Goal: Task Accomplishment & Management: Manage account settings

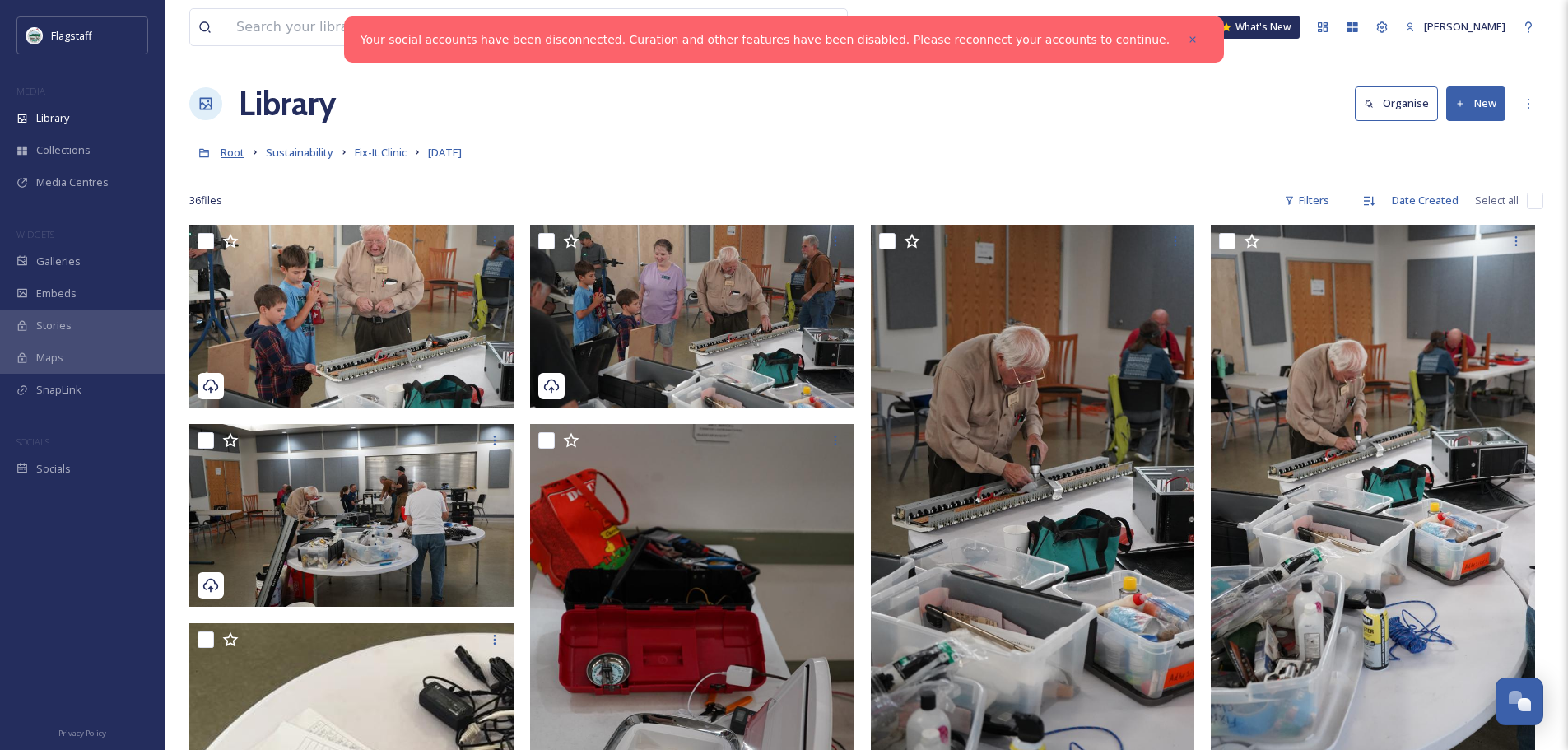
click at [236, 154] on span "Root" at bounding box center [232, 152] width 24 height 14
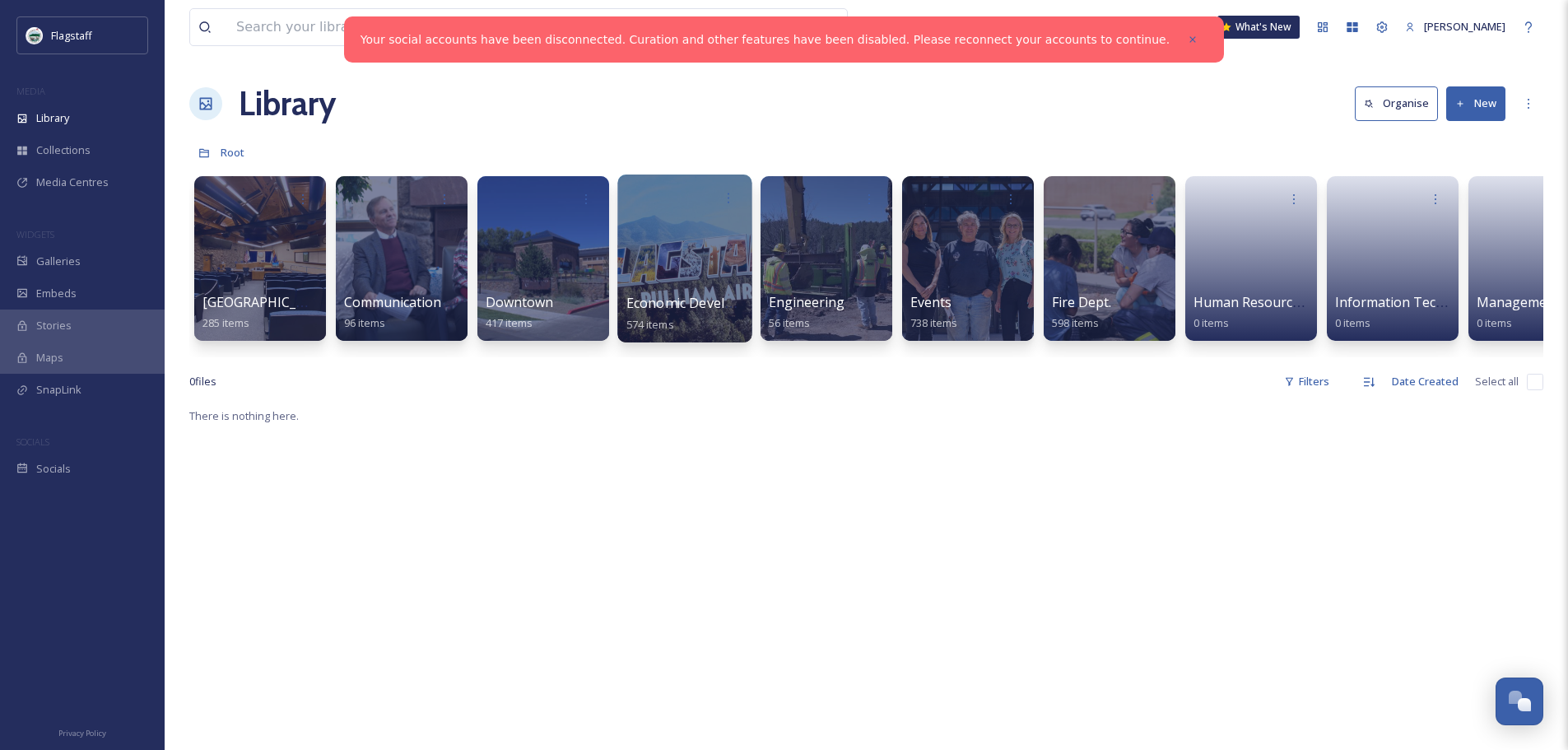
click at [707, 278] on div at bounding box center [684, 258] width 134 height 168
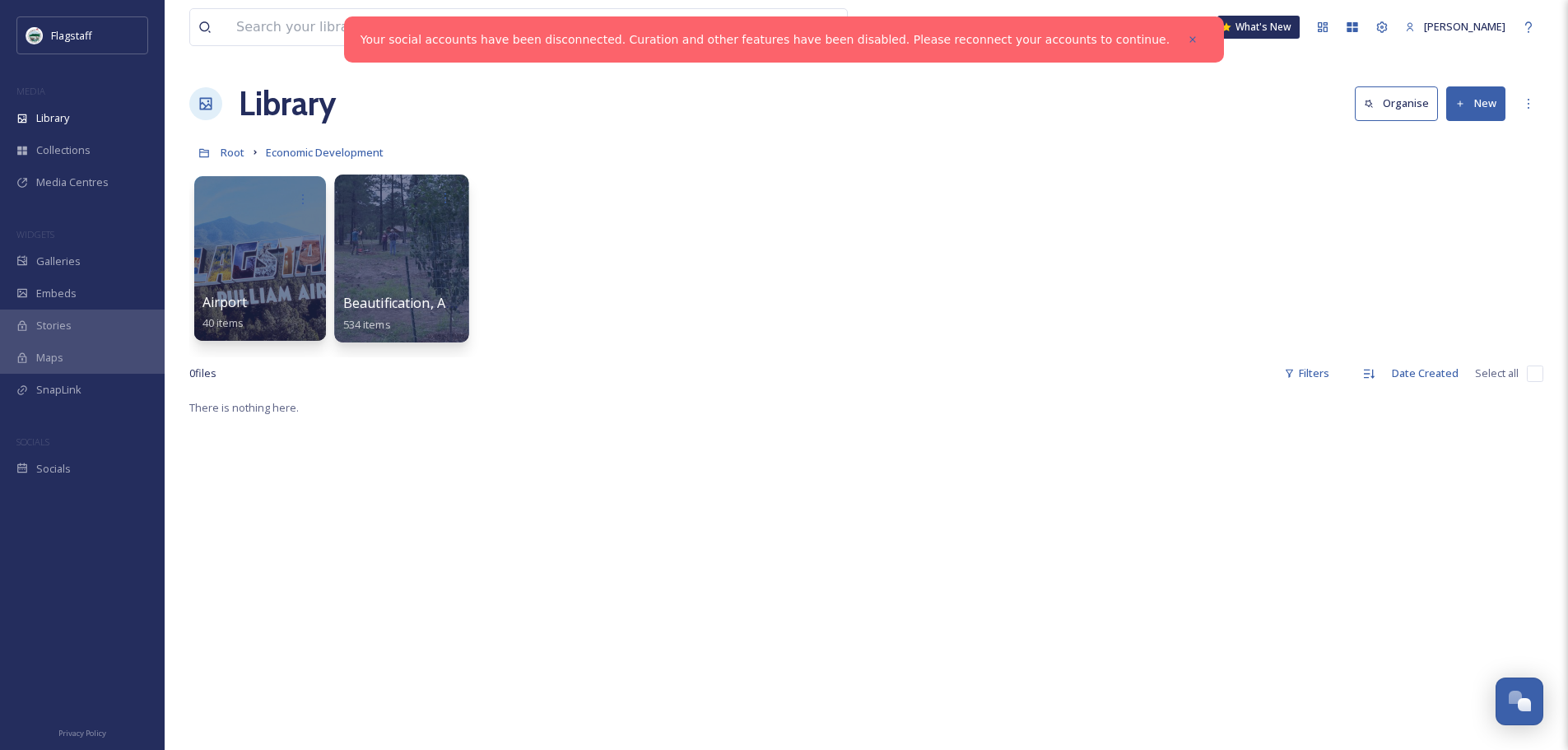
click at [437, 272] on div at bounding box center [401, 258] width 134 height 168
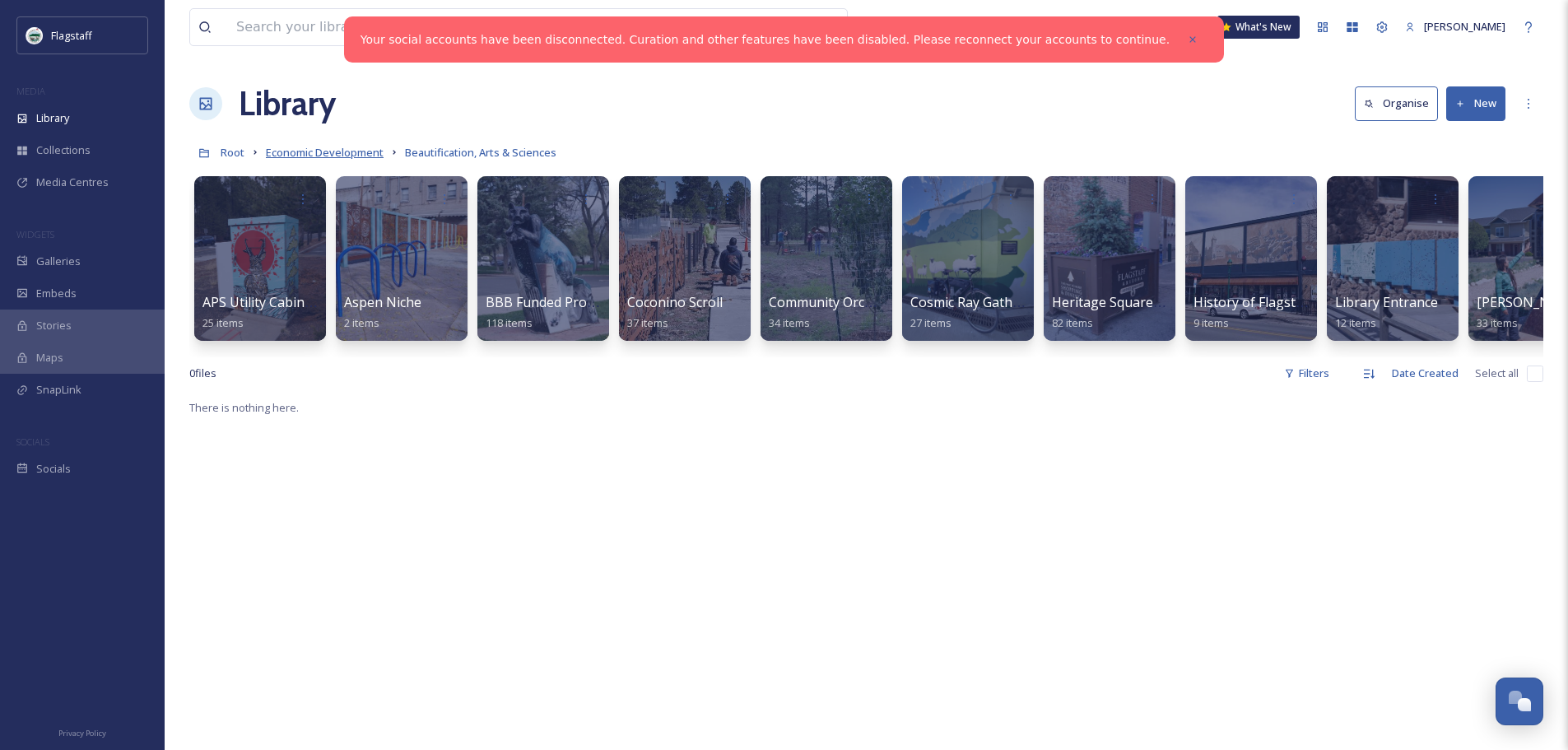
click at [351, 151] on span "Economic Development" at bounding box center [324, 152] width 118 height 14
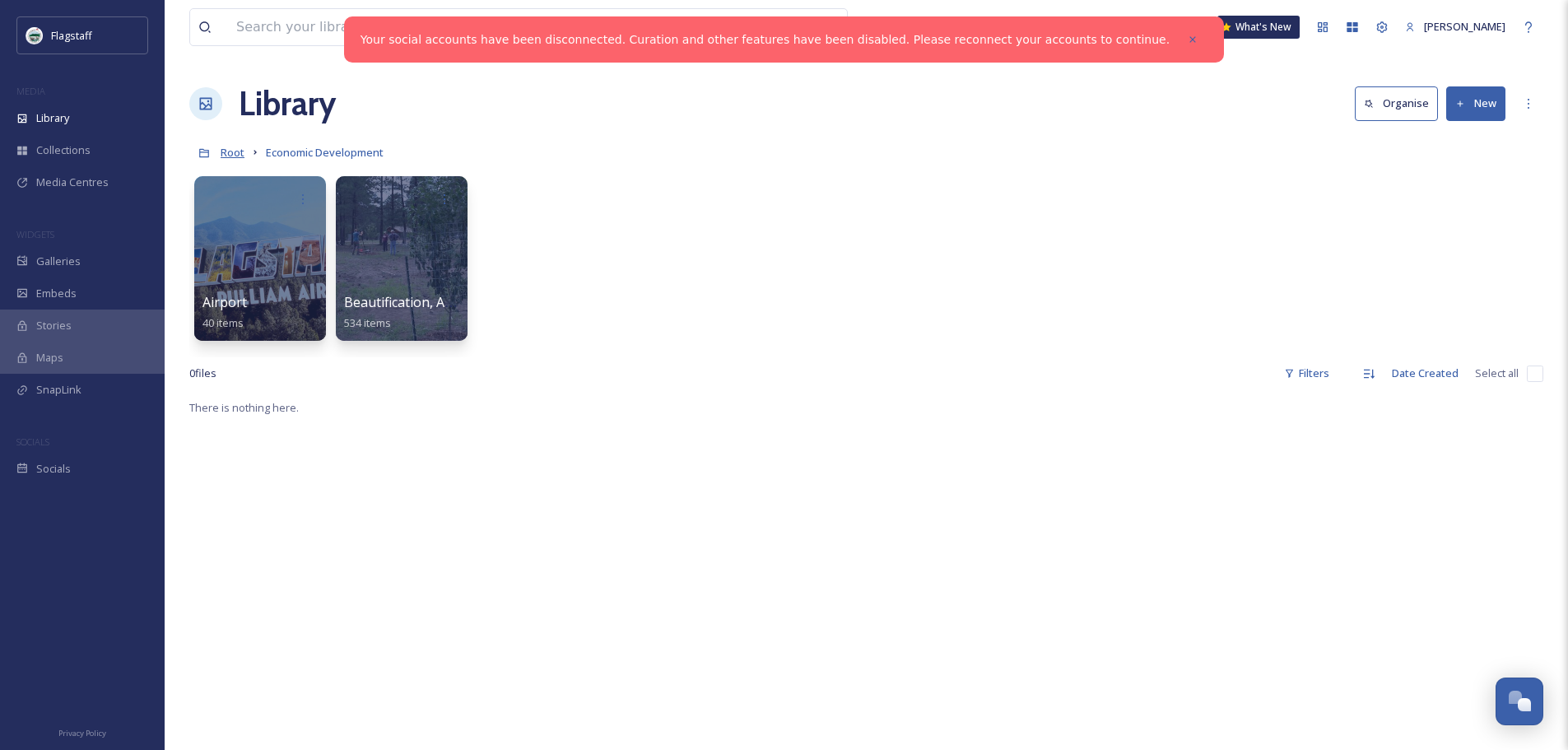
click at [227, 154] on span "Root" at bounding box center [232, 152] width 24 height 14
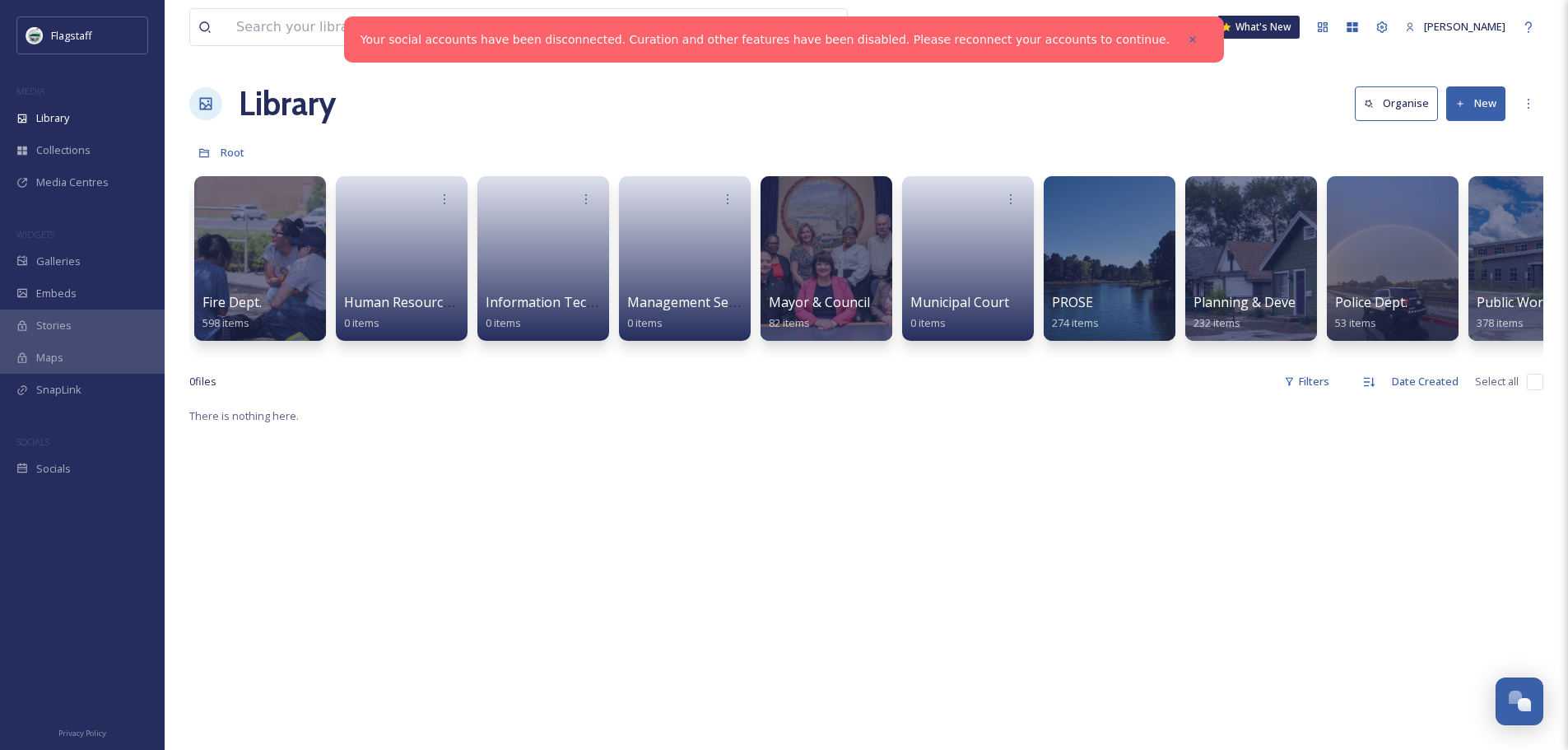
scroll to position [0, 1130]
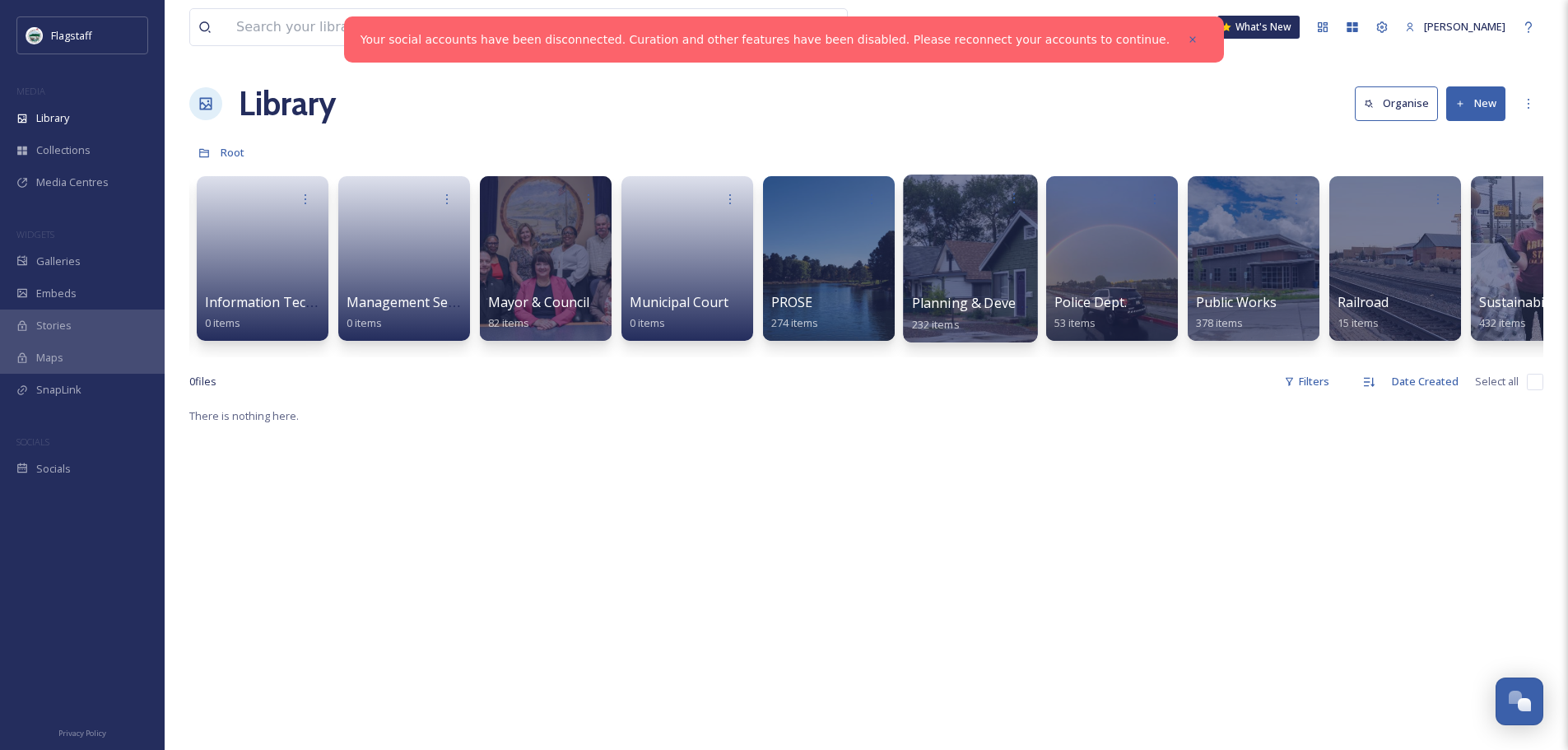
click at [970, 261] on div at bounding box center [969, 258] width 134 height 168
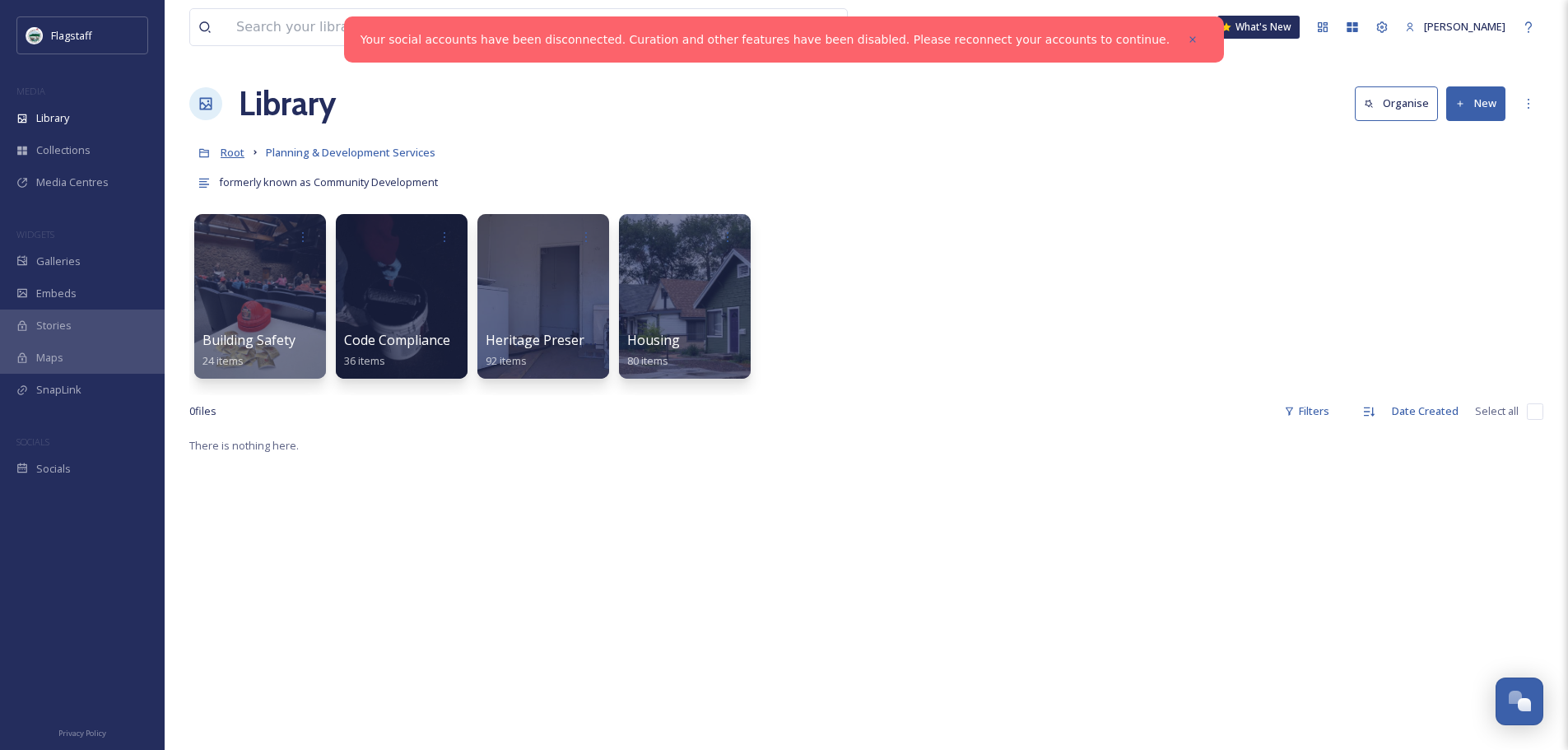
click at [232, 152] on span "Root" at bounding box center [232, 152] width 24 height 14
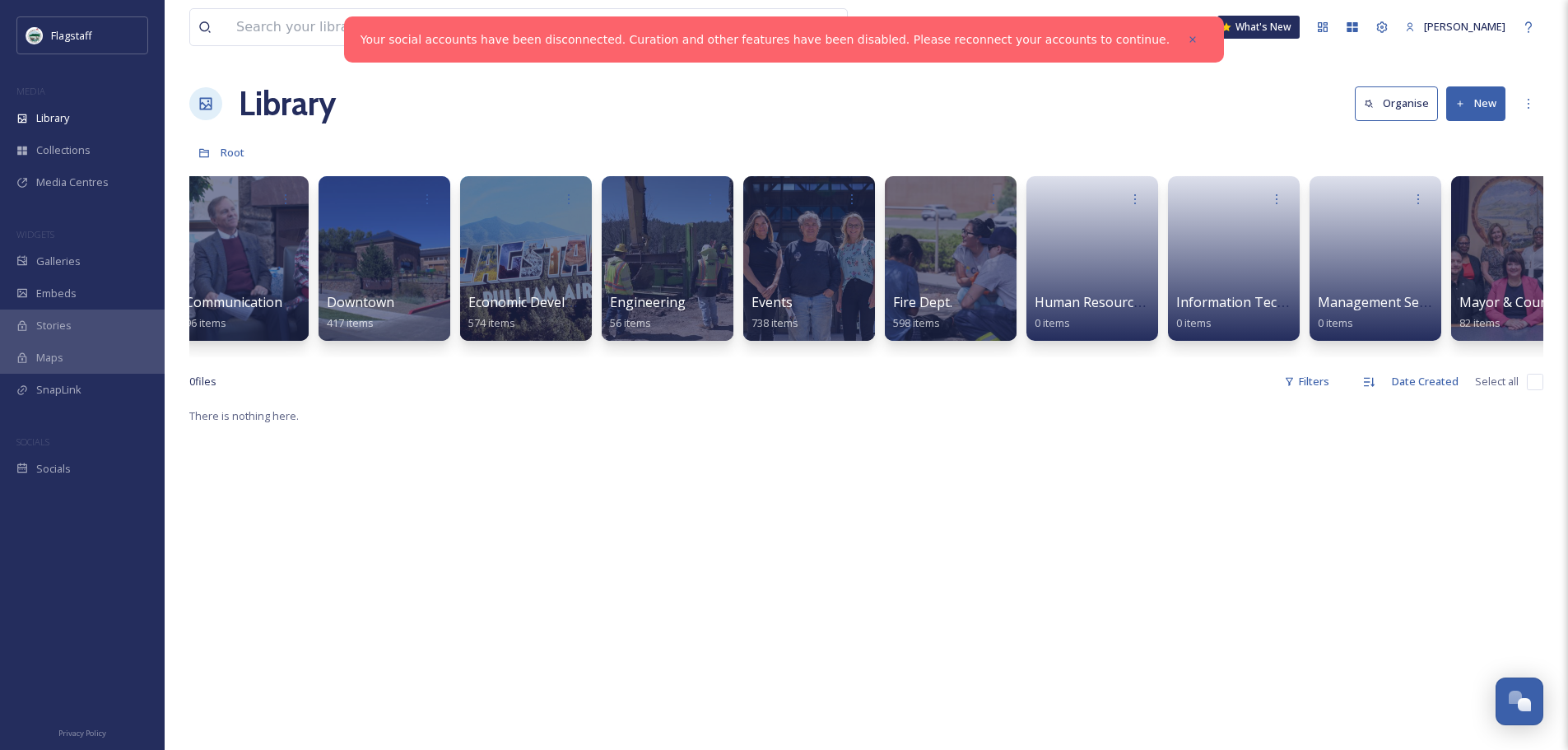
scroll to position [0, 53]
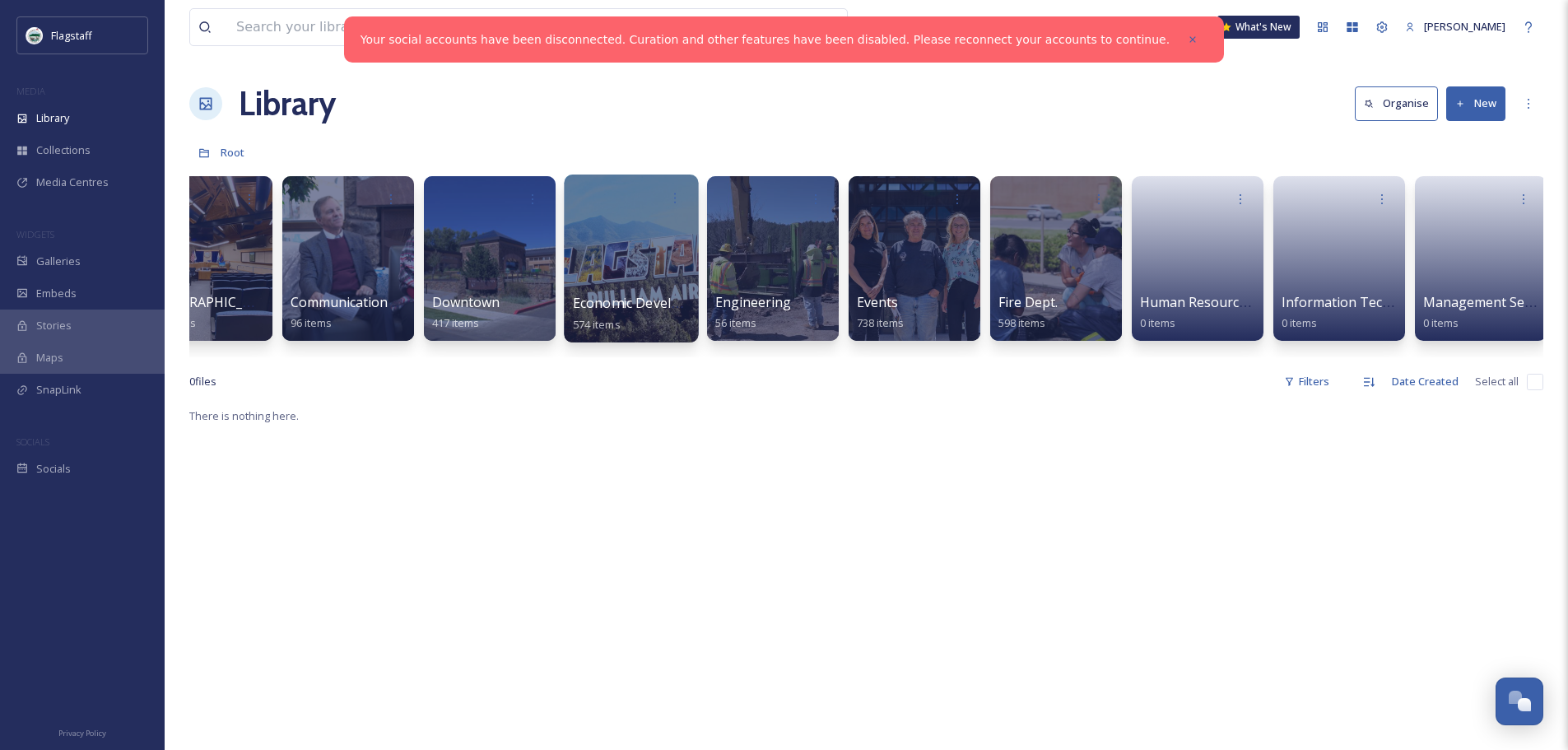
click at [627, 266] on div at bounding box center [630, 258] width 134 height 168
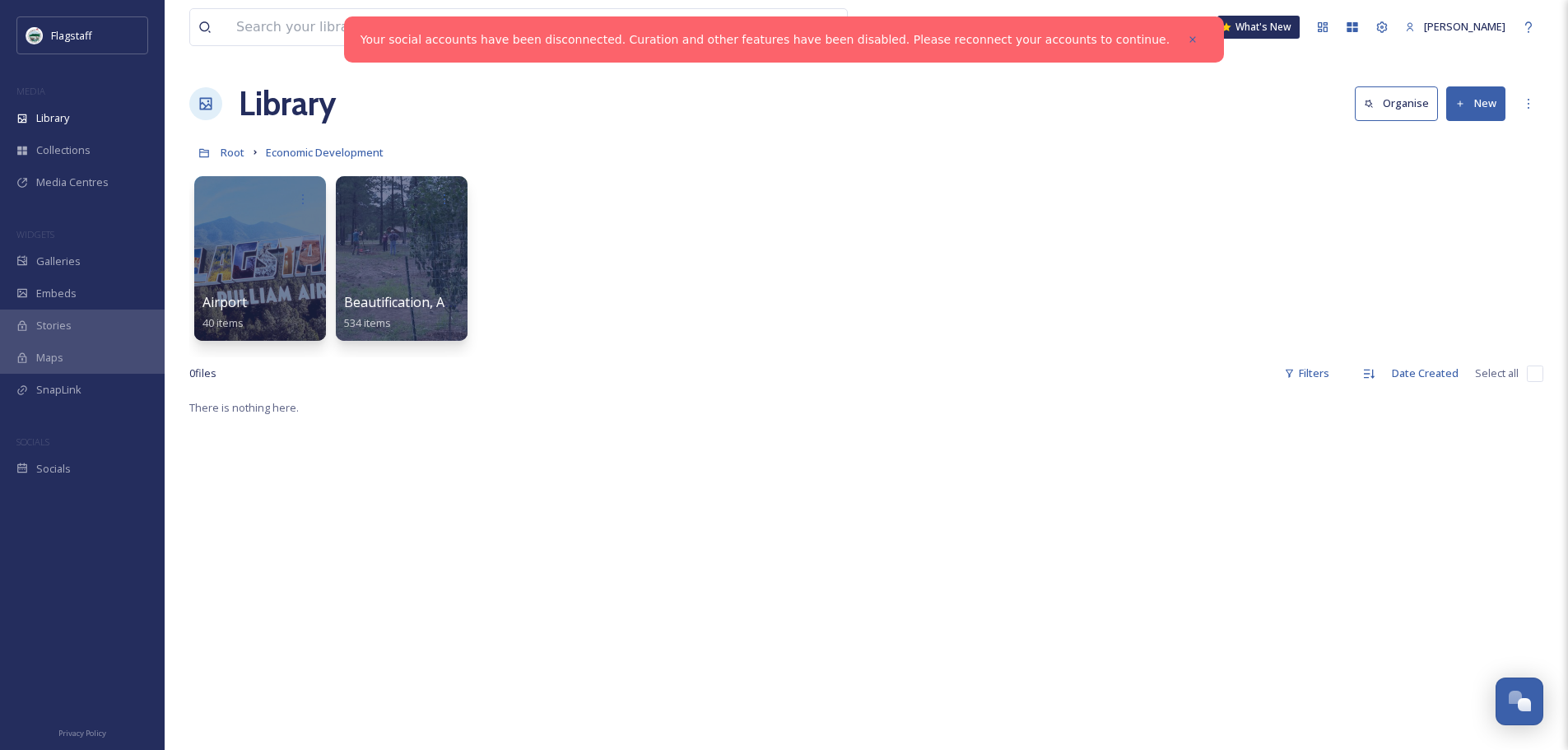
click at [1484, 103] on button "New" at bounding box center [1476, 103] width 59 height 33
click at [1463, 202] on span "Folder" at bounding box center [1456, 205] width 32 height 15
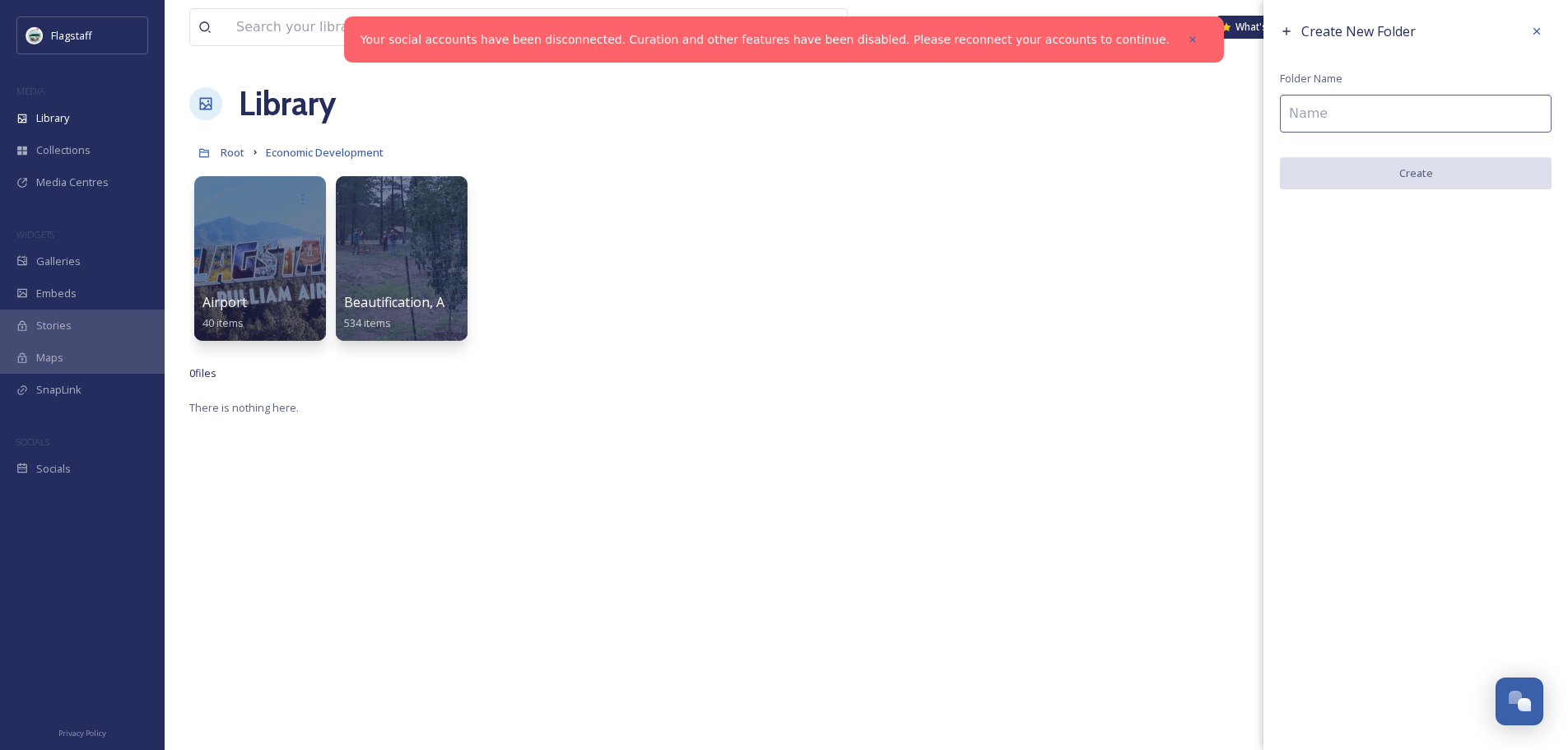
click at [1355, 116] on input at bounding box center [1416, 113] width 272 height 38
type input "Events"
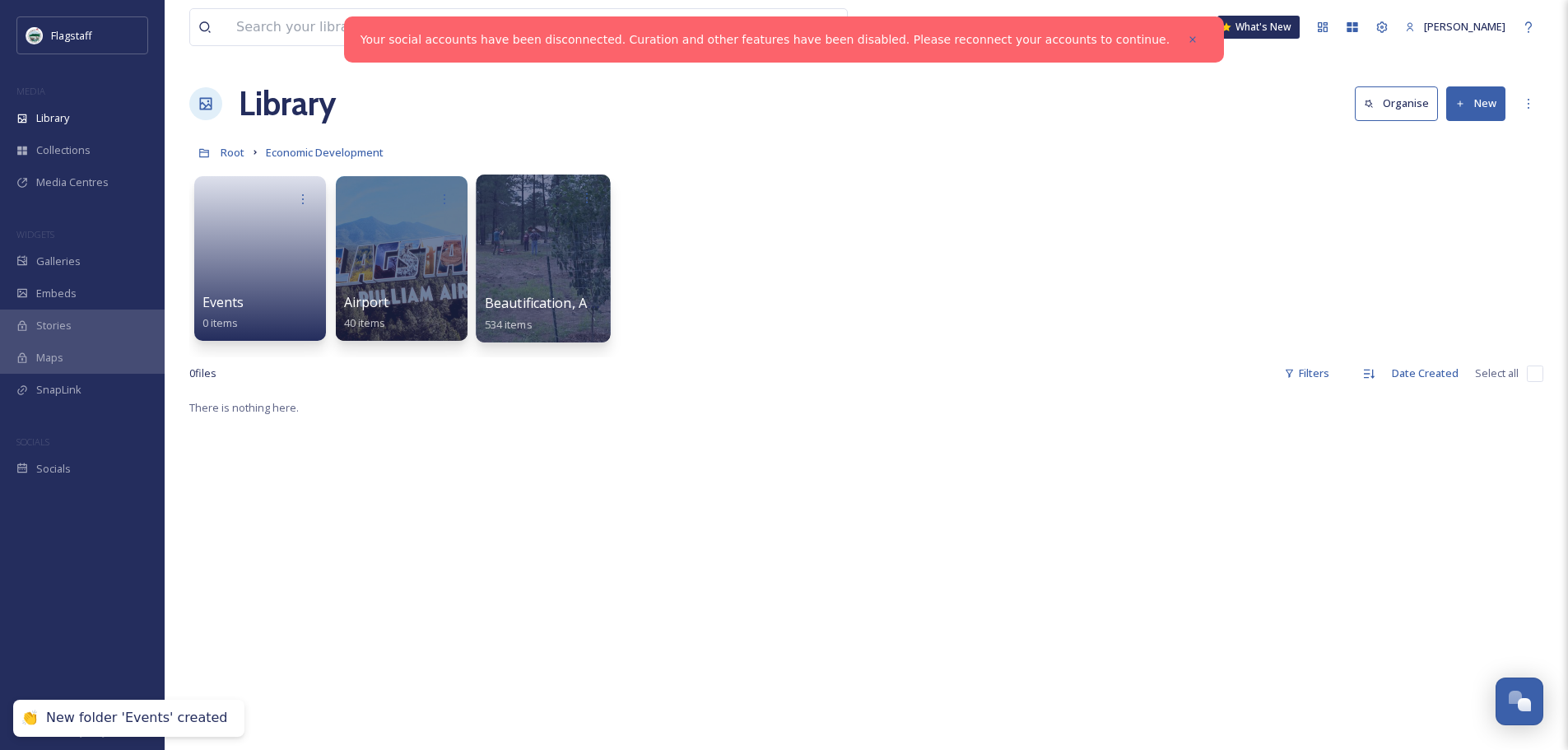
click at [518, 248] on div at bounding box center [543, 258] width 134 height 168
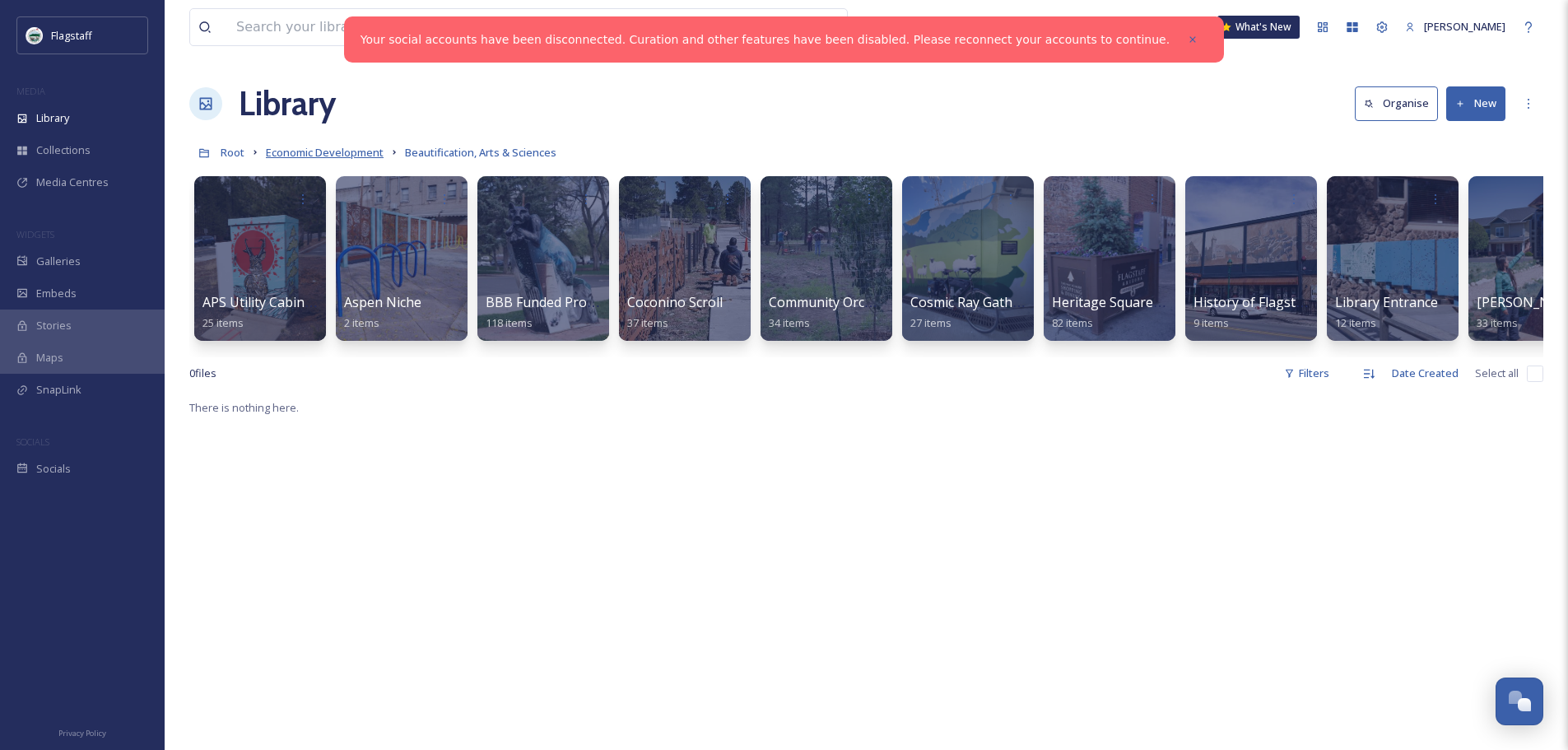
click at [357, 148] on span "Economic Development" at bounding box center [324, 152] width 118 height 14
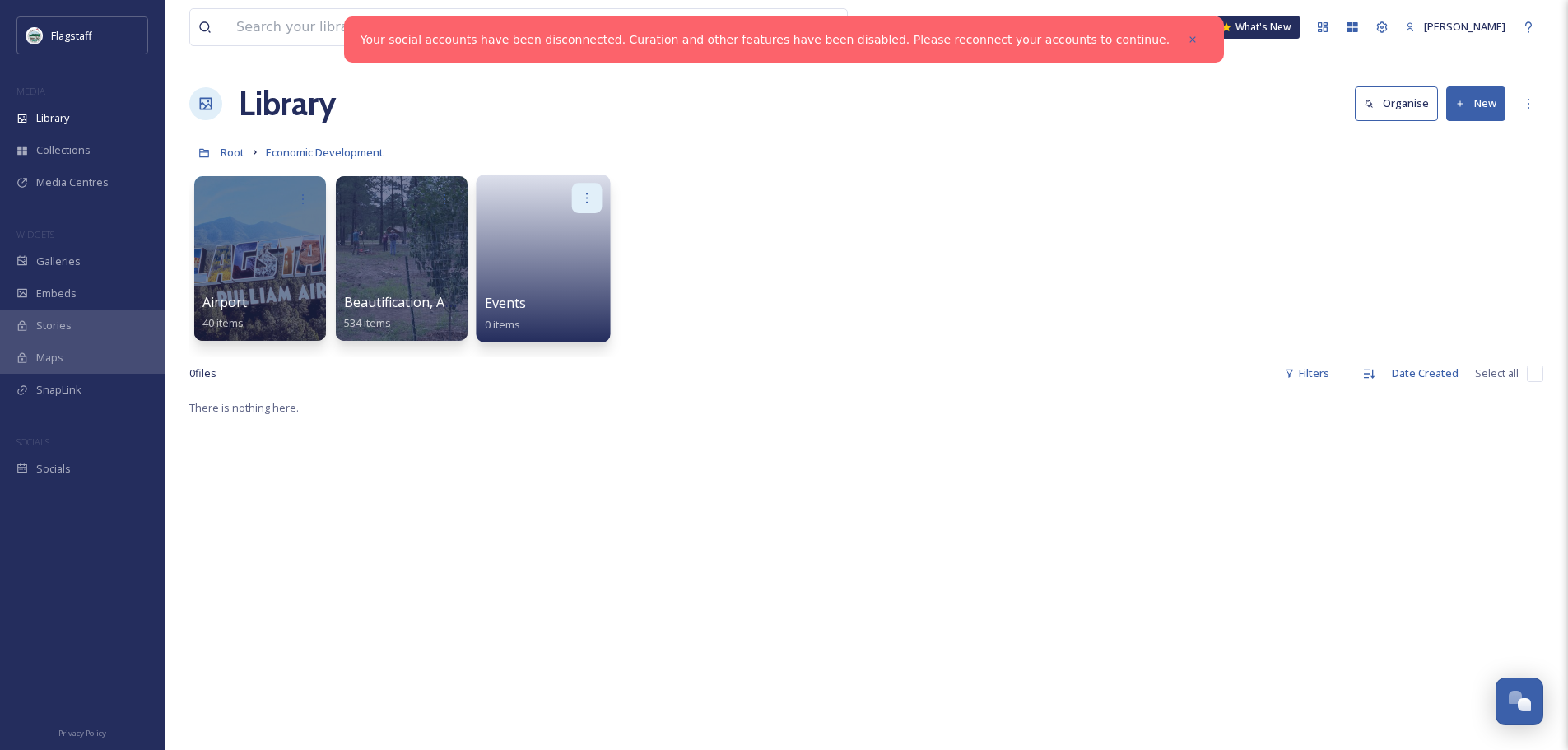
click at [587, 192] on icon at bounding box center [587, 197] width 14 height 14
click at [575, 312] on div "Delete" at bounding box center [554, 318] width 91 height 33
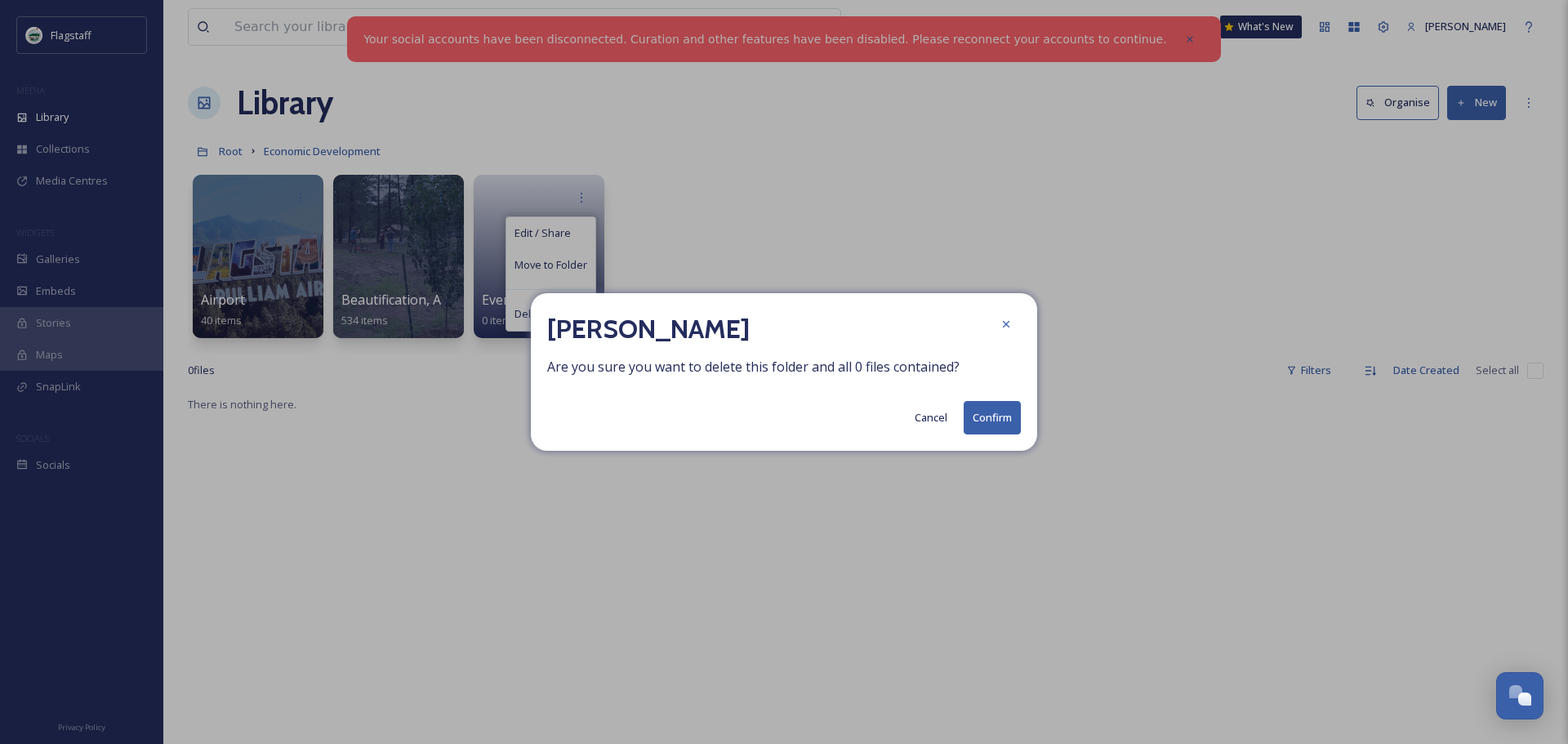
click at [985, 417] on button "Confirm" at bounding box center [992, 417] width 57 height 33
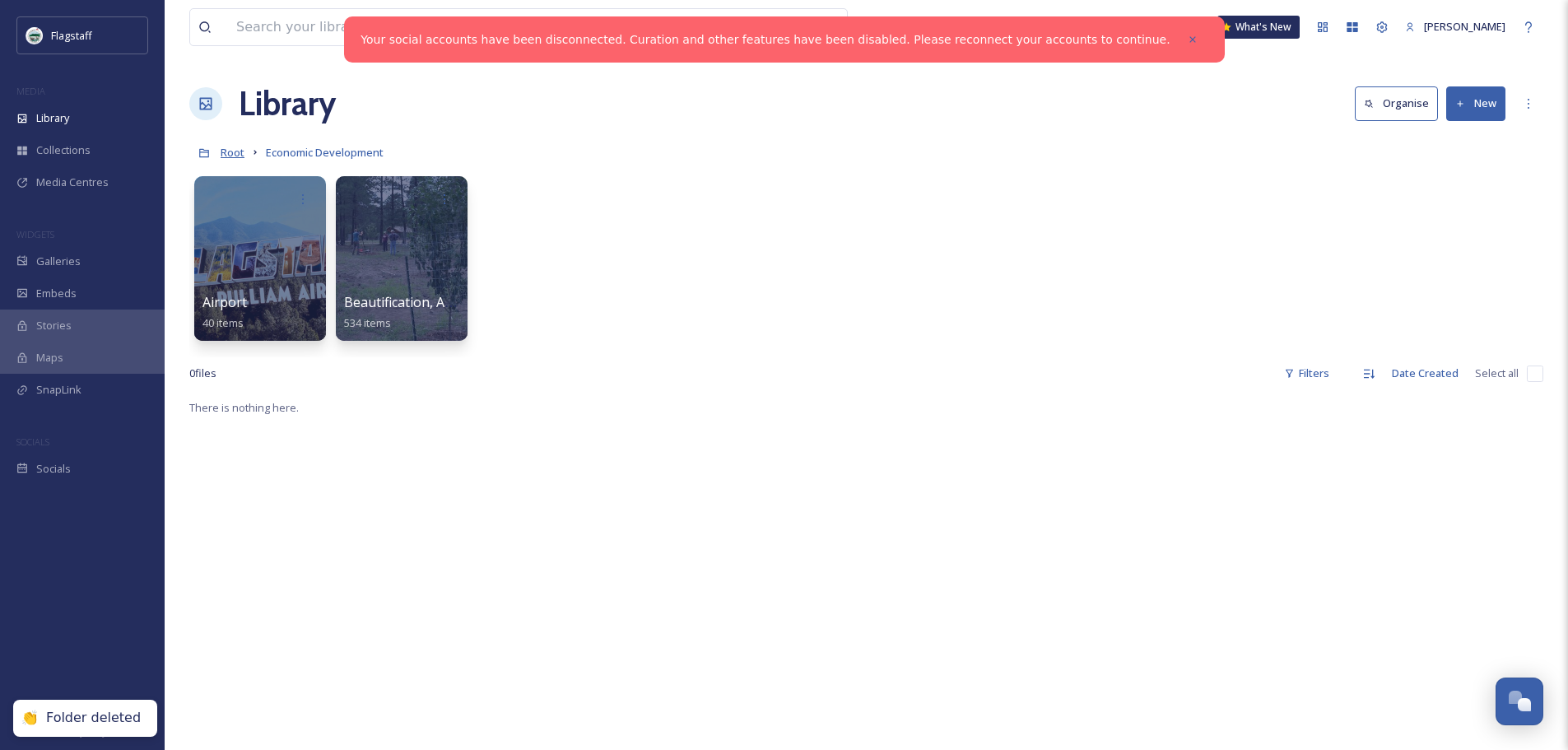
click at [229, 153] on span "Root" at bounding box center [232, 152] width 24 height 14
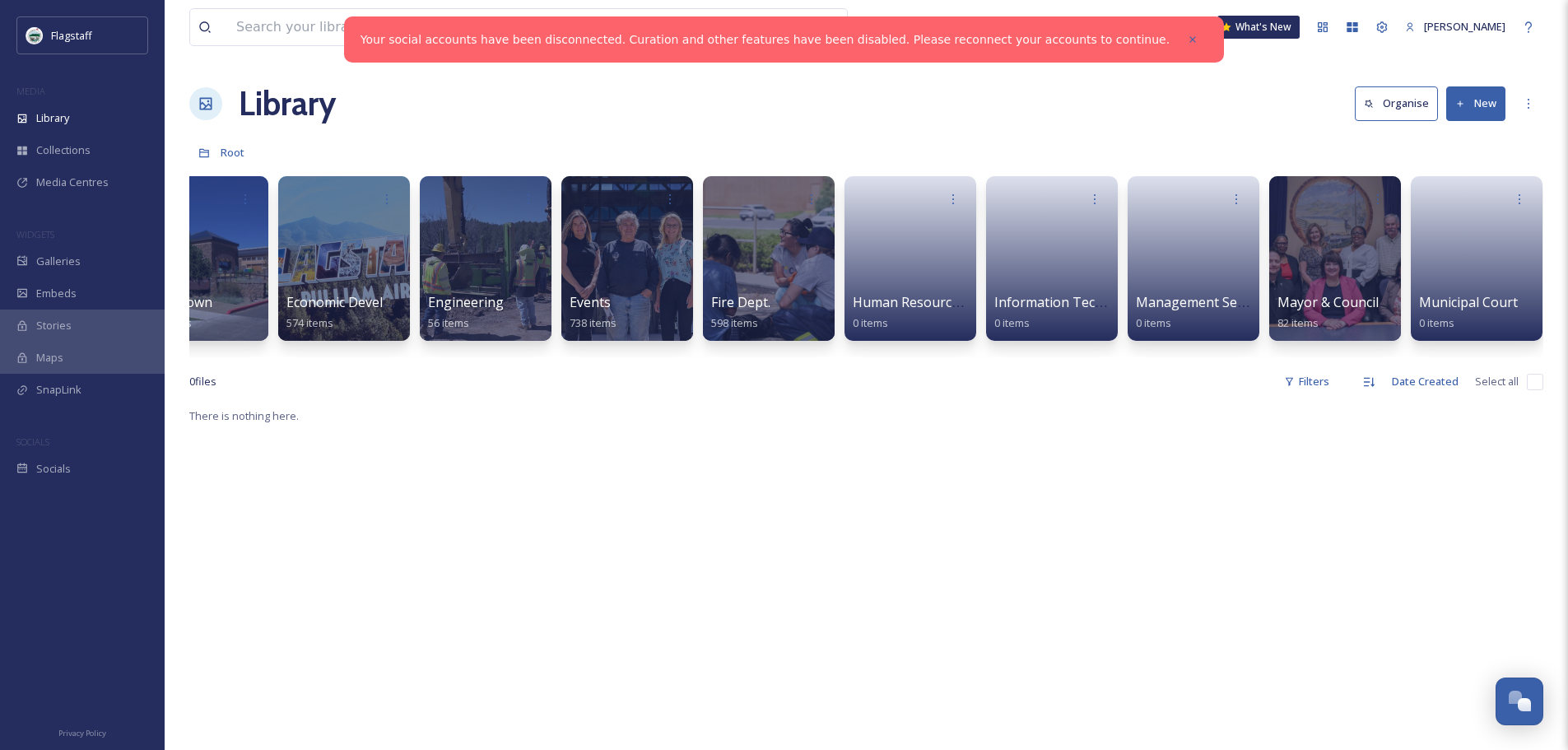
scroll to position [0, 720]
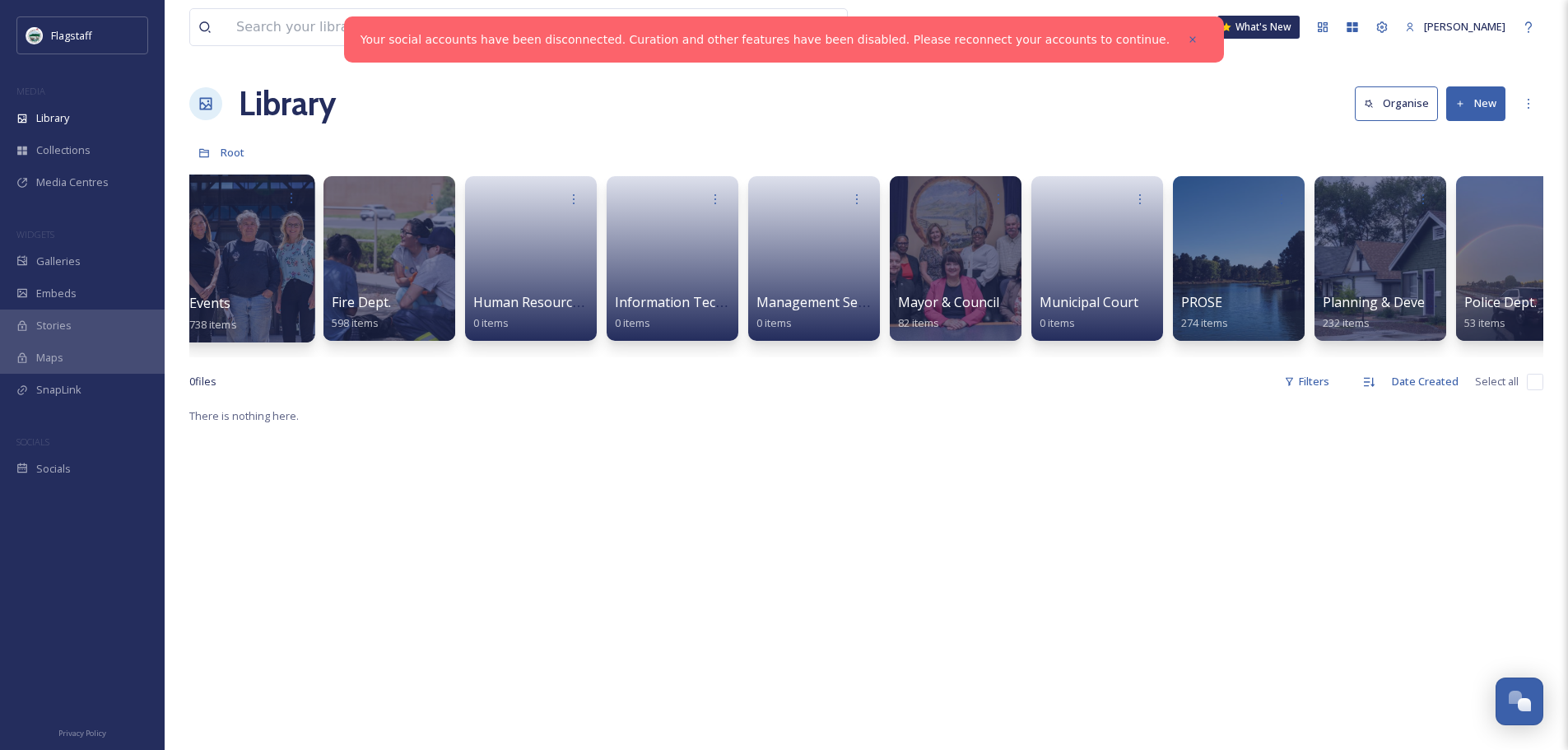
click at [276, 261] on div at bounding box center [247, 258] width 134 height 168
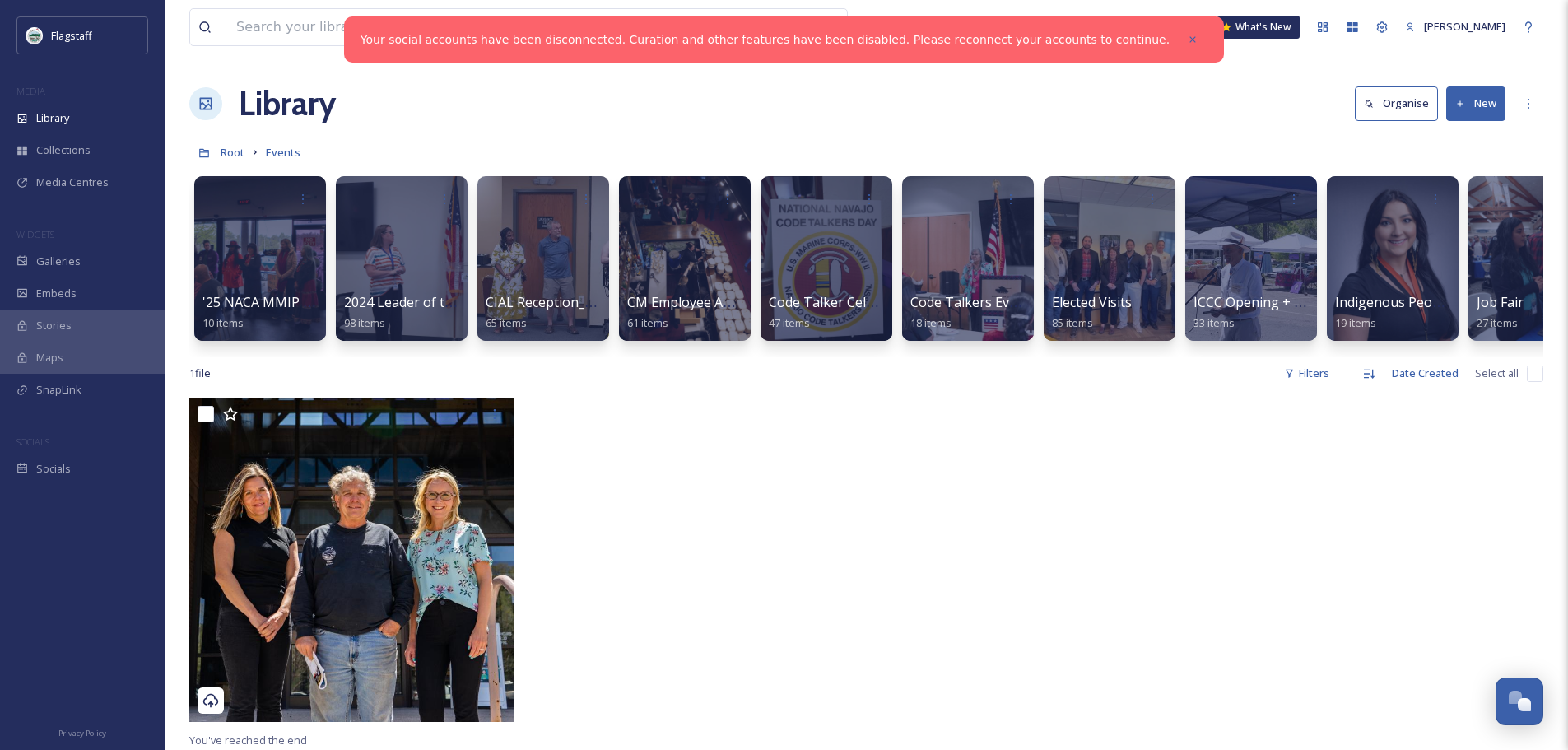
click at [1474, 113] on button "New" at bounding box center [1476, 103] width 59 height 33
click at [1449, 205] on span "Folder" at bounding box center [1456, 205] width 32 height 15
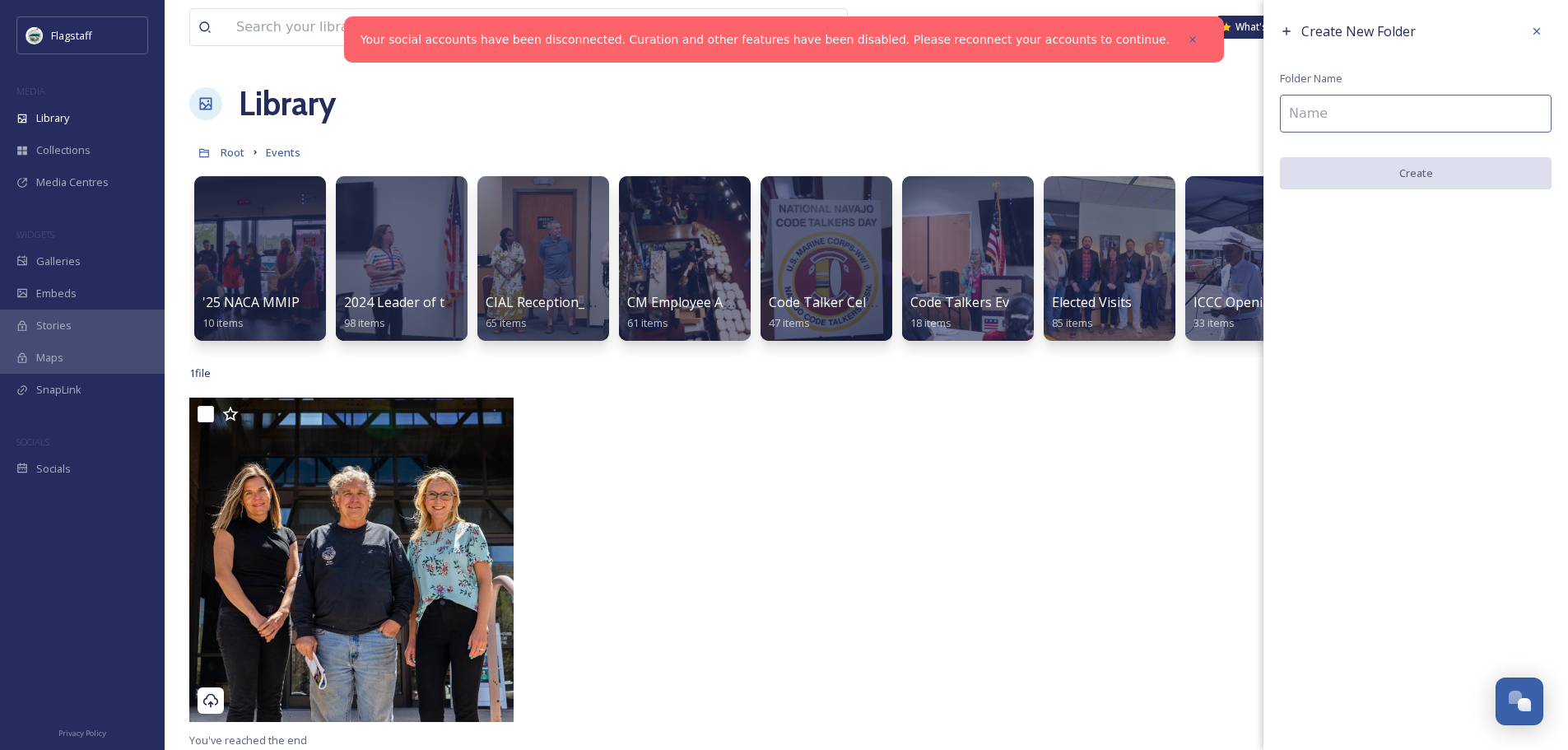
click at [1385, 120] on input at bounding box center [1416, 113] width 272 height 38
click at [1398, 113] on input at bounding box center [1416, 113] width 272 height 38
paste input "Hilton Tru Home Hotel Ribbon Cutting - Aug 25"
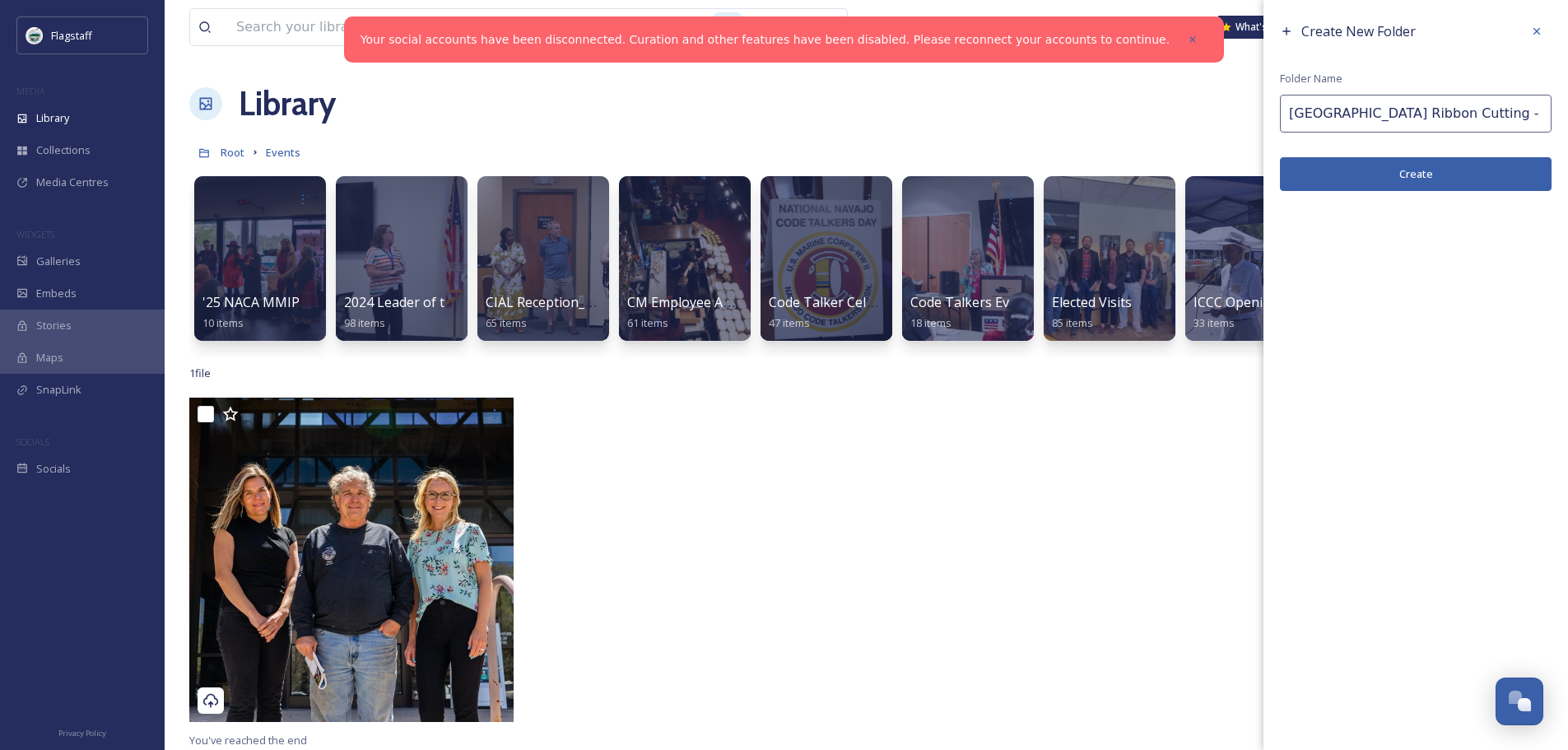
scroll to position [0, 23]
type input "Hilton Tru Home Hotel Ribbon Cutting - Aug 25"
click at [1377, 168] on button "Create" at bounding box center [1416, 174] width 272 height 33
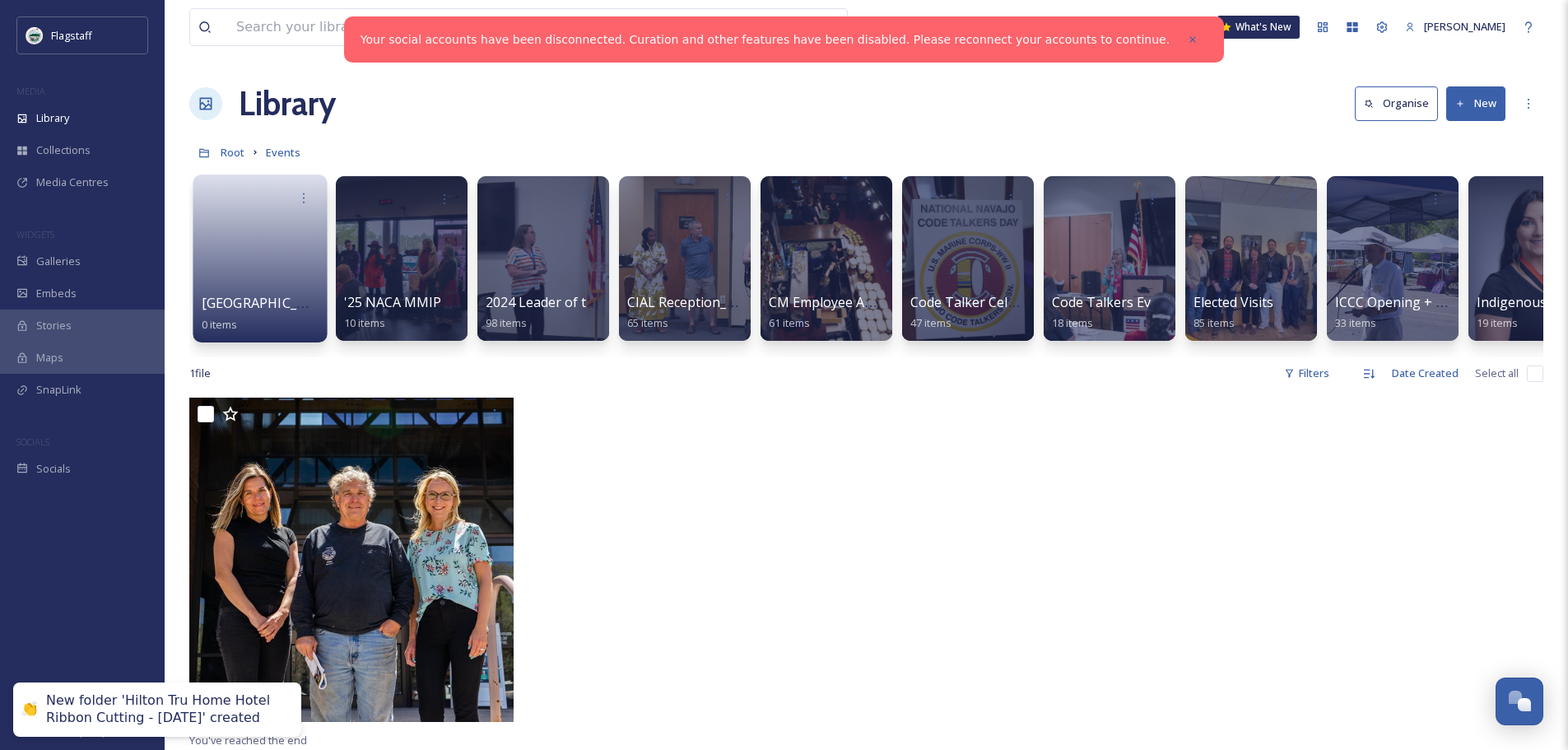
click at [284, 262] on link at bounding box center [260, 253] width 118 height 80
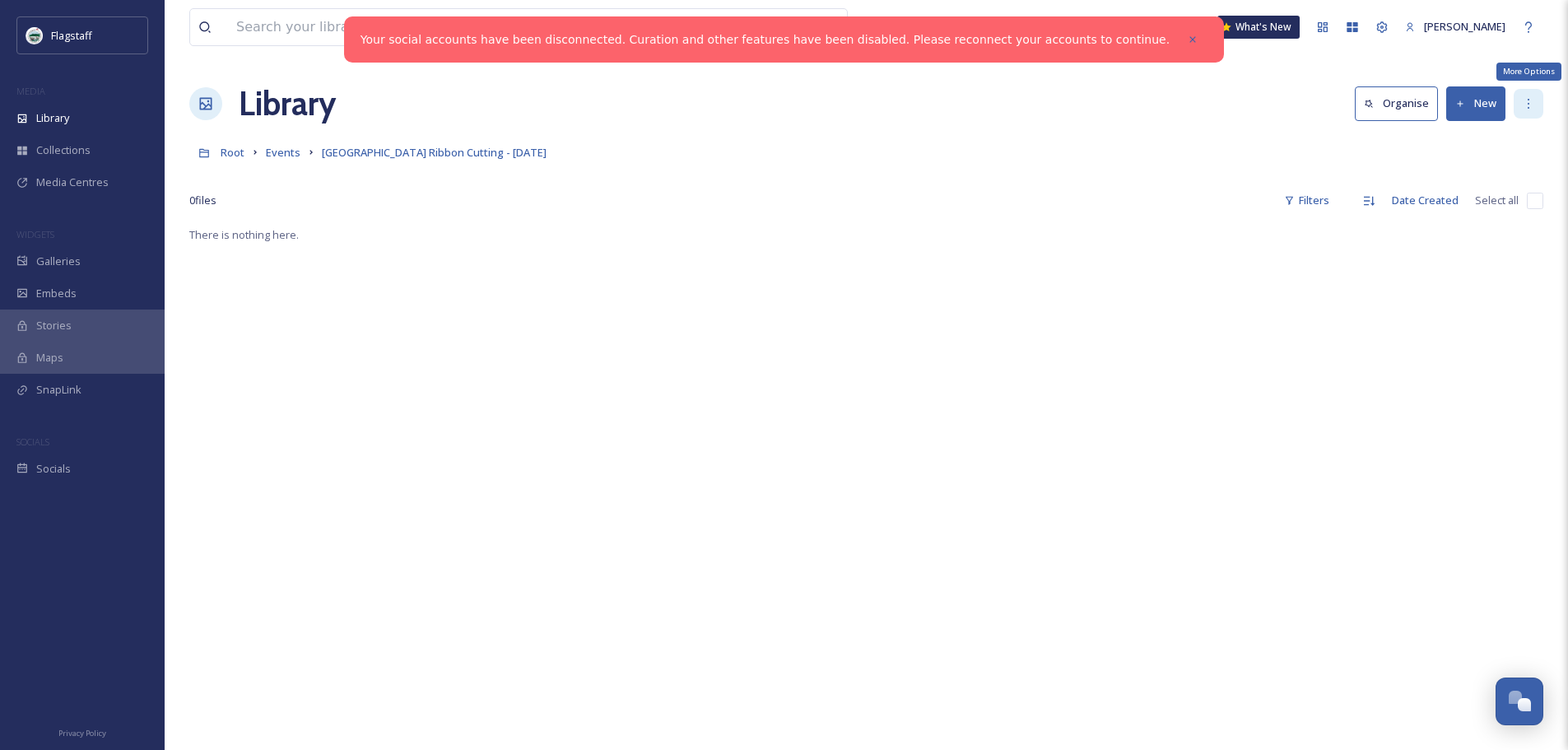
click at [1523, 96] on div "More Options" at bounding box center [1528, 104] width 30 height 30
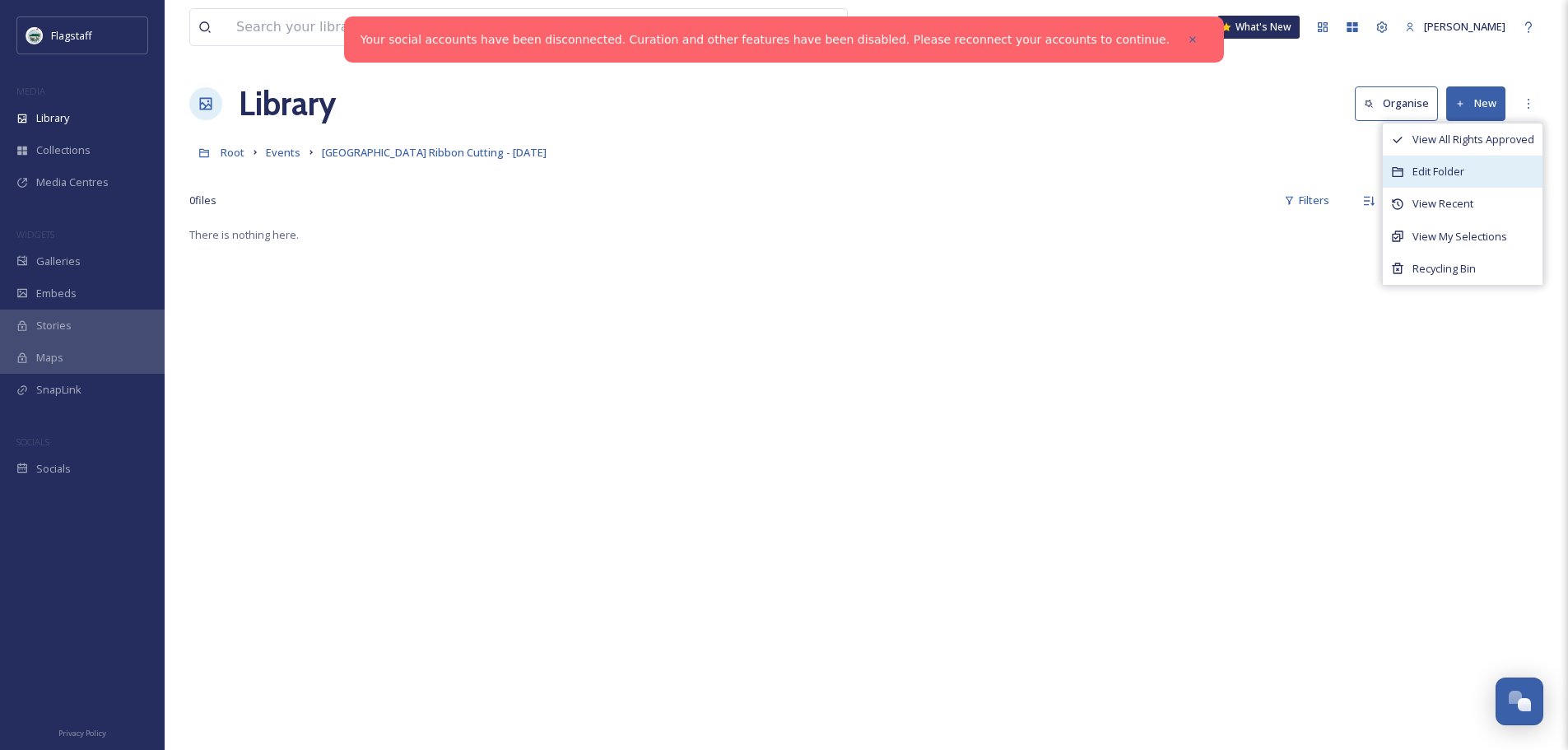
click at [1457, 167] on span "Edit Folder" at bounding box center [1438, 171] width 52 height 15
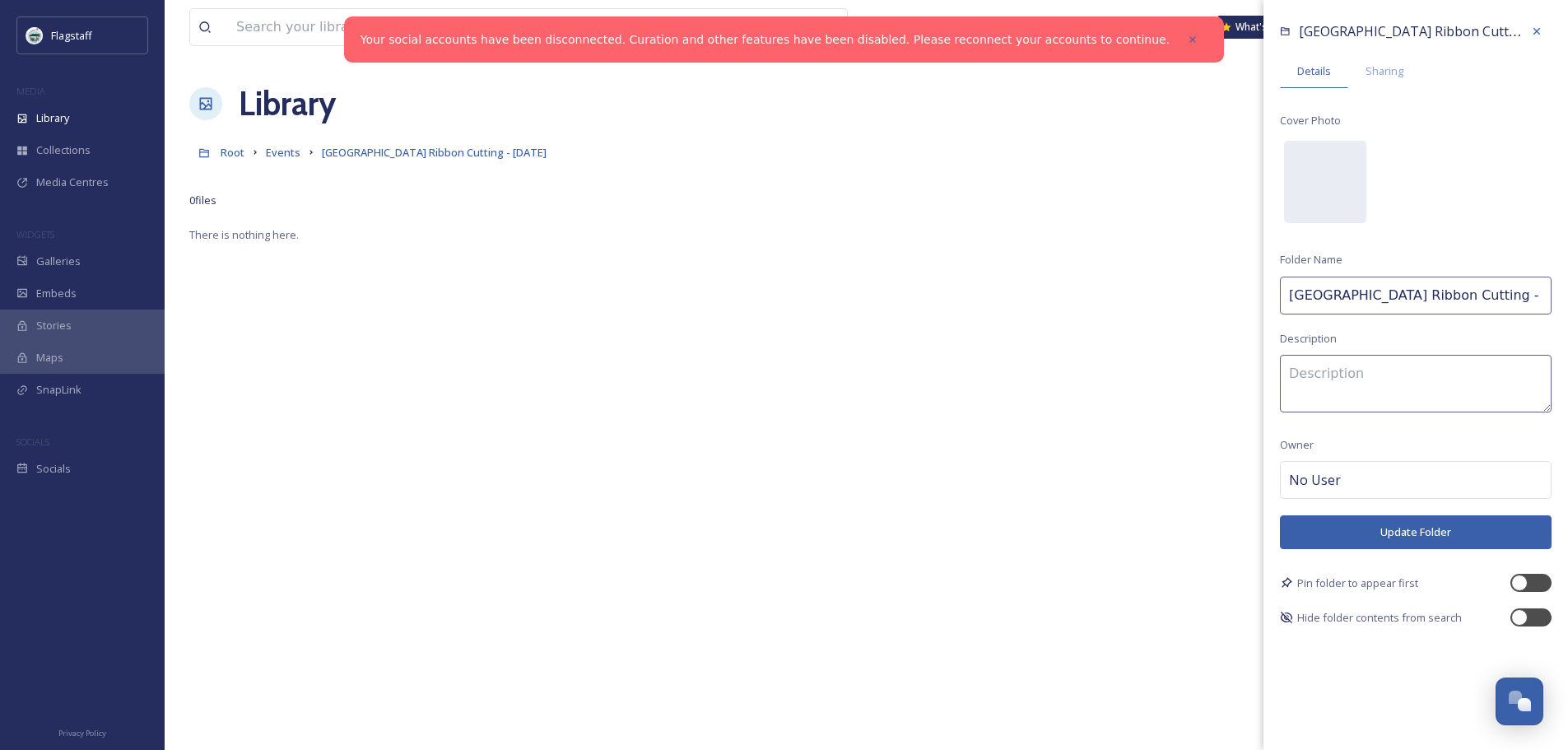
drag, startPoint x: 1382, startPoint y: 295, endPoint x: 1258, endPoint y: 295, distance: 124.0
click at [1258, 295] on div "View all files What's New Amanda Macholl Library Organise New Root Events Hilto…" at bounding box center [866, 487] width 1403 height 975
paste input "Home2 Suites and Tru by Hilton"
click at [1391, 294] on input "Home2 Suites and Tru by Hilton Hotel Ribbon Cutting - Aug 25" at bounding box center [1416, 295] width 272 height 38
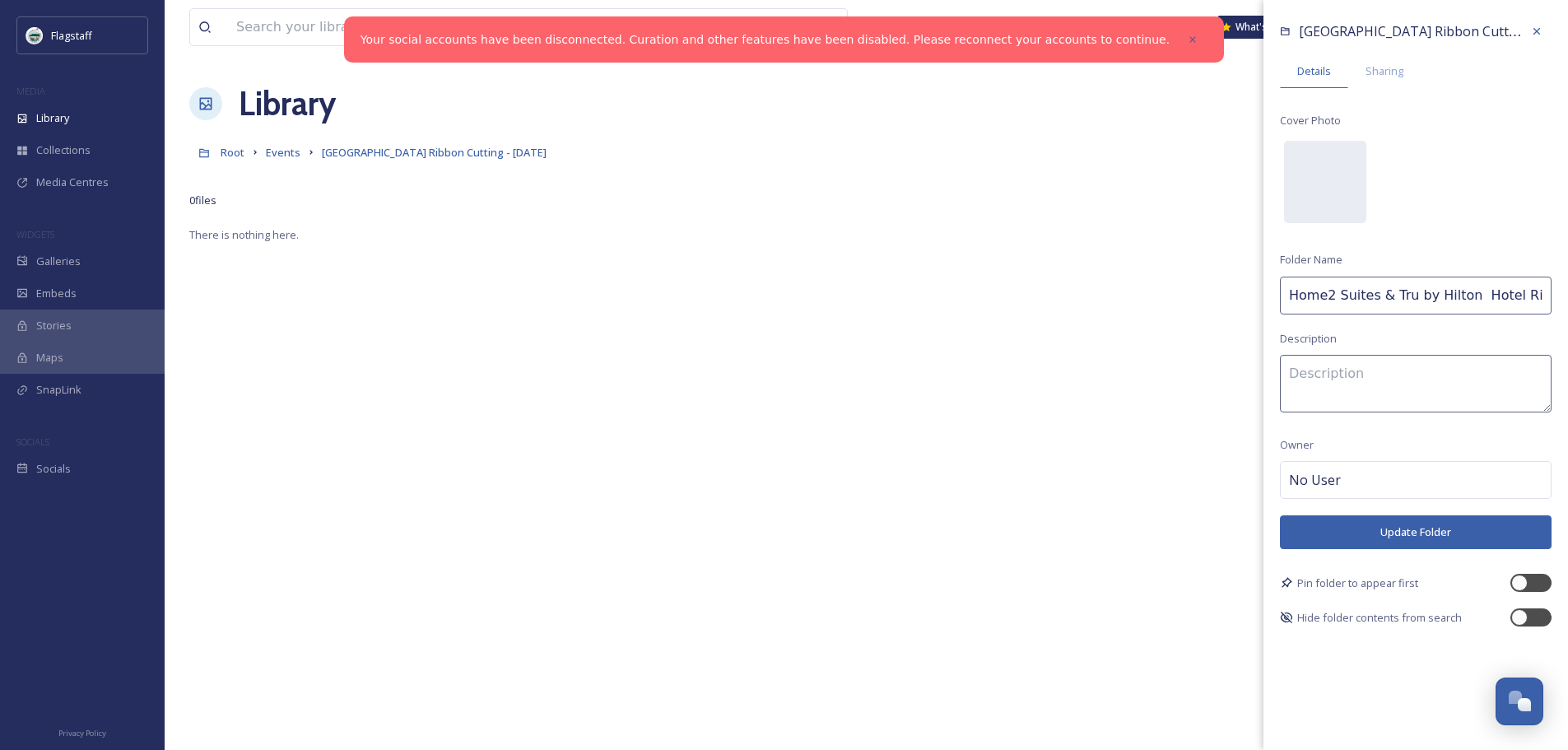
type input "Home2 Suites & Tru by Hilton Hotel Ribbon Cutting - [DATE]"
click at [1421, 526] on button "Update Folder" at bounding box center [1416, 531] width 272 height 33
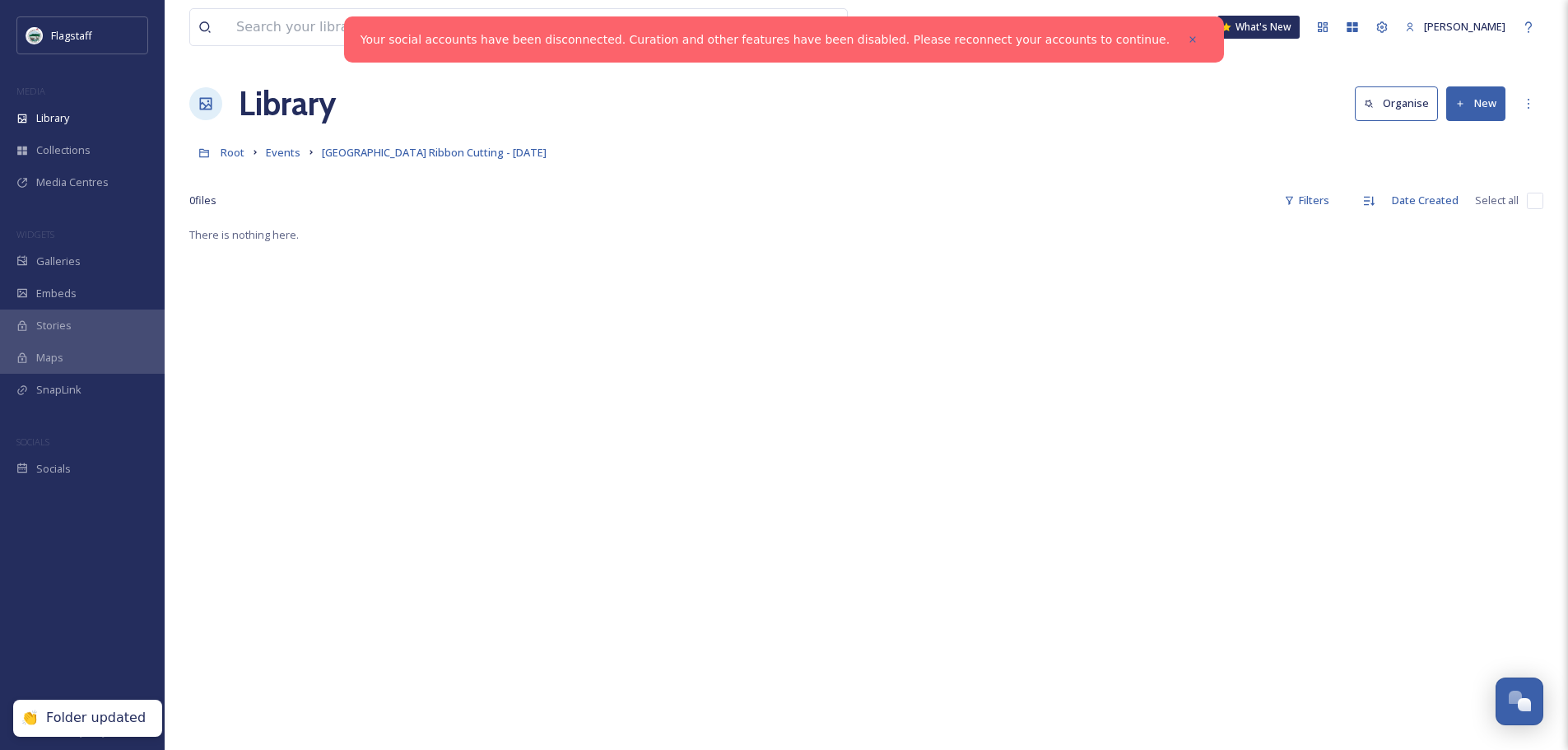
click at [1460, 102] on icon at bounding box center [1460, 104] width 5 height 5
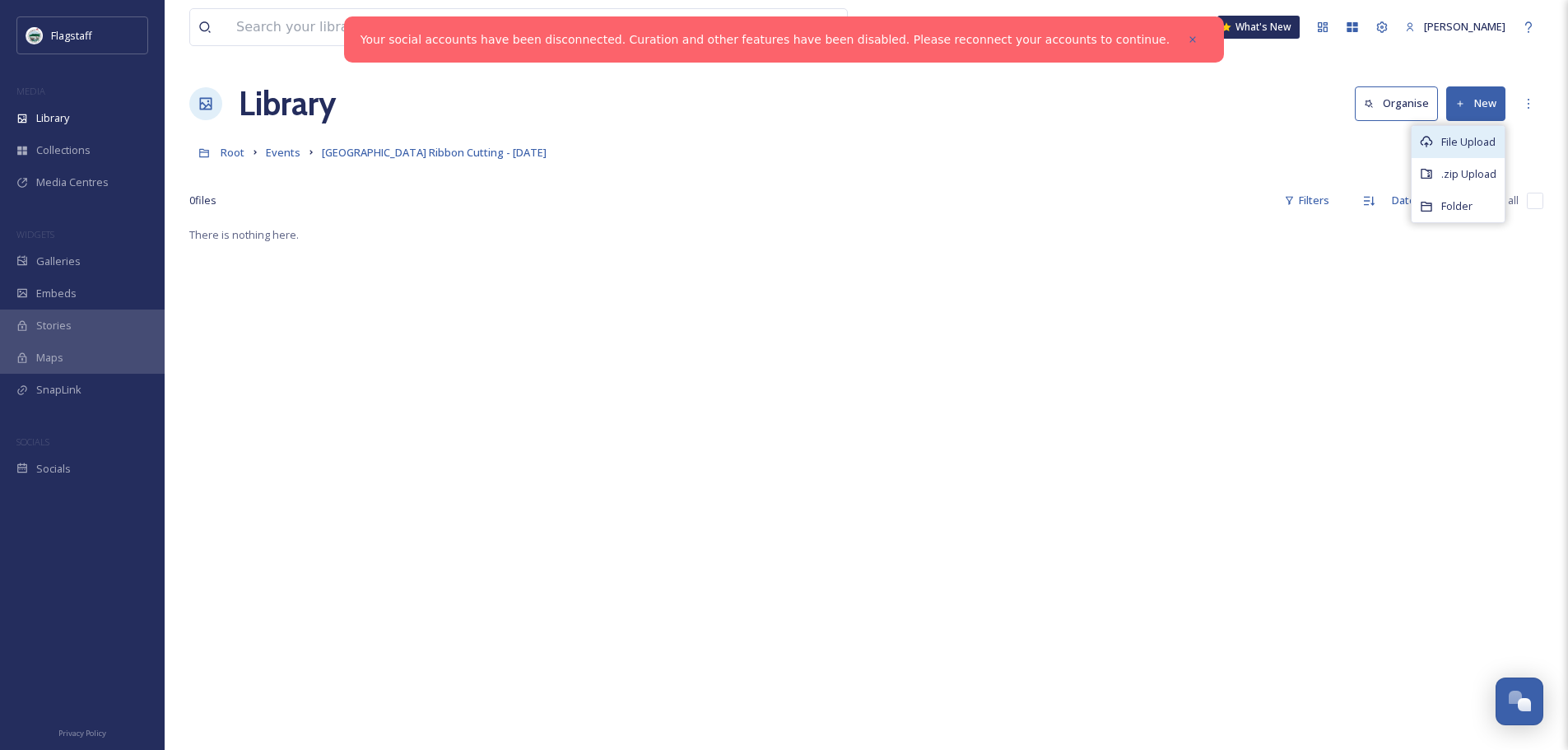
click at [1468, 149] on span "File Upload" at bounding box center [1468, 141] width 54 height 15
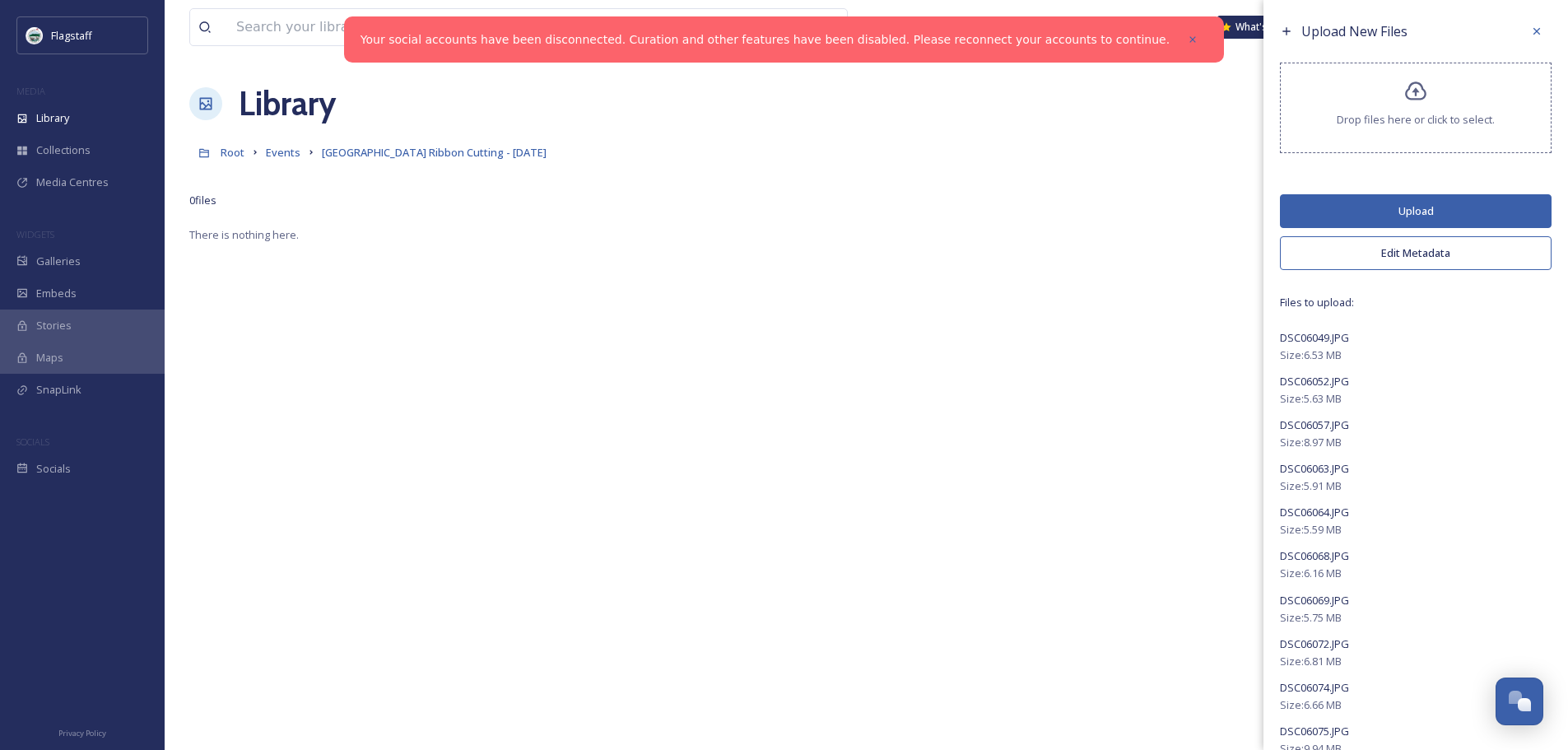
click at [1473, 248] on button "Edit Metadata" at bounding box center [1416, 252] width 272 height 33
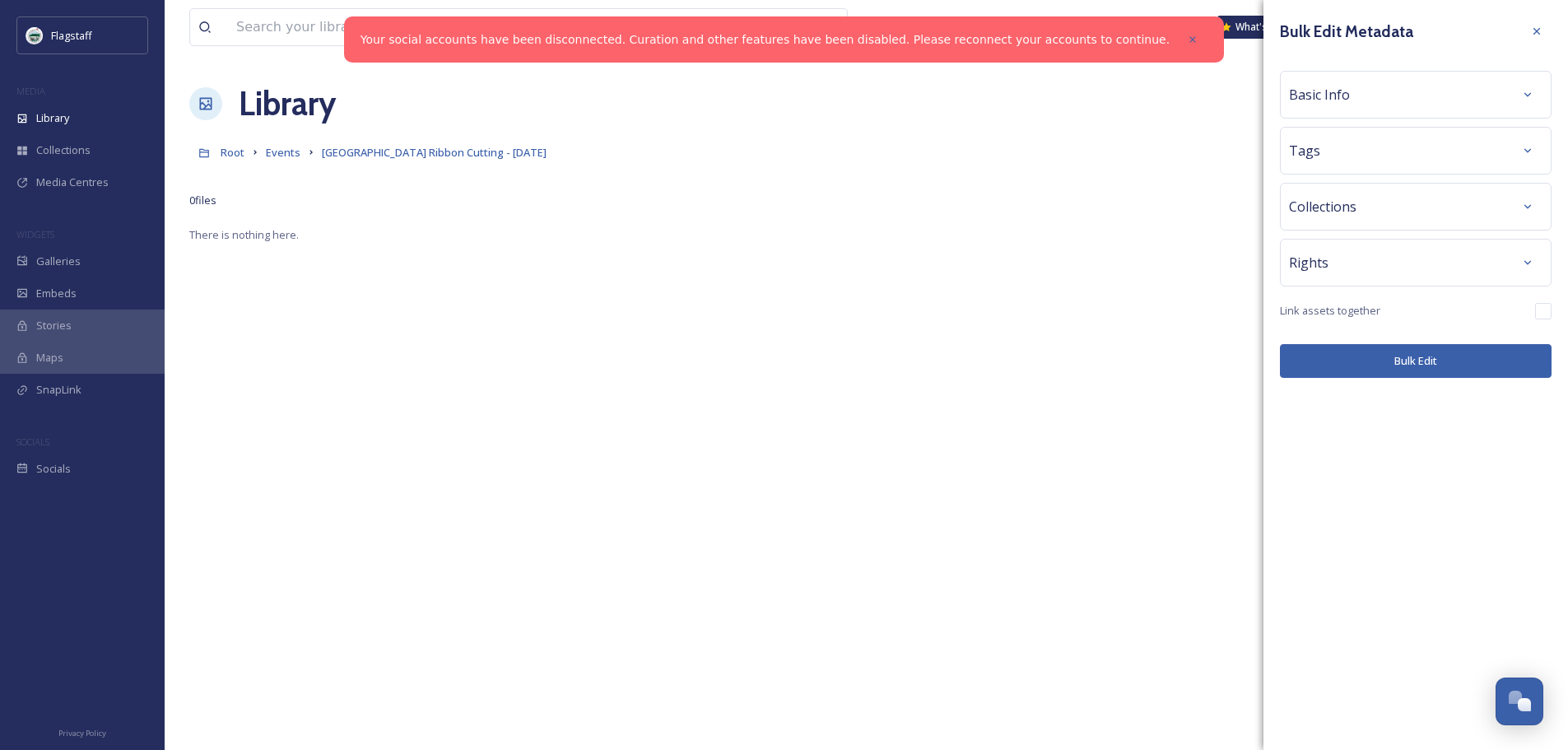
click at [1473, 149] on div "Tags" at bounding box center [1416, 150] width 254 height 30
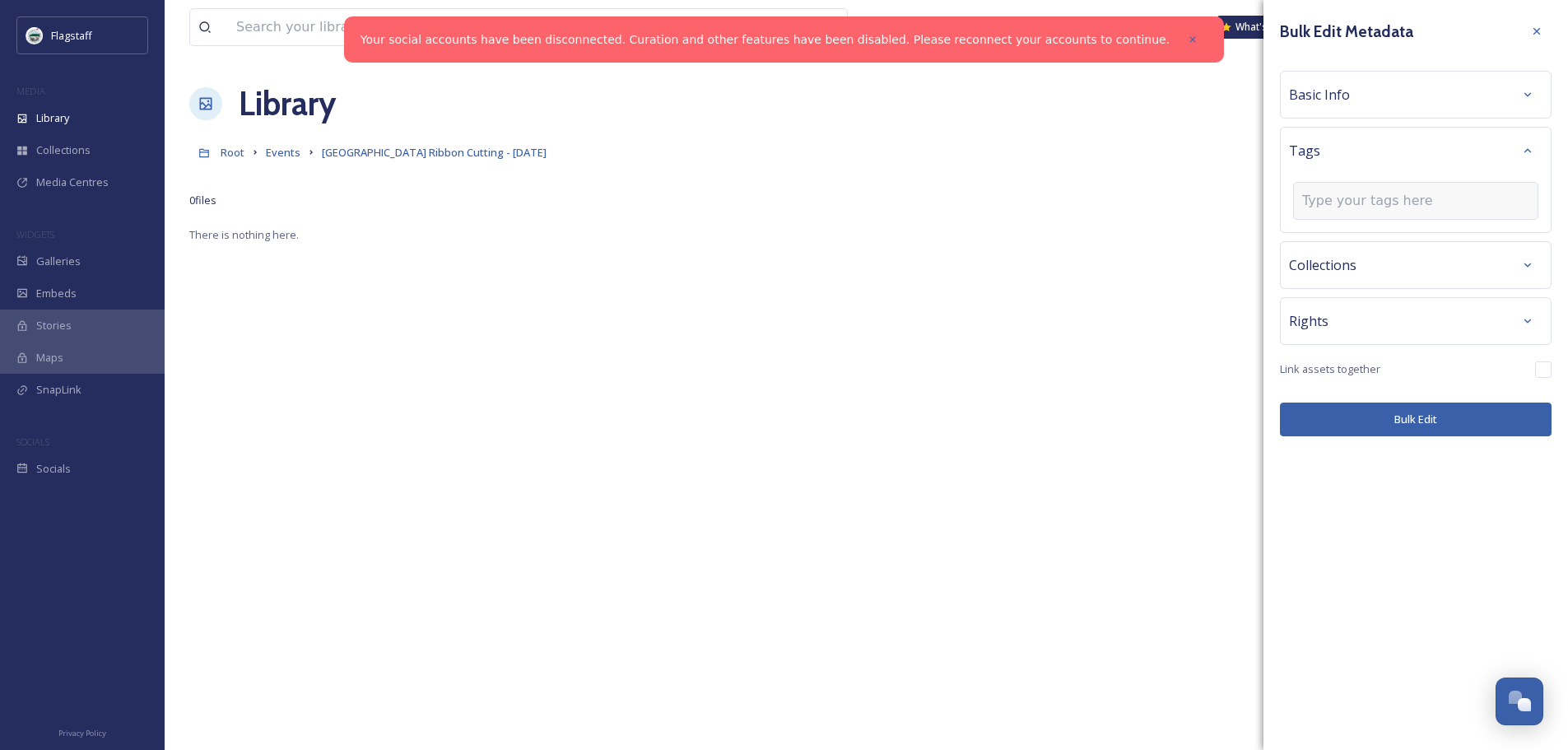
click at [1446, 188] on div at bounding box center [1415, 201] width 245 height 38
click at [1431, 208] on input at bounding box center [1384, 201] width 165 height 20
type input "ribb"
click at [1393, 238] on div "Ribbon cutting" at bounding box center [1415, 240] width 242 height 32
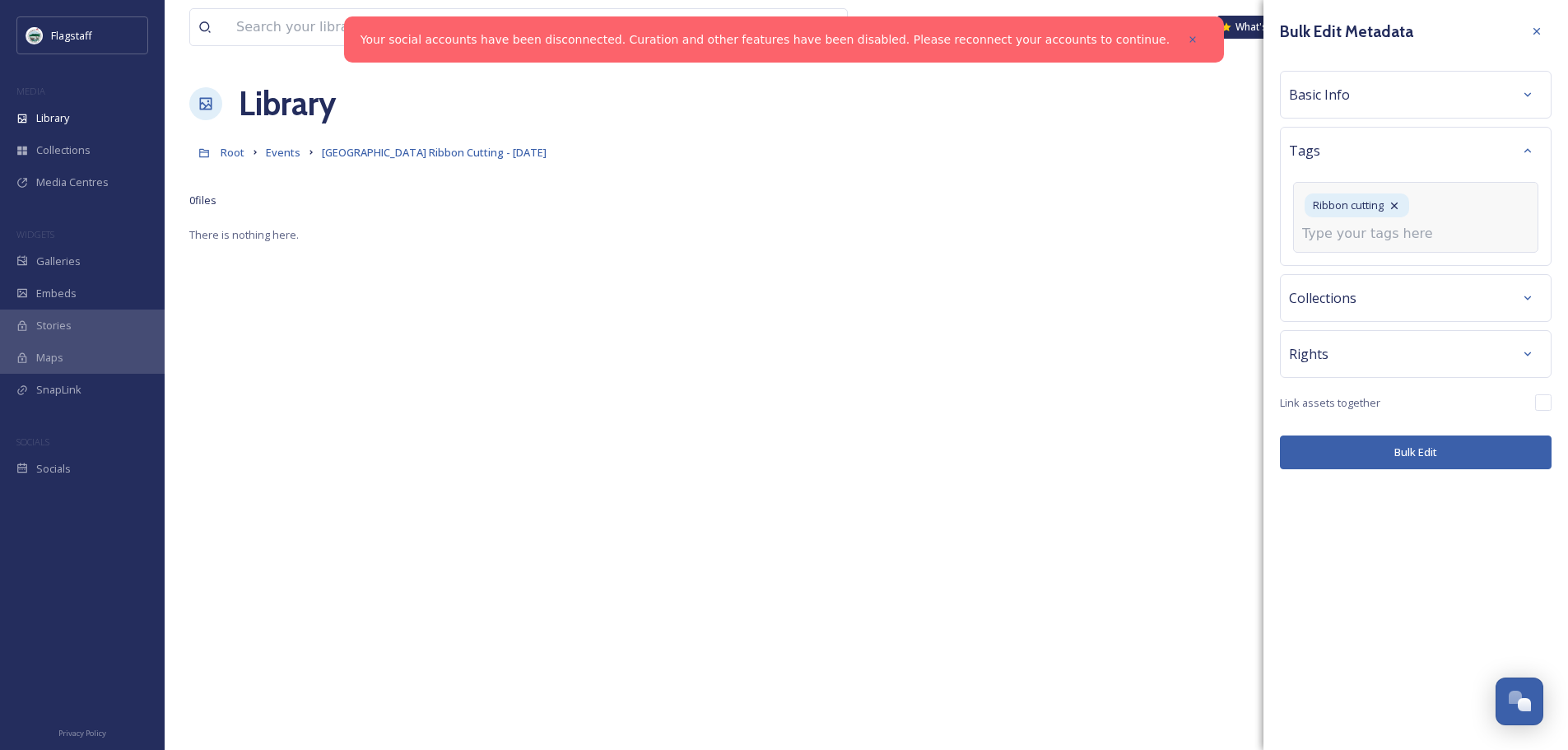
click at [1393, 238] on input at bounding box center [1384, 234] width 165 height 20
type input "Home2 Suites Tru Home Hilton"
click at [1449, 270] on span "Create " Home2 Suites Tru Home Hilton "" at bounding box center [1401, 272] width 197 height 15
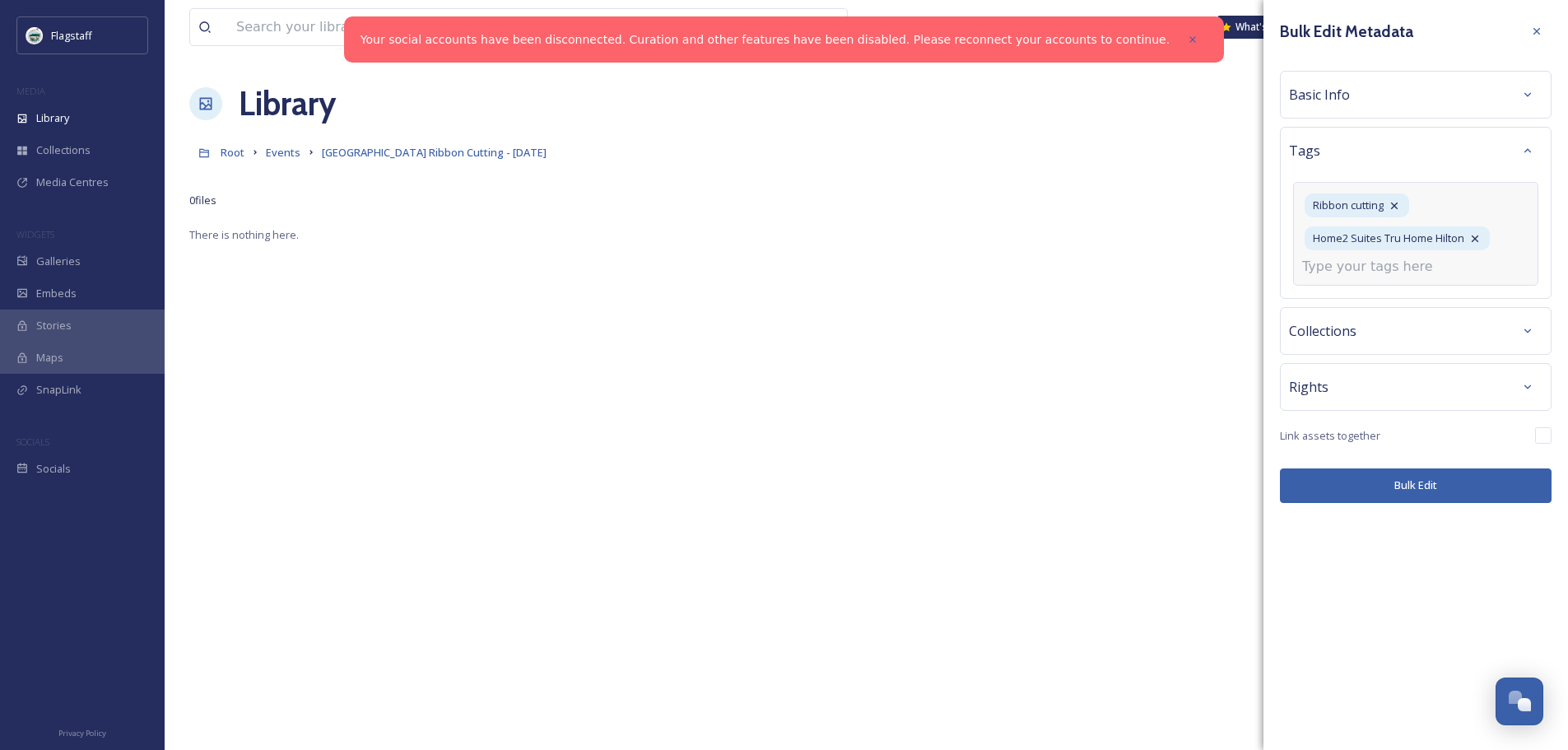
click at [1421, 270] on input at bounding box center [1384, 267] width 165 height 20
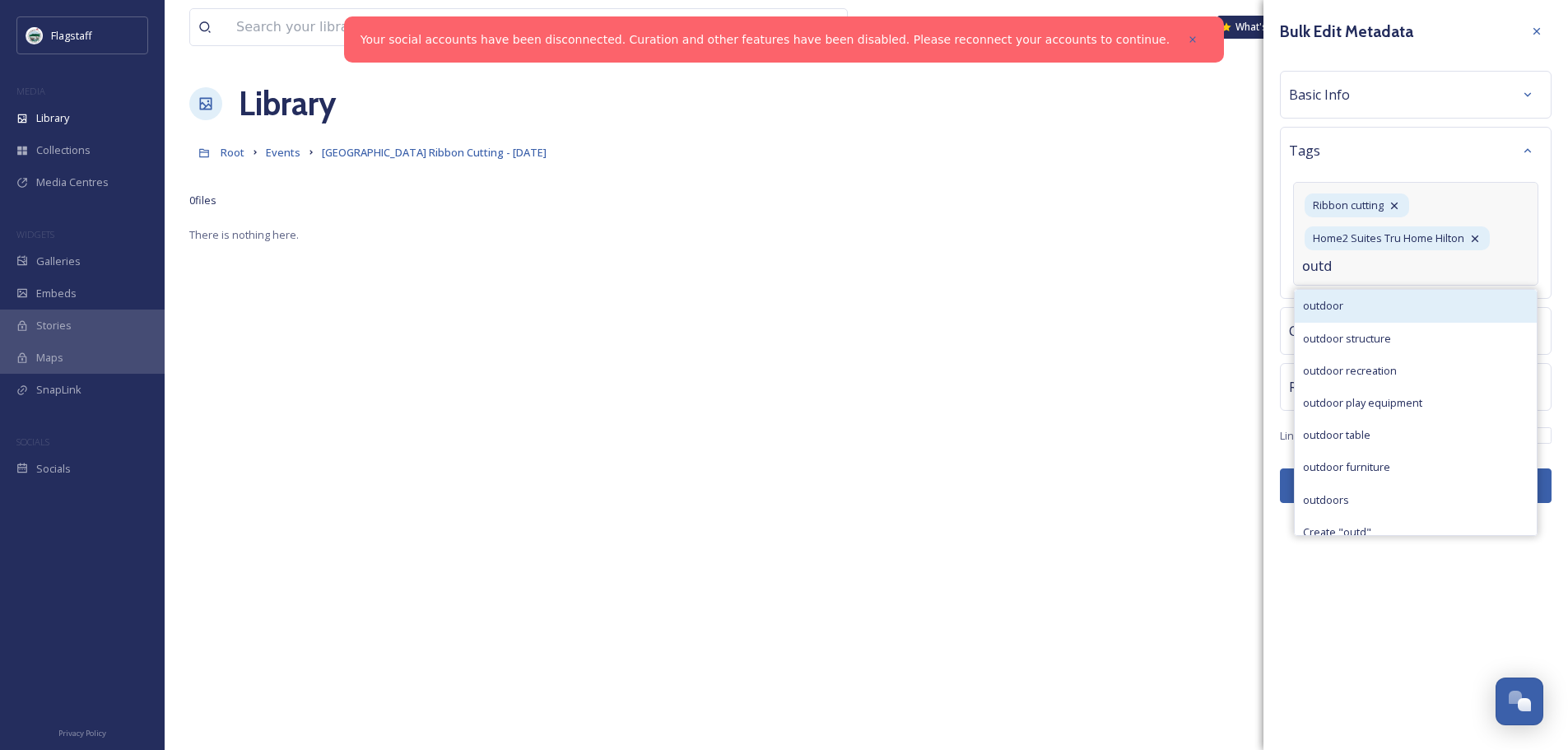
type input "outd"
click at [1386, 300] on div "outdoor" at bounding box center [1415, 306] width 242 height 32
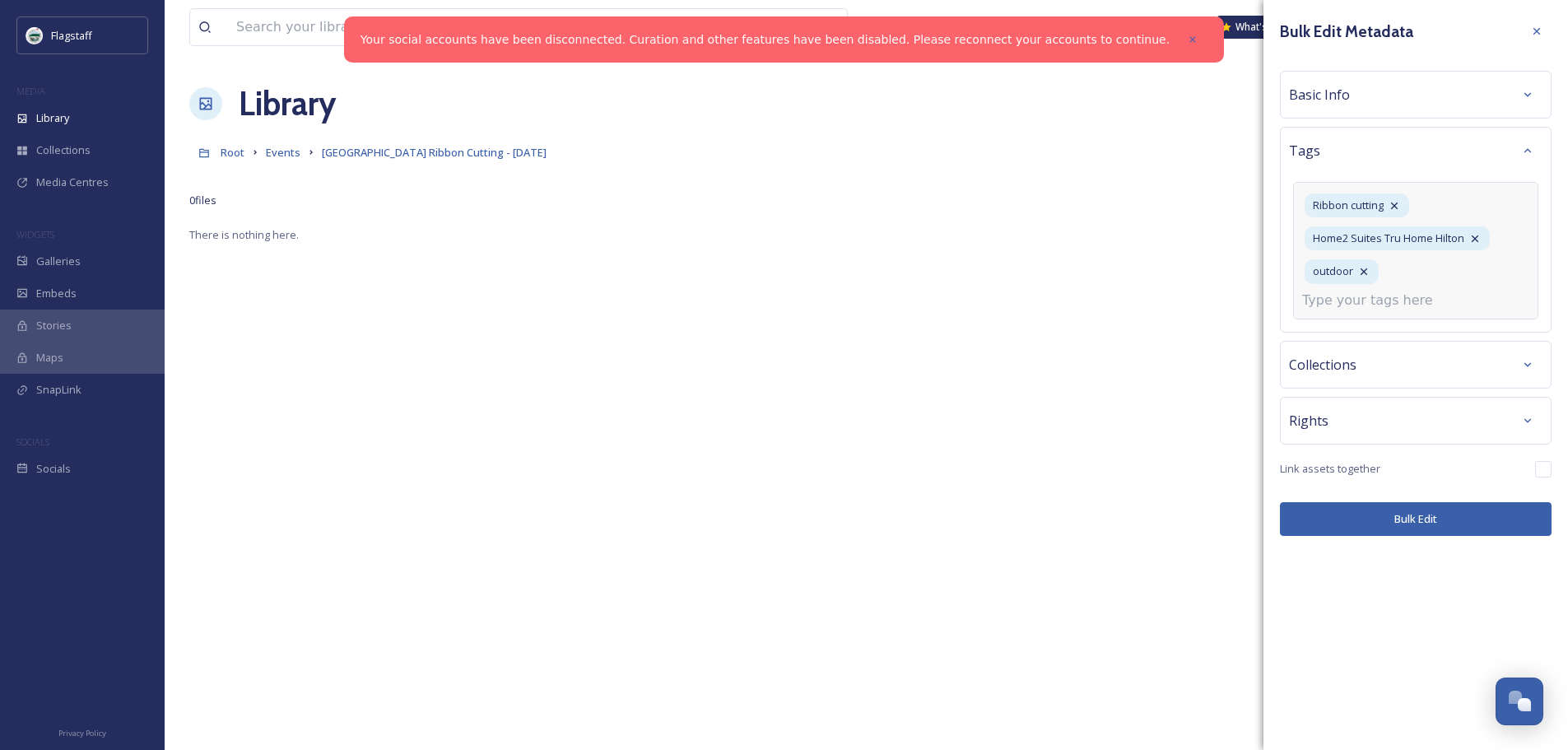
click at [1362, 303] on input at bounding box center [1384, 301] width 165 height 20
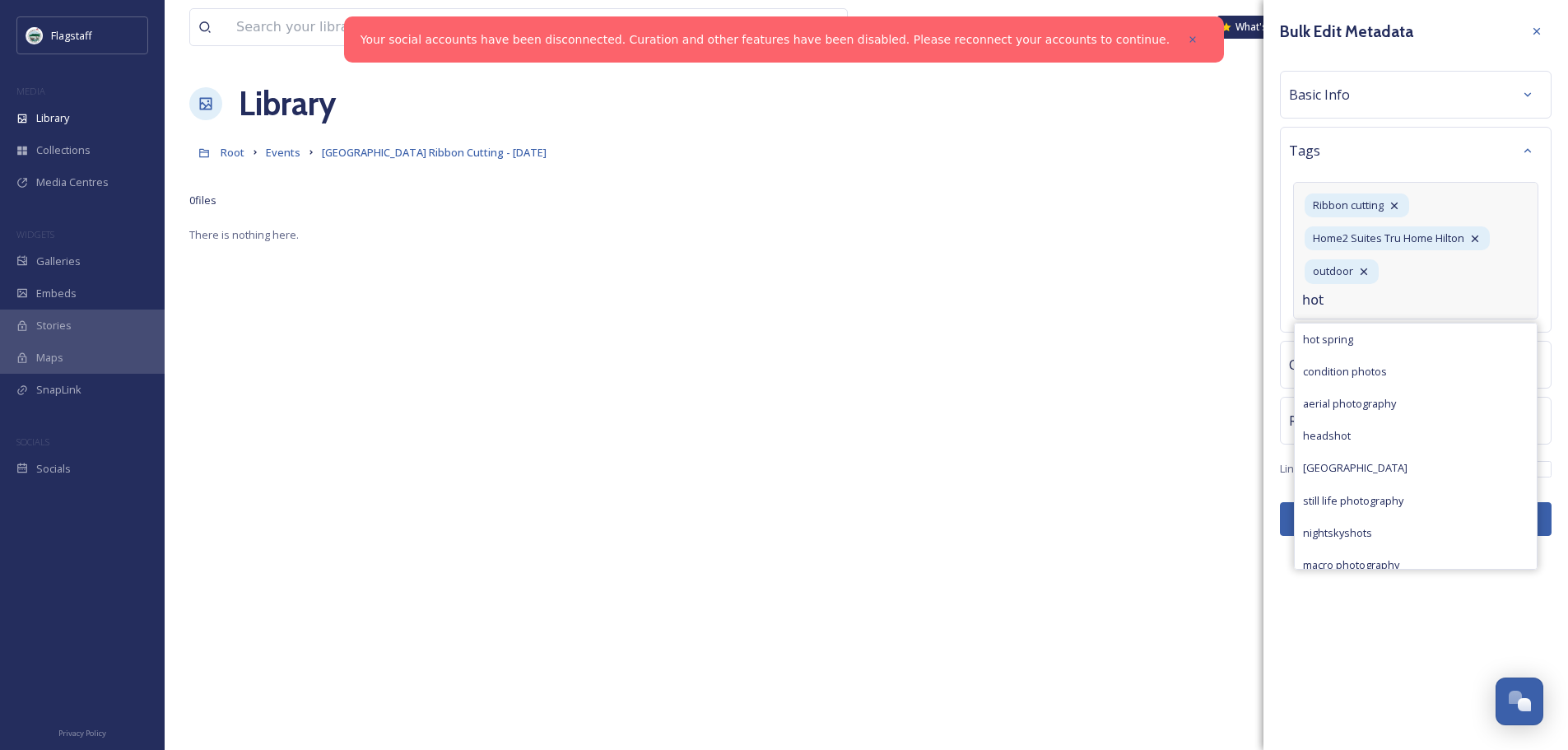
click at [1362, 302] on input "hot" at bounding box center [1384, 301] width 165 height 20
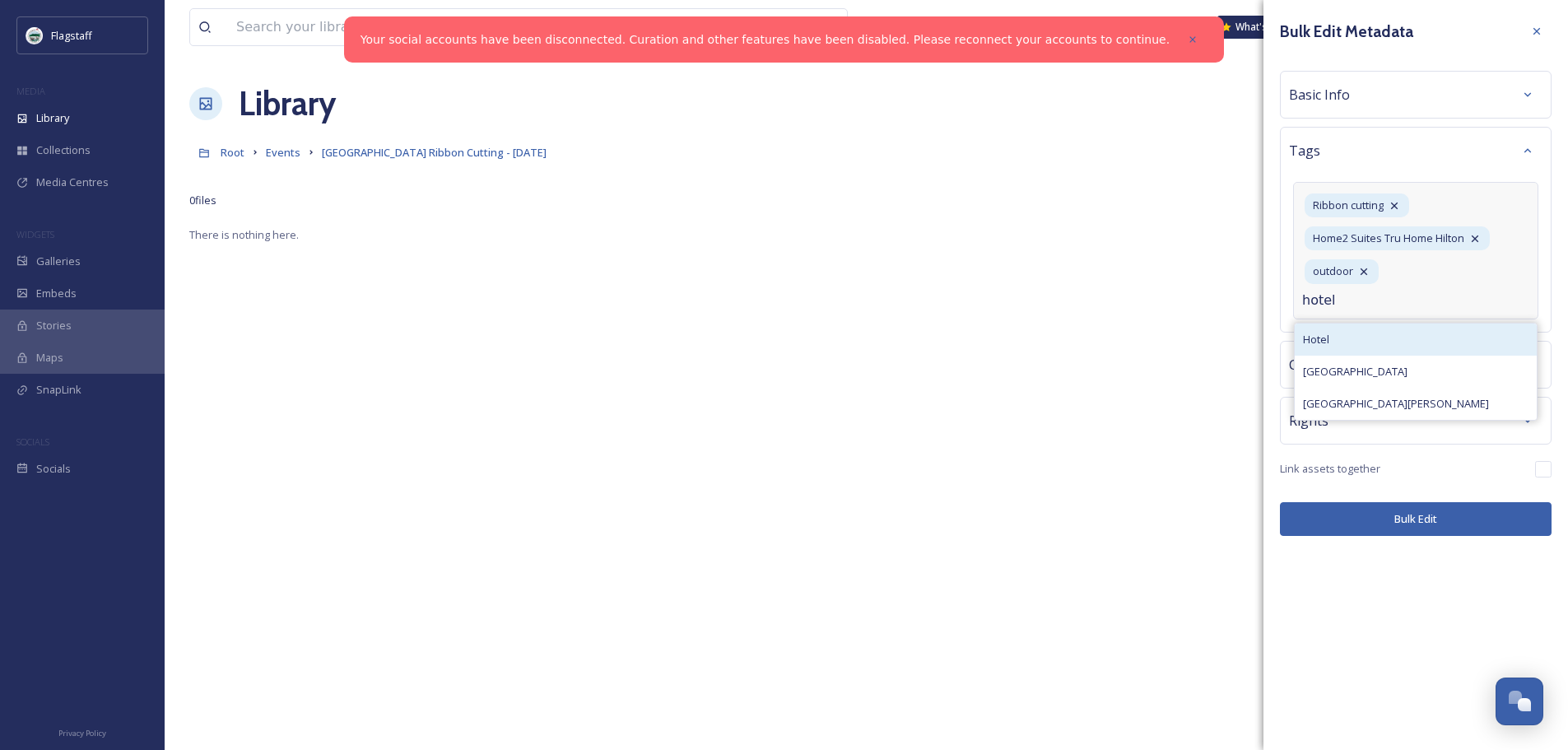
type input "hotel"
click at [1350, 335] on div "Hotel" at bounding box center [1415, 339] width 242 height 32
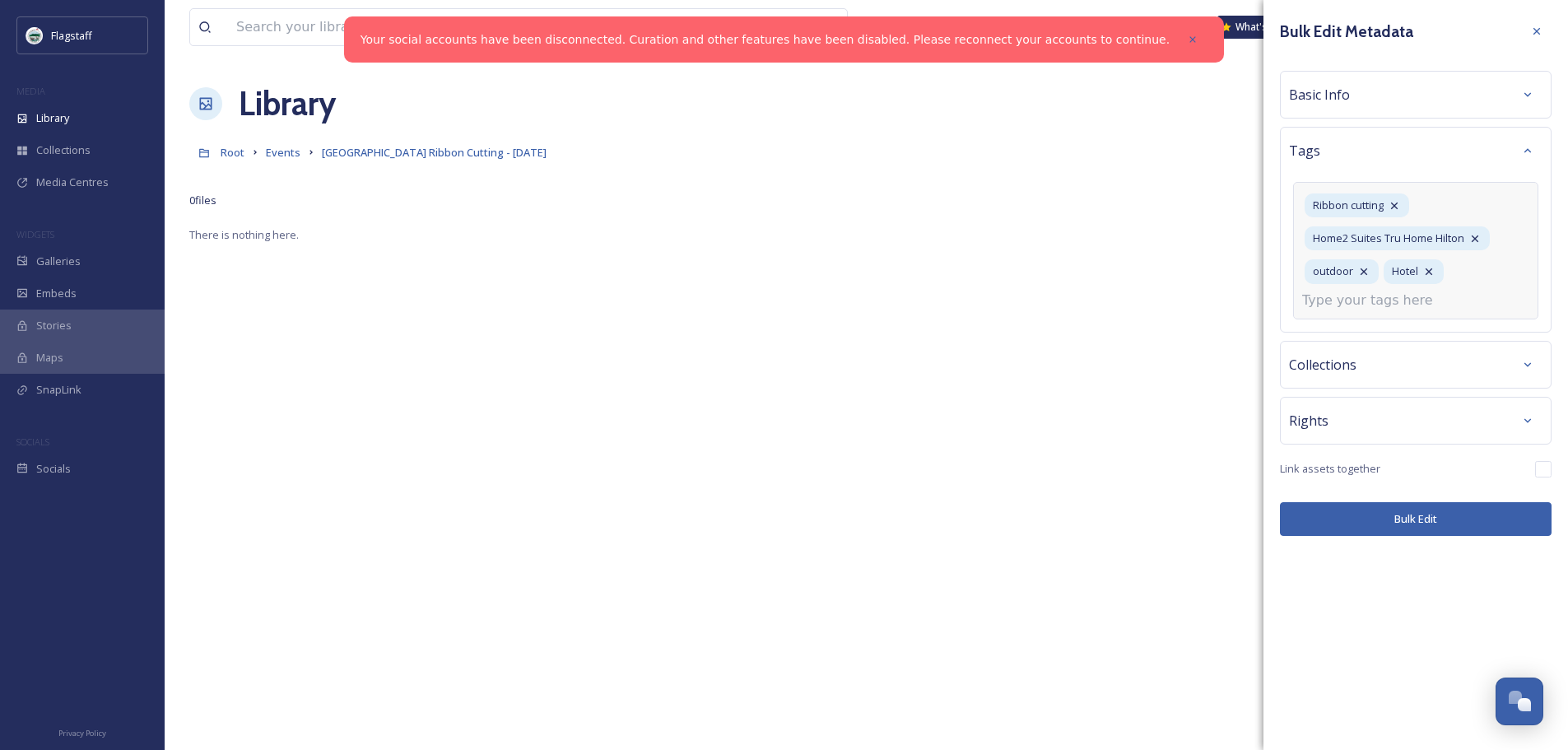
click at [1392, 521] on div "Bulk Edit Metadata Basic Info Tags Ribbon cutting Home2 Suites Tru Home Hilton …" at bounding box center [1416, 276] width 304 height 553
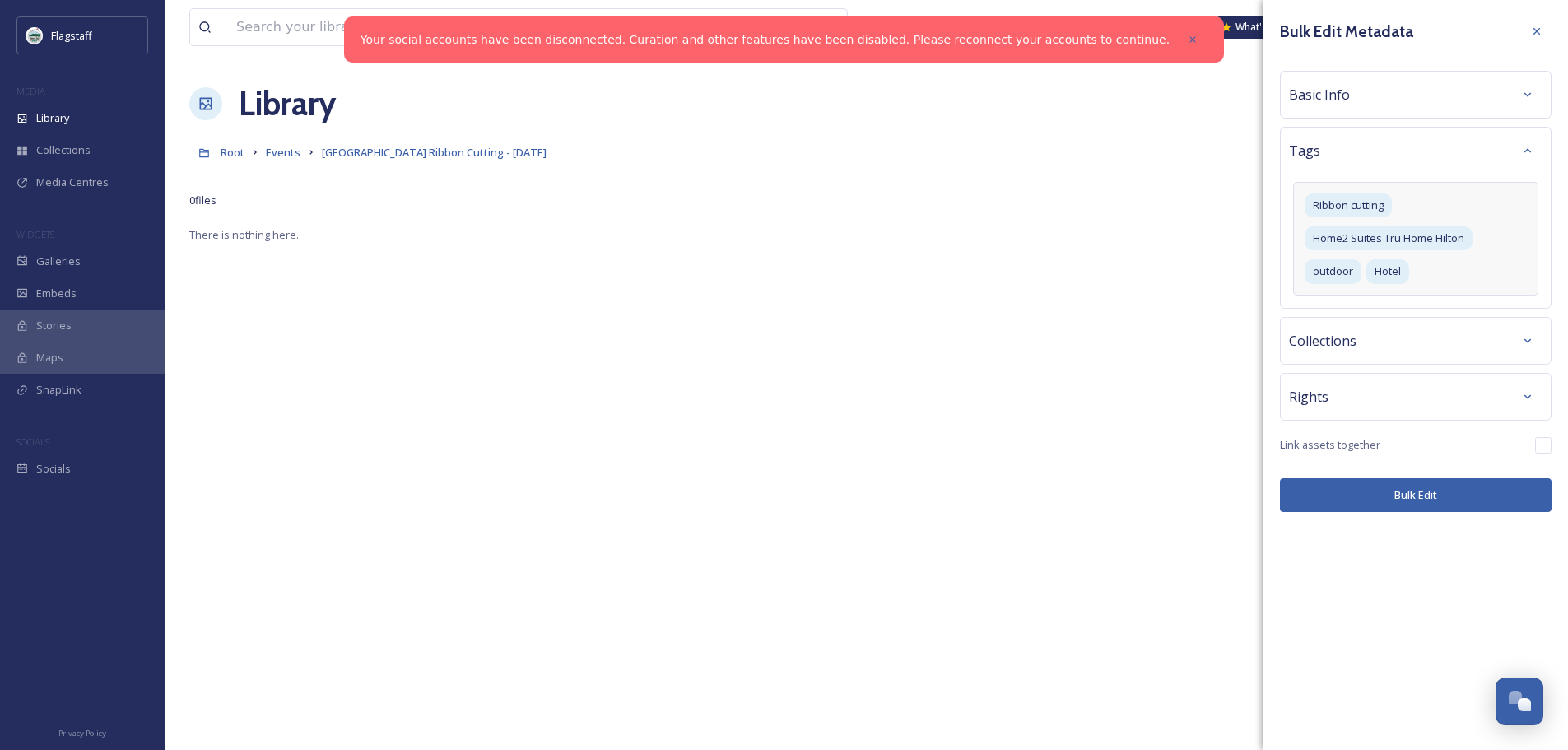
click at [1396, 494] on button "Bulk Edit" at bounding box center [1416, 494] width 272 height 33
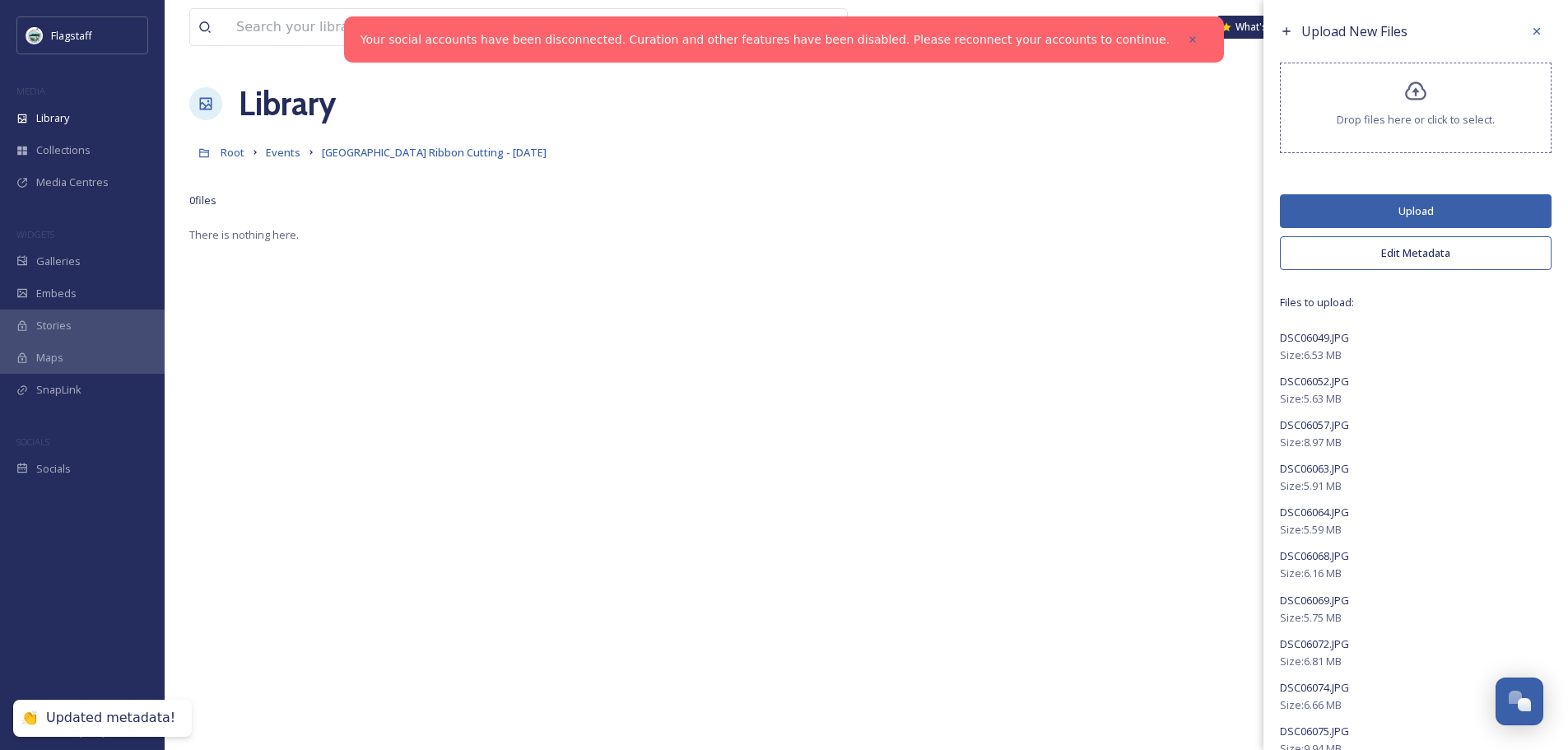
click at [1399, 203] on button "Upload" at bounding box center [1416, 211] width 272 height 33
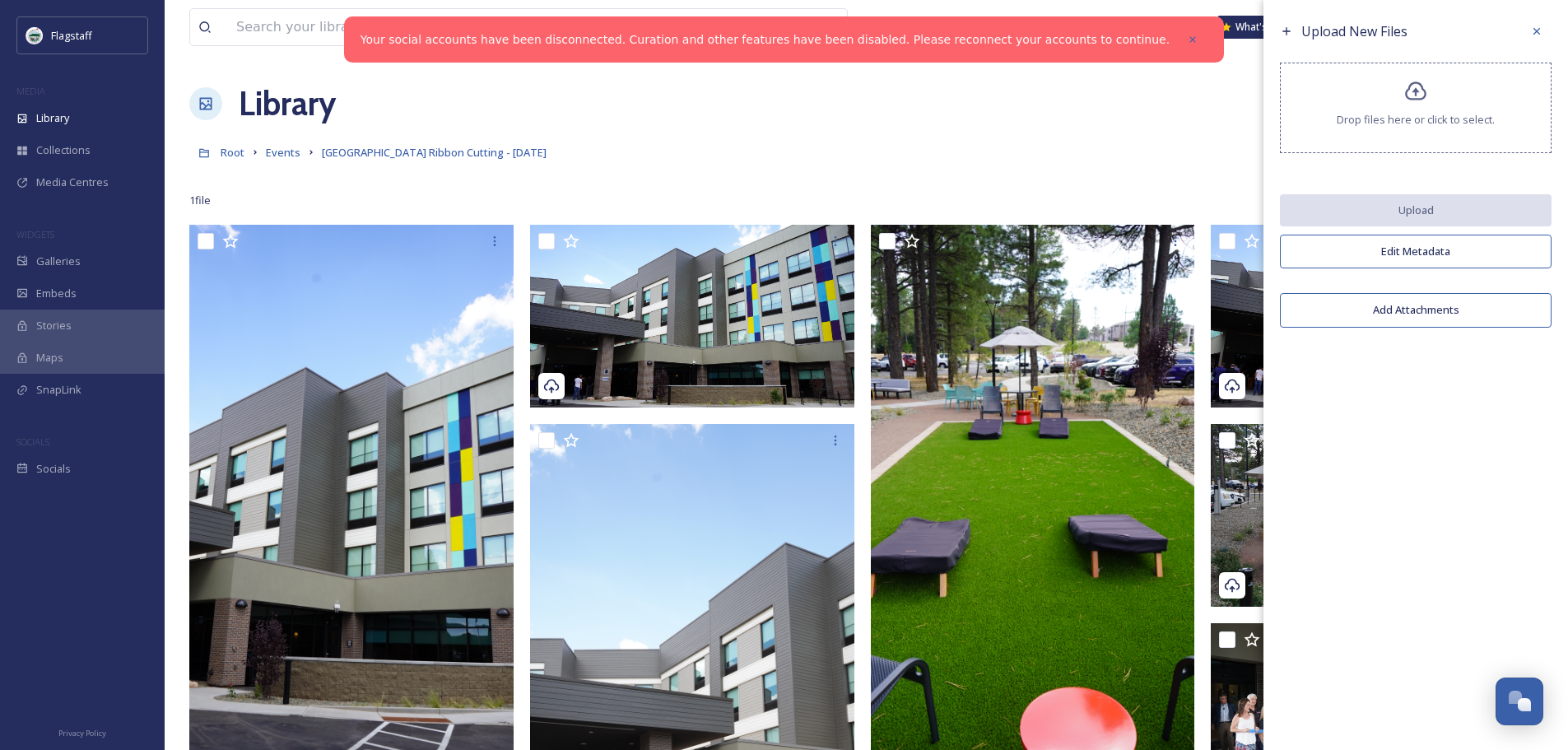
click at [830, 140] on div "Root Events Hilton Tru Home Hotel Ribbon Cutting - Aug 25" at bounding box center [866, 152] width 1354 height 32
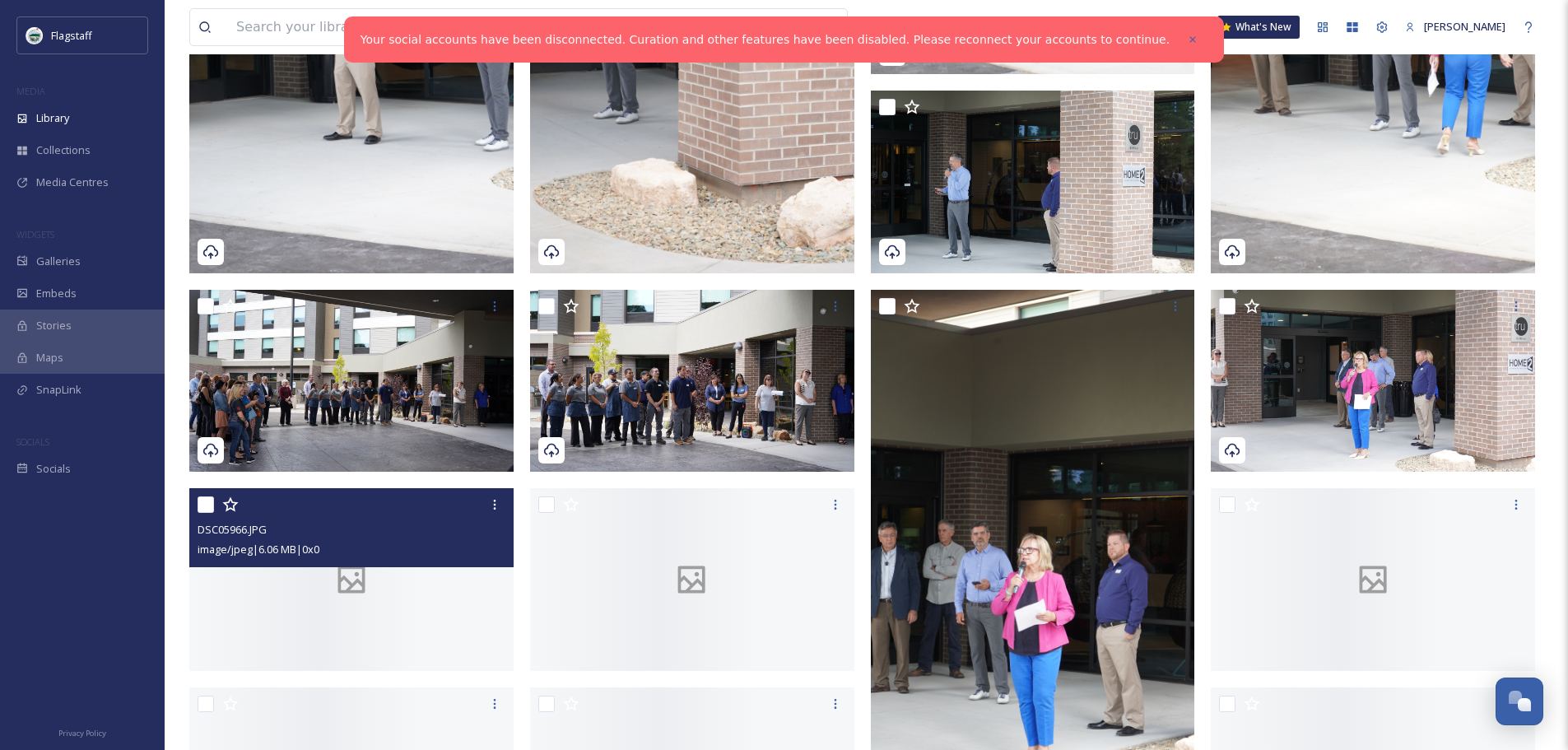
scroll to position [1564, 0]
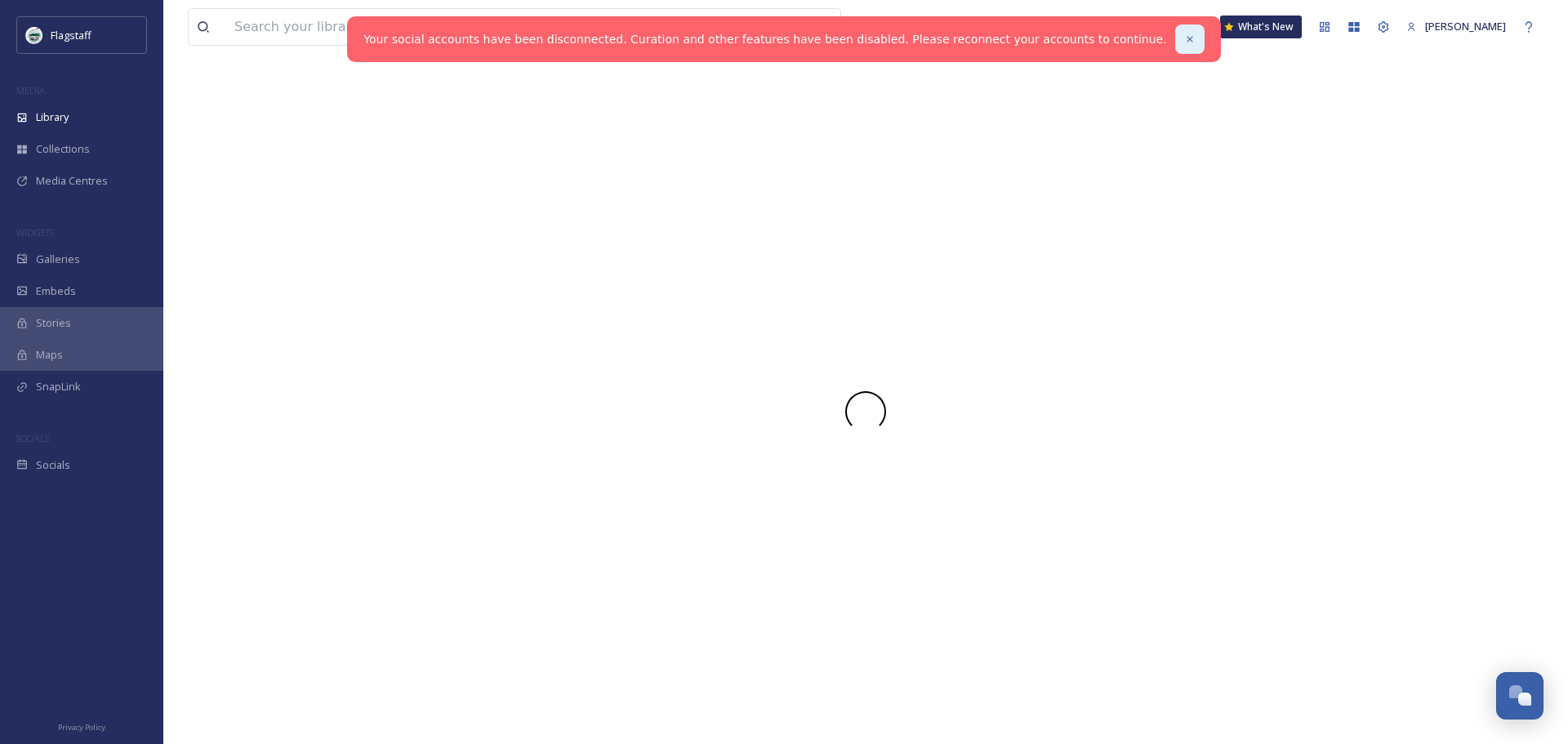
click at [1184, 37] on icon at bounding box center [1189, 38] width 12 height 12
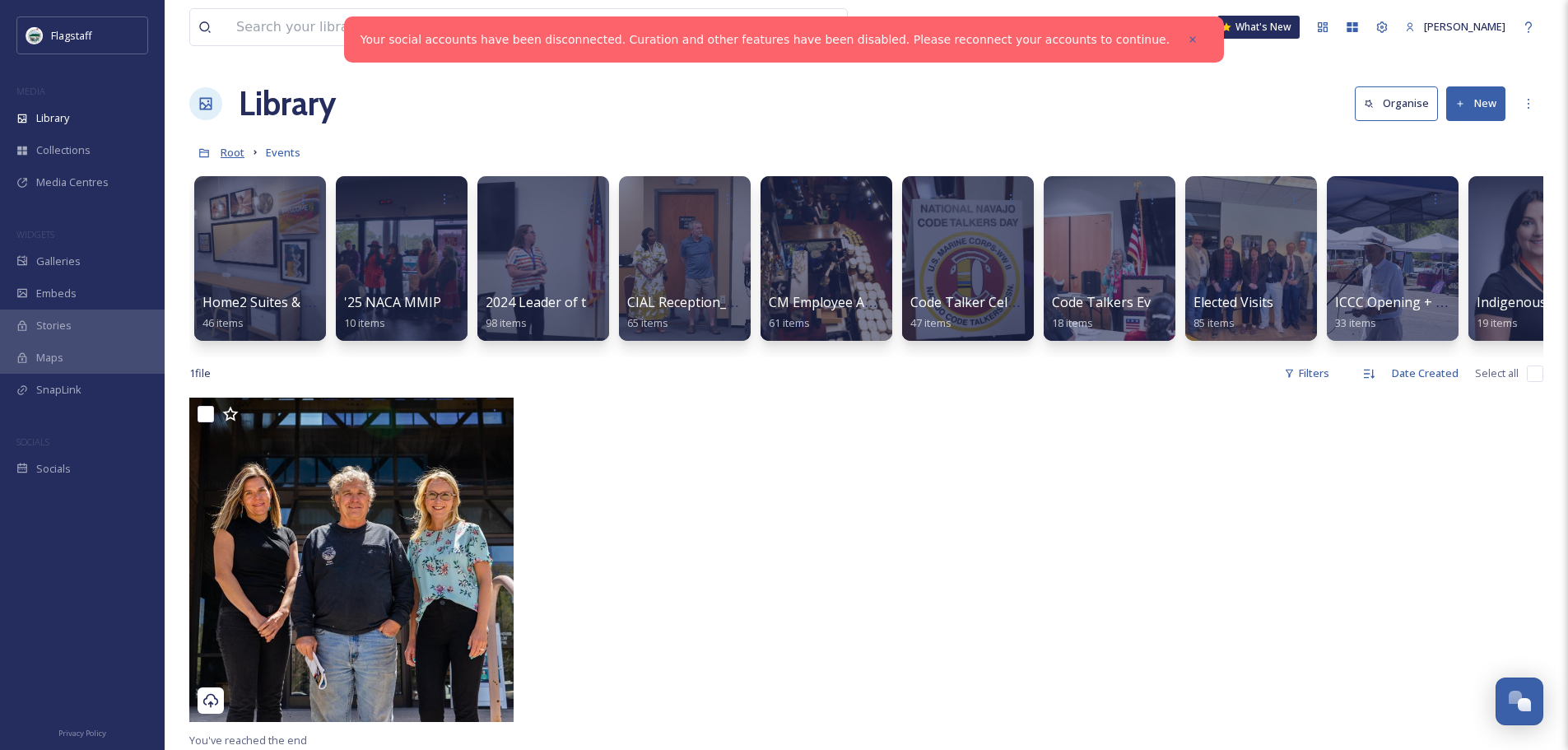
click at [236, 153] on span "Root" at bounding box center [232, 152] width 24 height 14
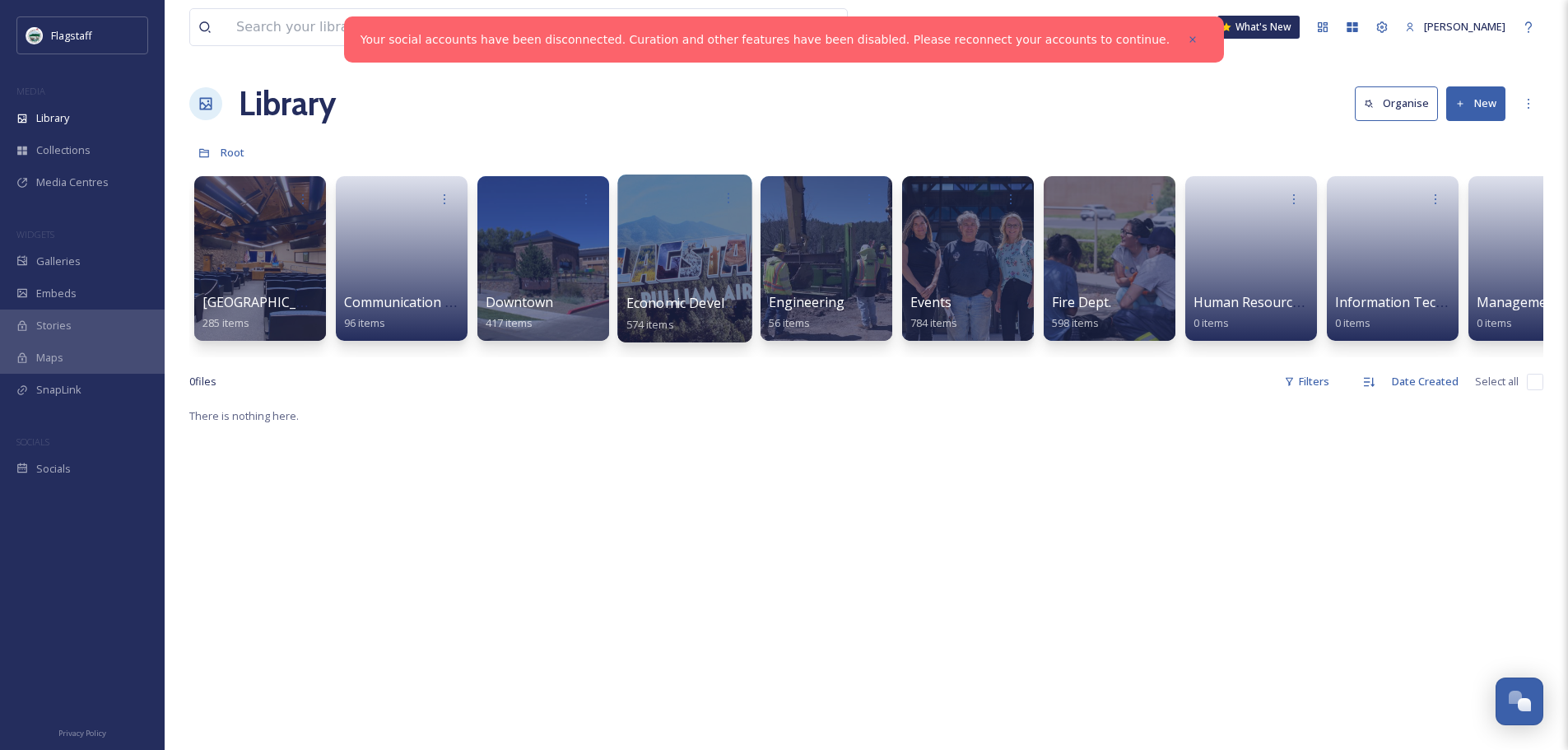
click at [742, 277] on div at bounding box center [684, 258] width 134 height 168
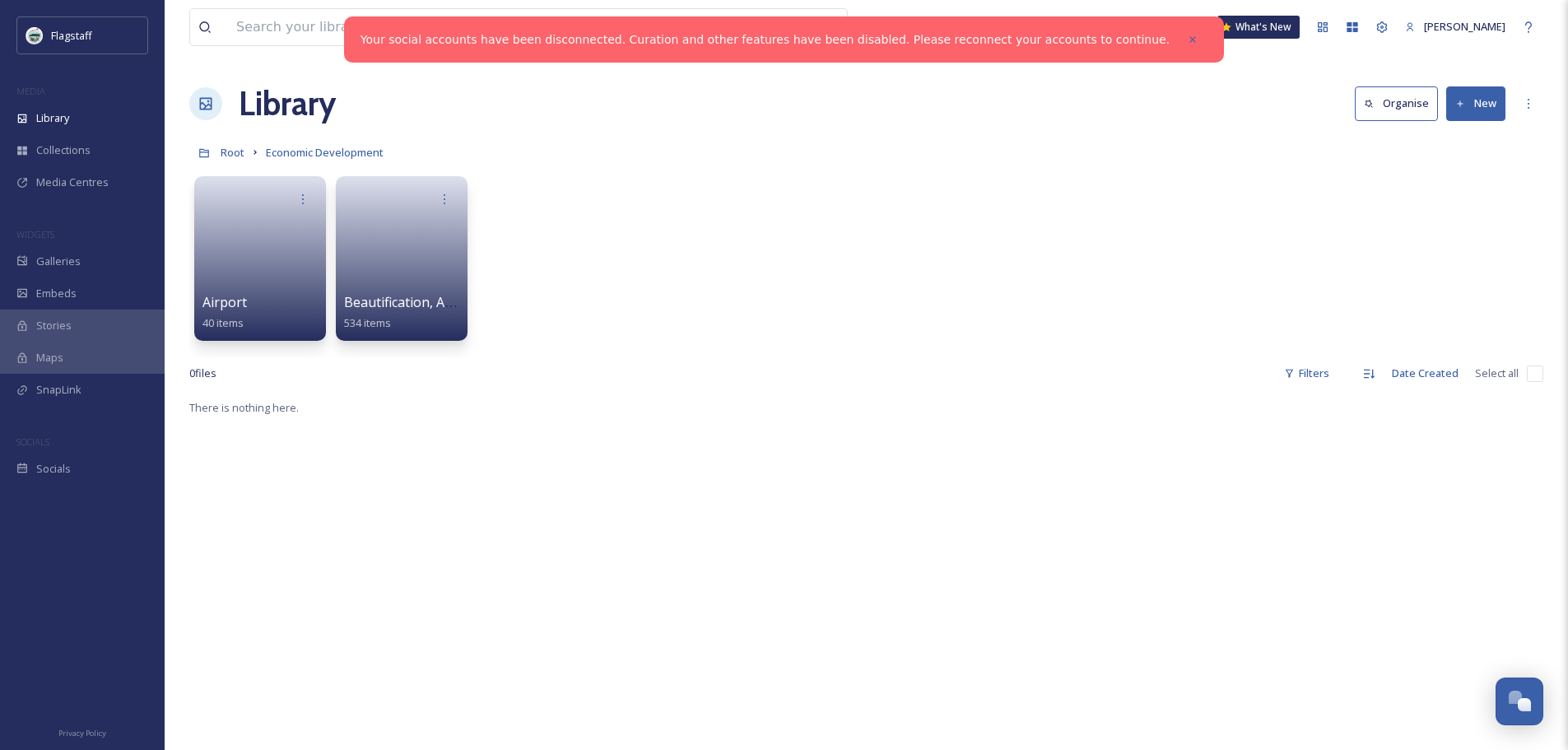
click at [272, 279] on link at bounding box center [260, 253] width 115 height 78
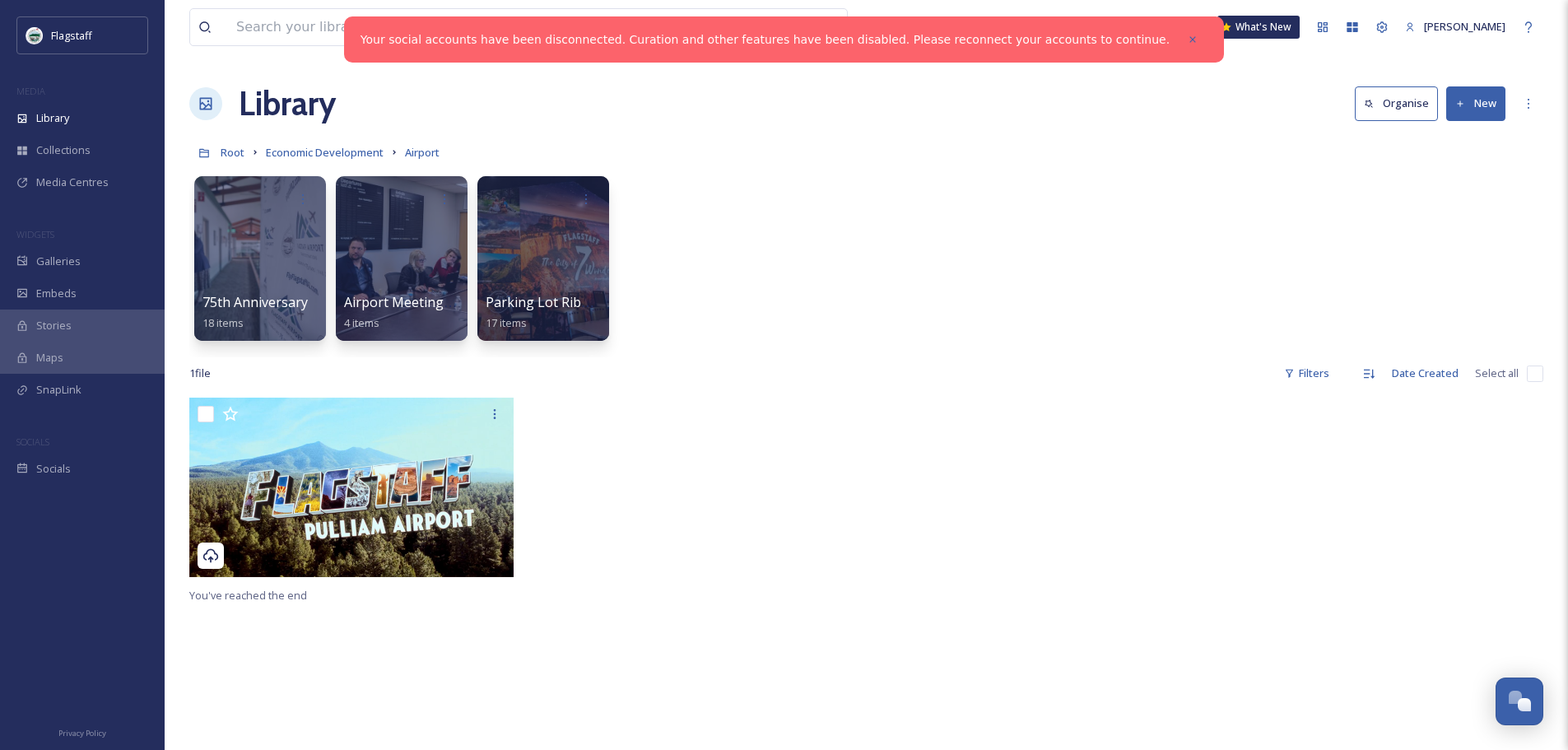
click at [1462, 108] on icon at bounding box center [1461, 104] width 11 height 11
click at [1459, 199] on span "Folder" at bounding box center [1456, 205] width 32 height 15
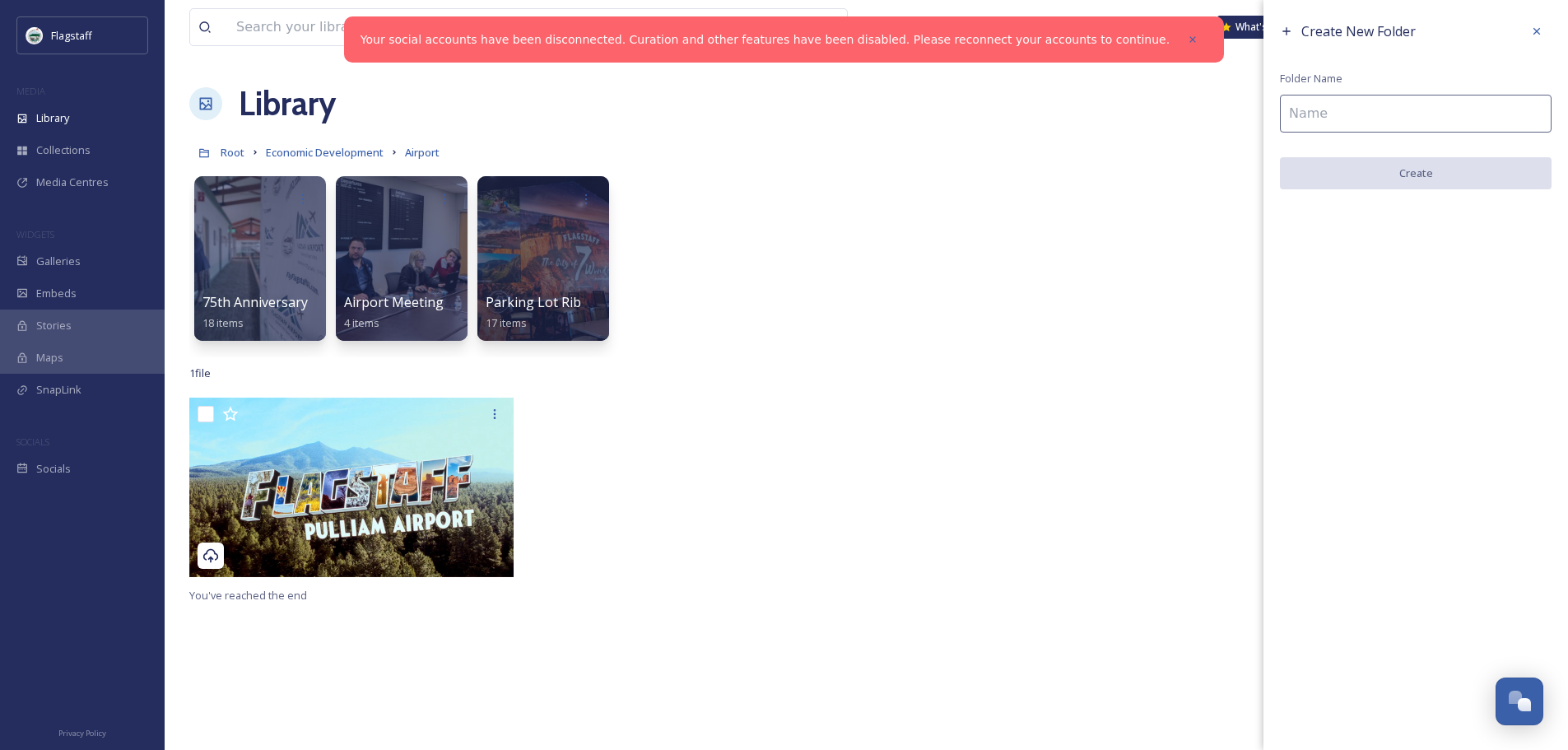
click at [1298, 129] on input at bounding box center [1416, 113] width 272 height 38
type input "Fire Rescue/Plows"
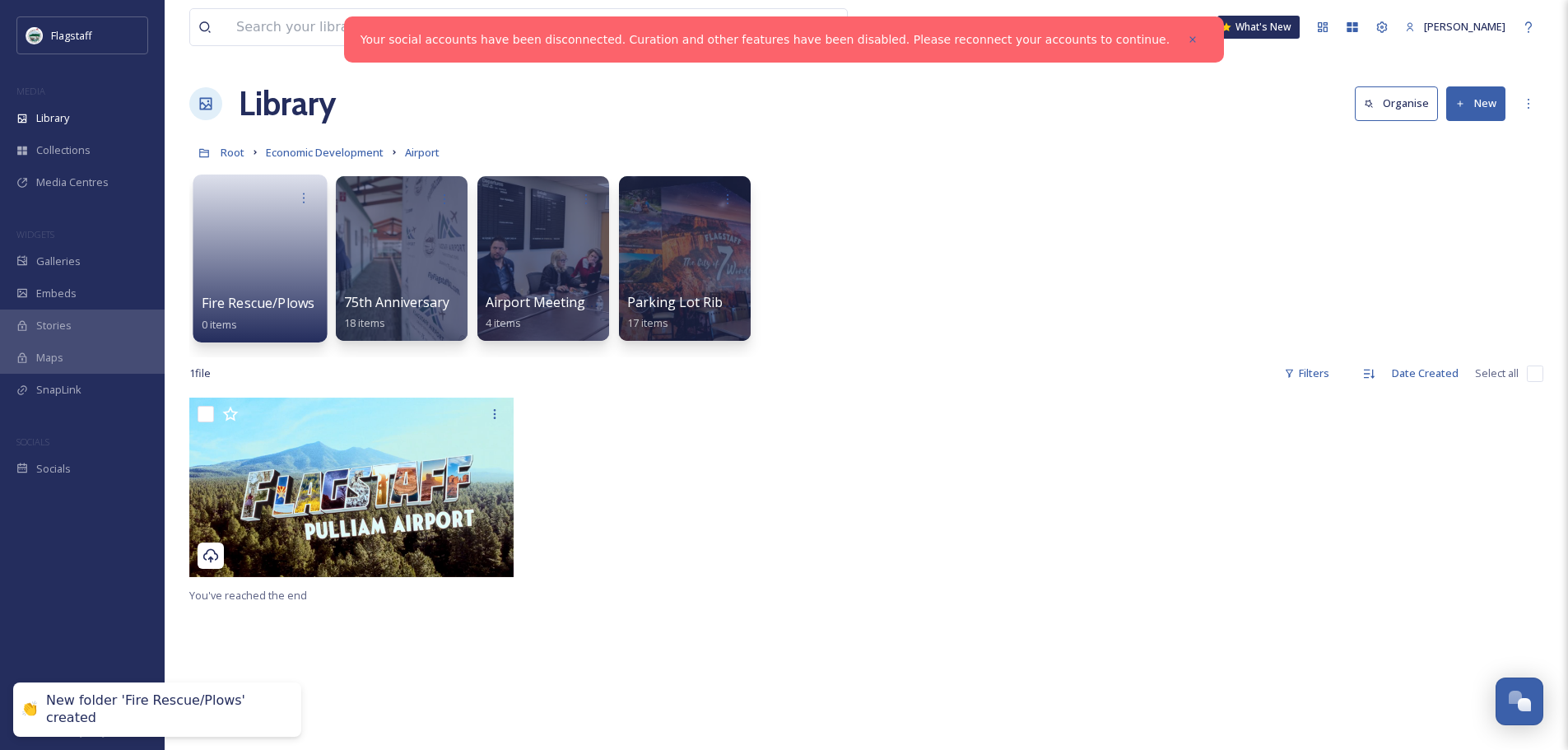
click at [265, 251] on link at bounding box center [260, 253] width 118 height 80
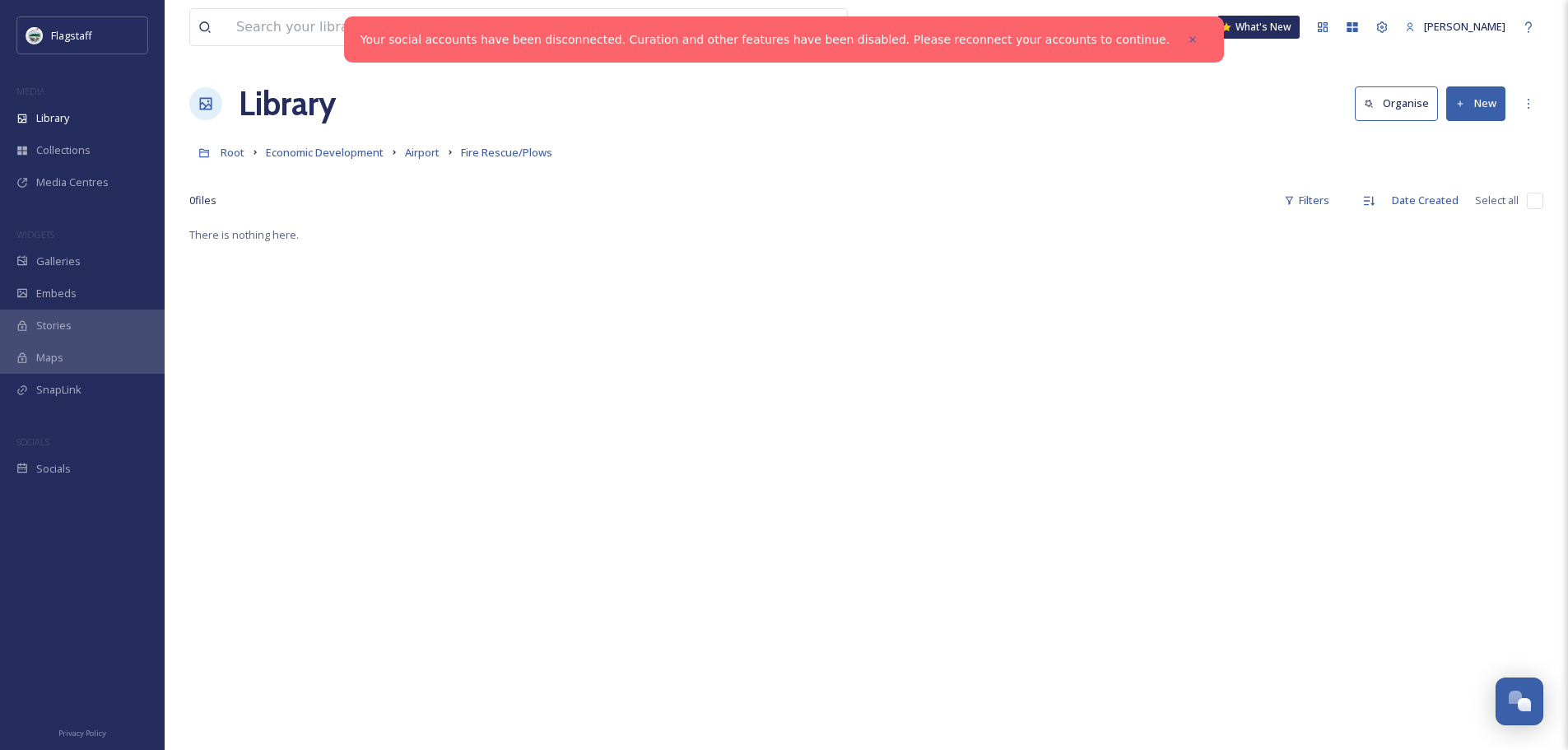
click at [1463, 96] on button "New" at bounding box center [1476, 103] width 59 height 33
click at [1469, 136] on span "File Upload" at bounding box center [1468, 141] width 54 height 15
click at [437, 154] on span "Airport" at bounding box center [422, 152] width 34 height 14
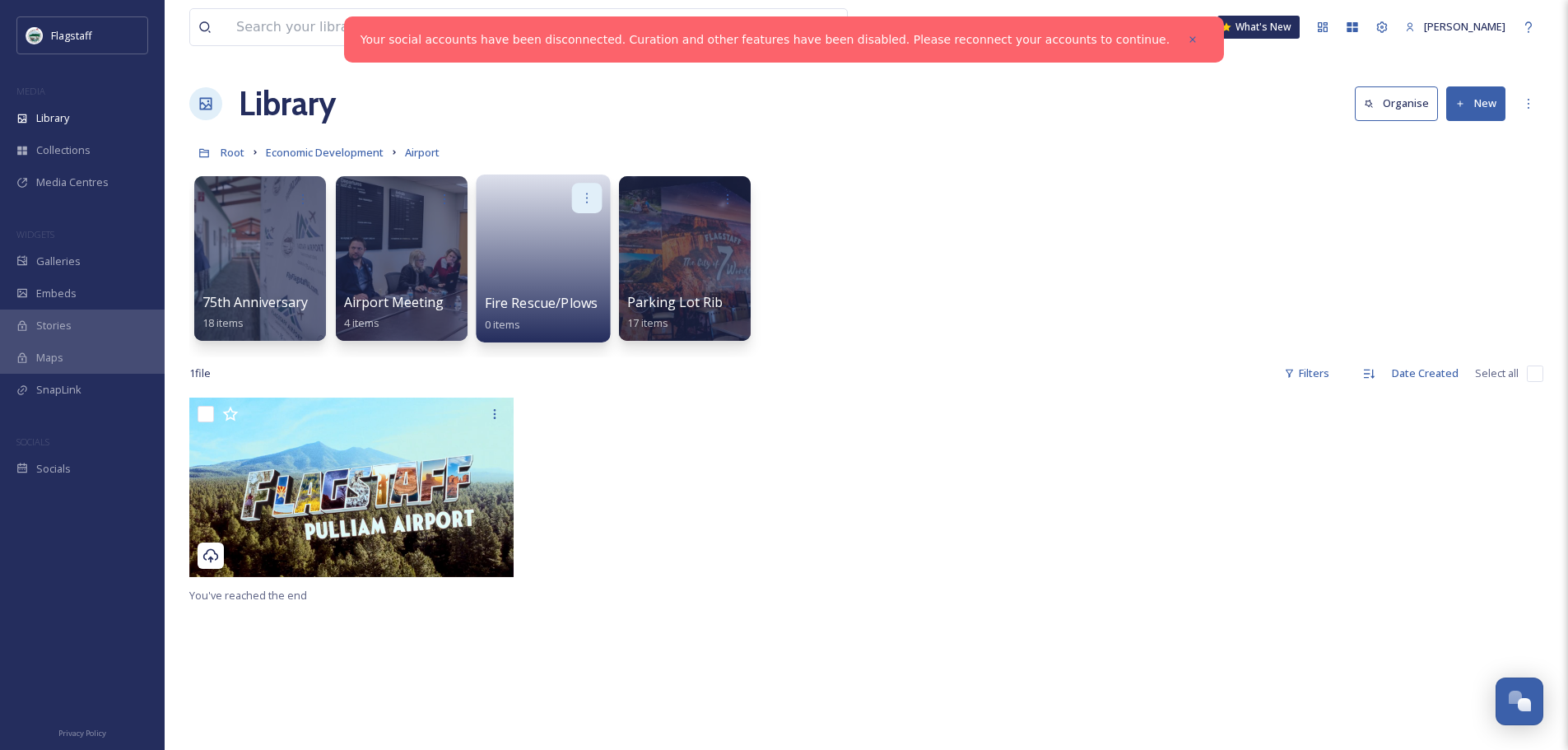
click at [590, 191] on icon at bounding box center [587, 197] width 14 height 14
click at [573, 315] on div "Delete" at bounding box center [554, 318] width 91 height 33
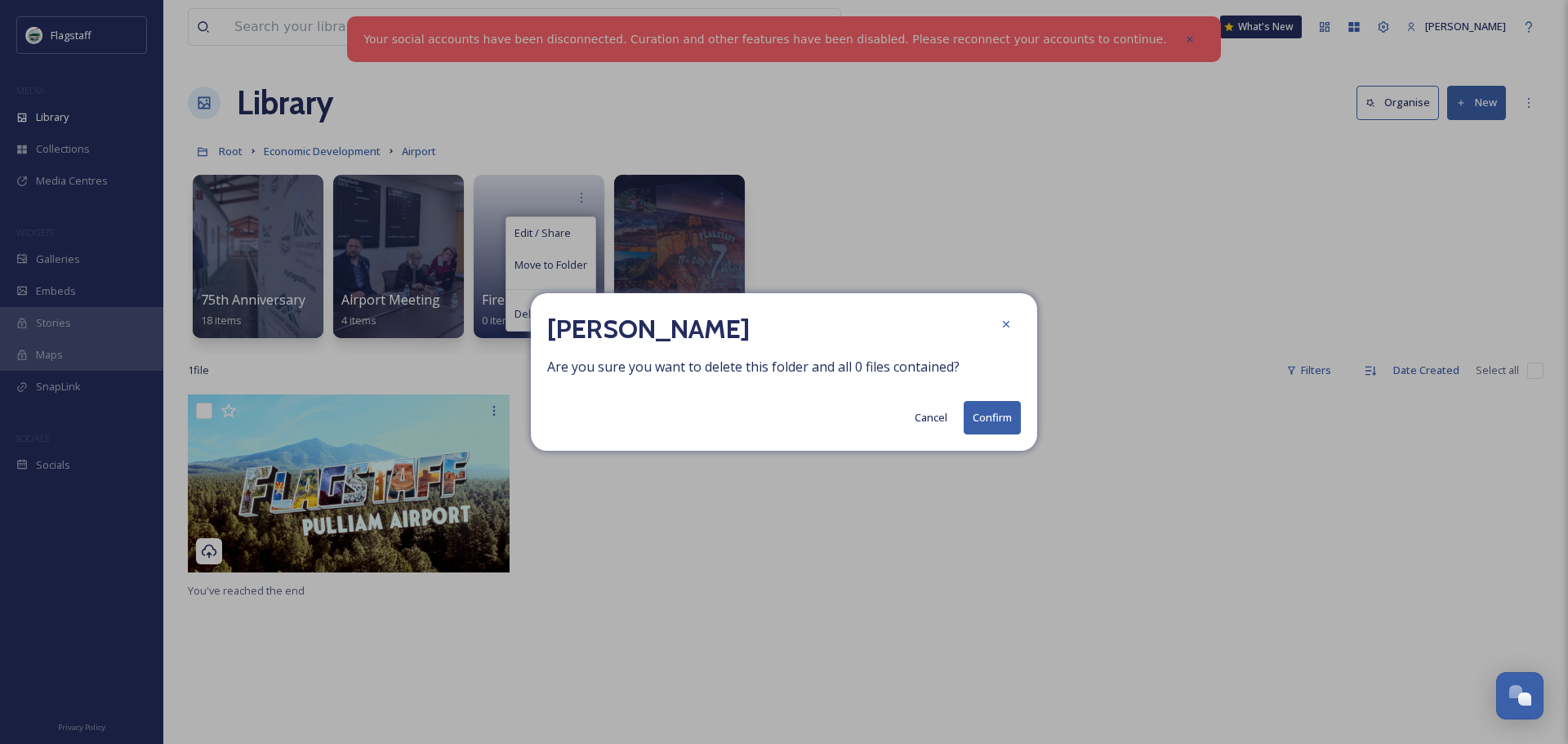
click at [982, 414] on button "Confirm" at bounding box center [992, 417] width 57 height 33
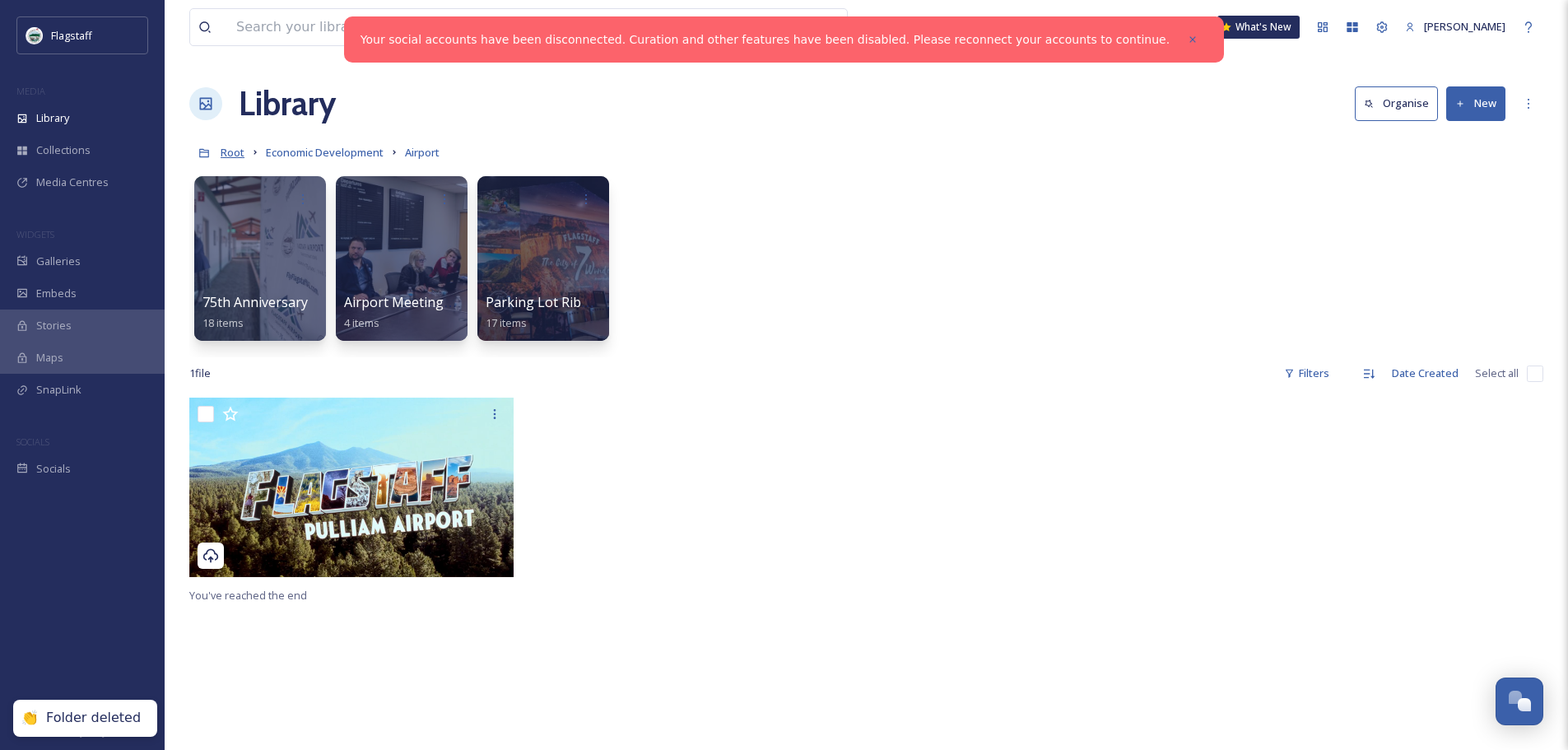
click at [226, 152] on span "Root" at bounding box center [232, 152] width 24 height 14
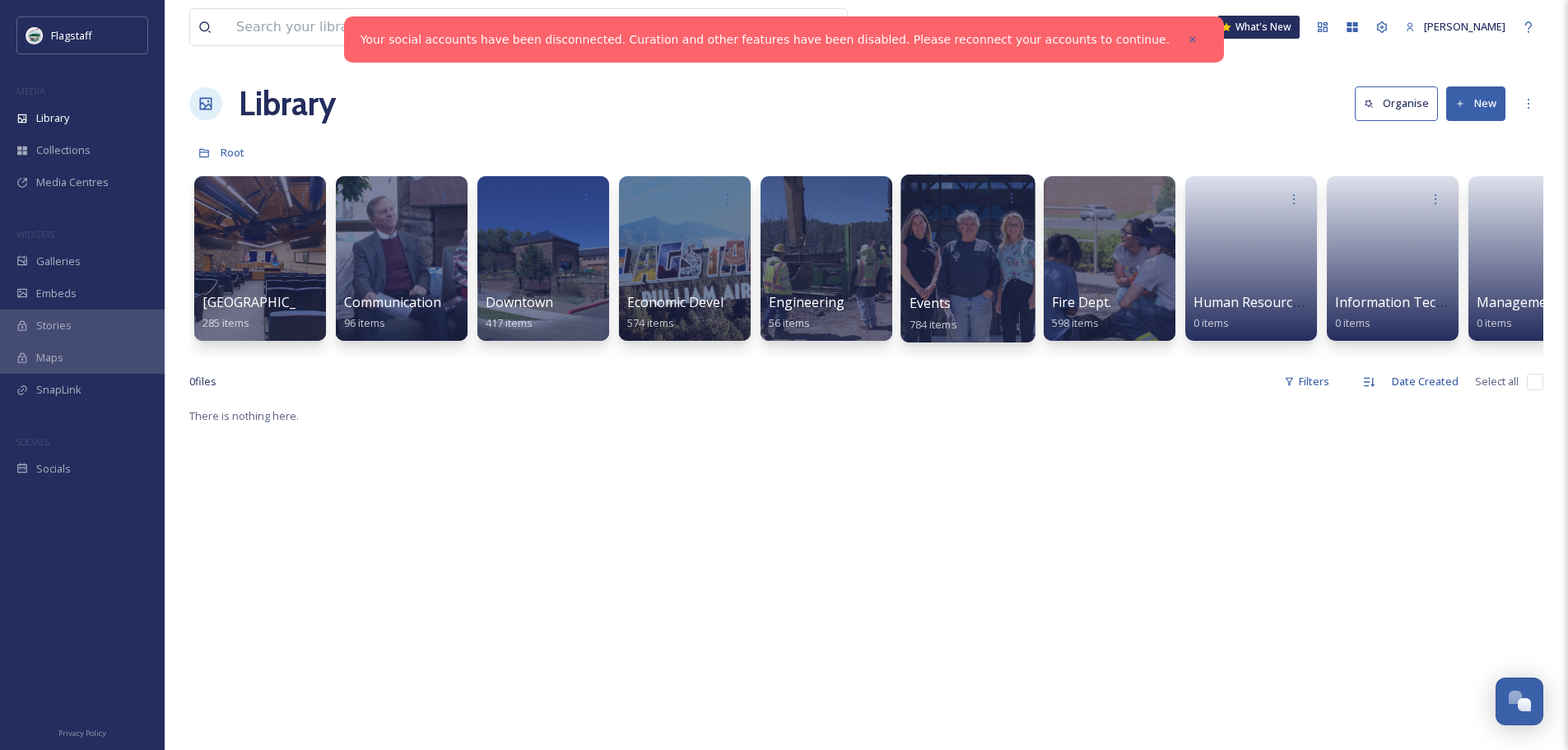
click at [966, 248] on div at bounding box center [967, 258] width 134 height 168
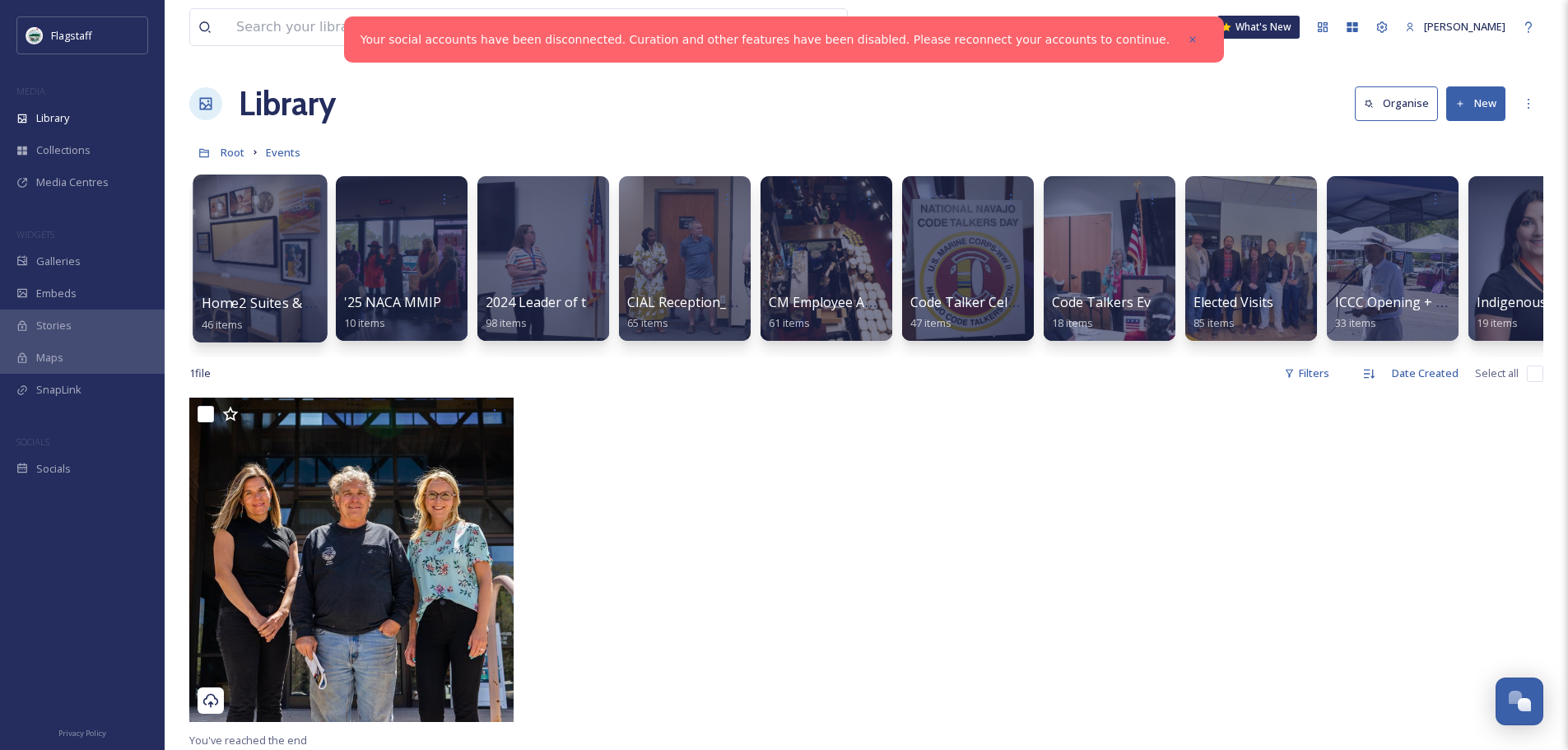
click at [231, 275] on div at bounding box center [259, 258] width 134 height 168
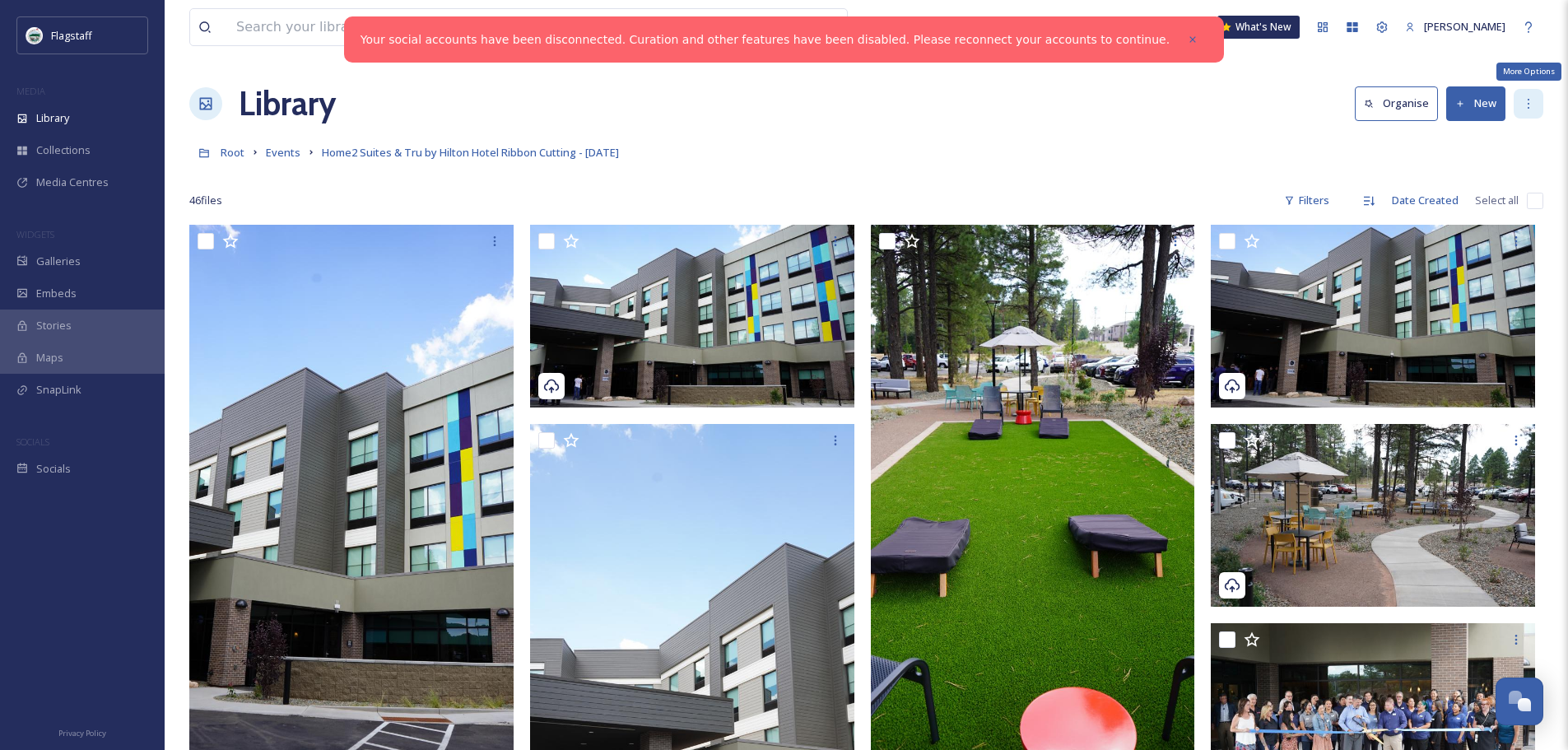
click at [1522, 97] on icon at bounding box center [1528, 104] width 14 height 14
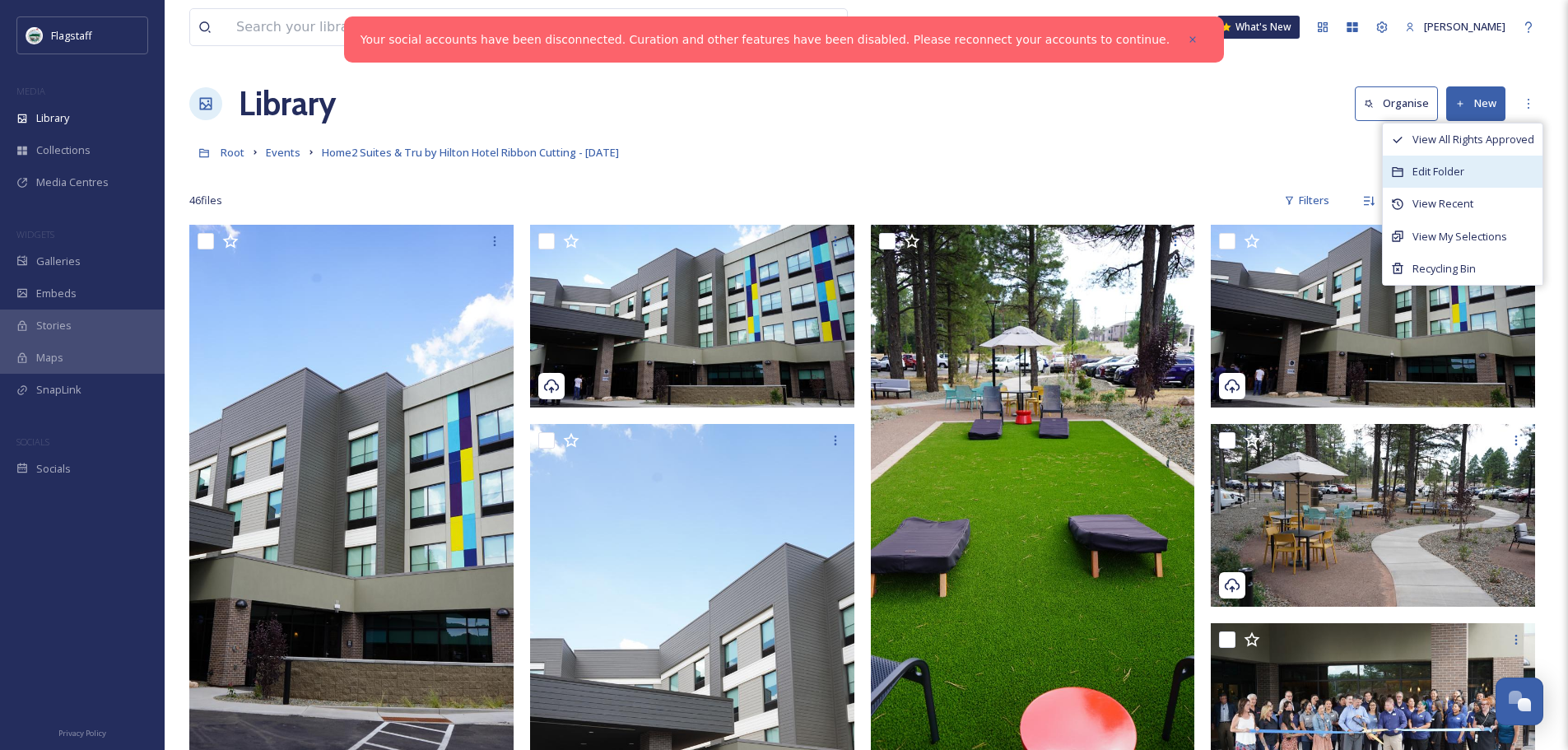
click at [1468, 158] on div "Edit Folder" at bounding box center [1462, 172] width 159 height 32
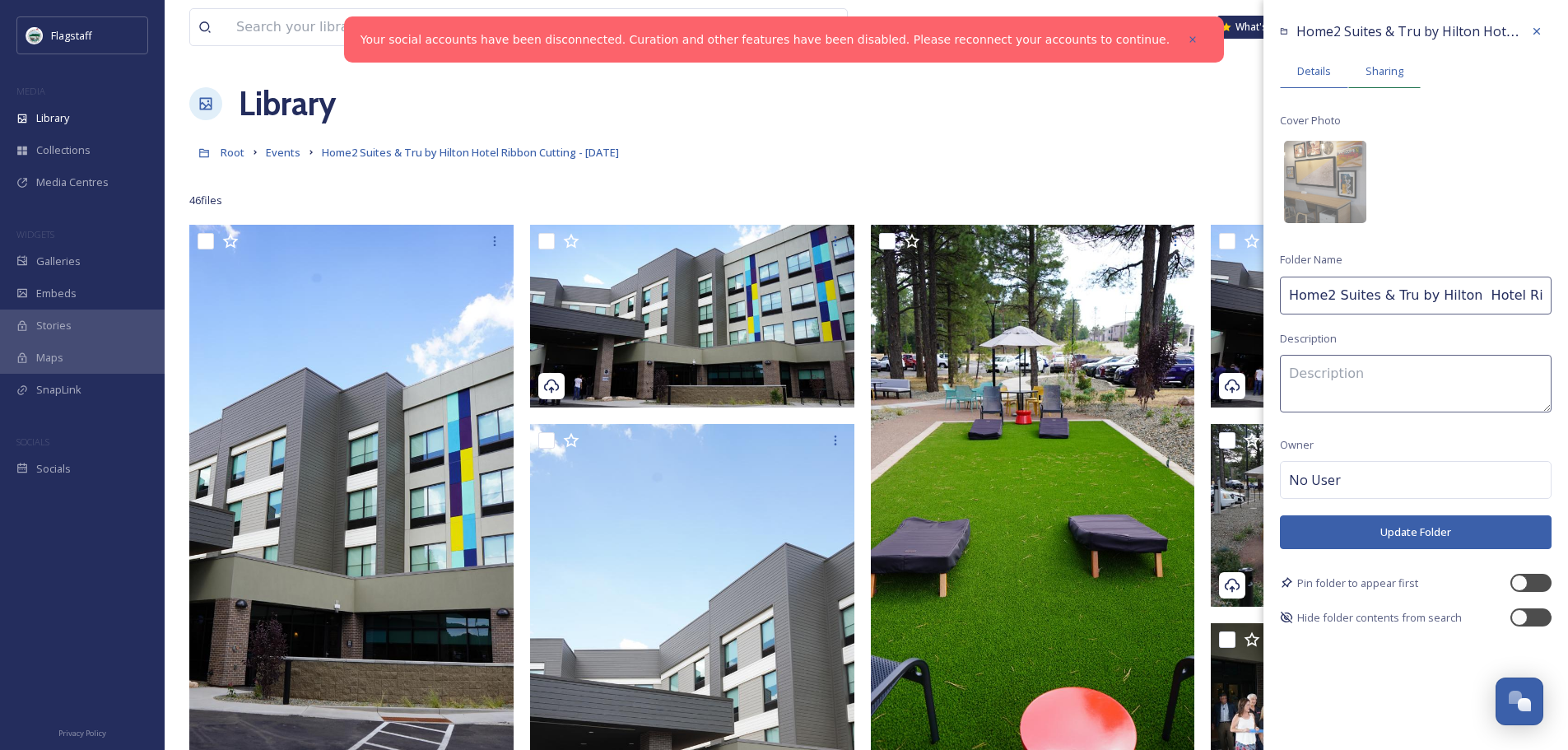
click at [1365, 73] on span "Sharing" at bounding box center [1384, 70] width 38 height 15
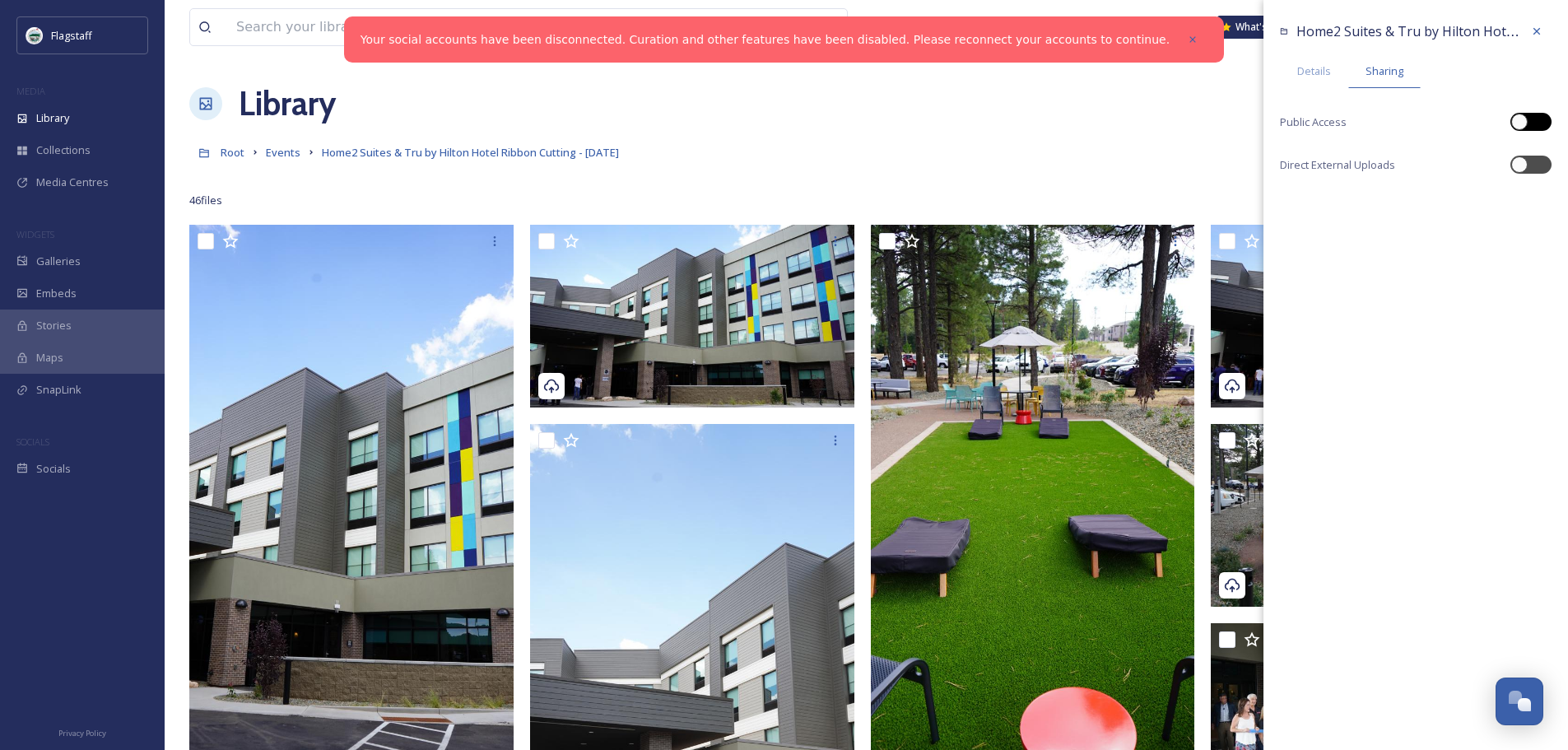
click at [1520, 124] on div at bounding box center [1519, 122] width 16 height 16
checkbox input "true"
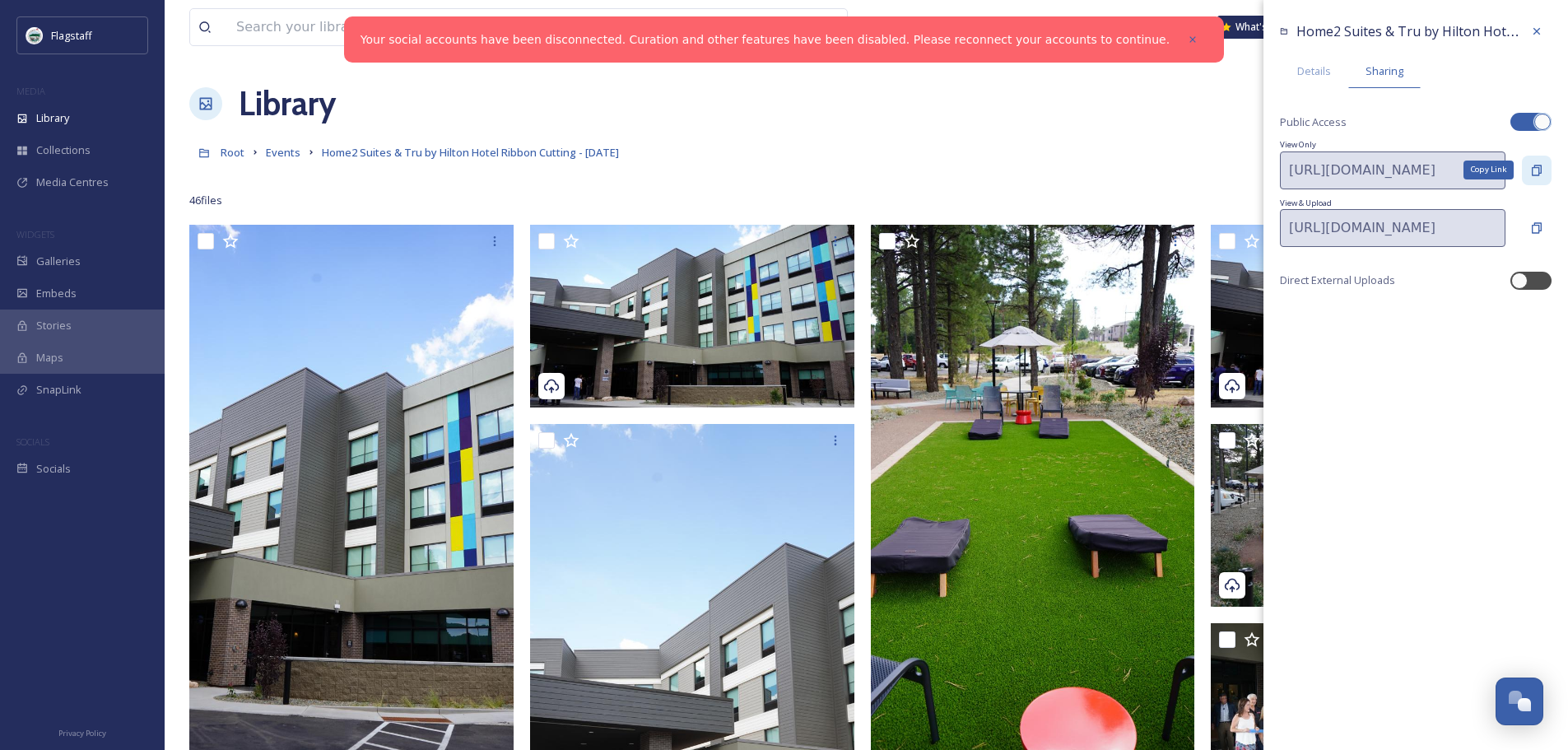
click at [1527, 177] on div "Copy Link" at bounding box center [1536, 170] width 30 height 30
